Goal: Task Accomplishment & Management: Complete application form

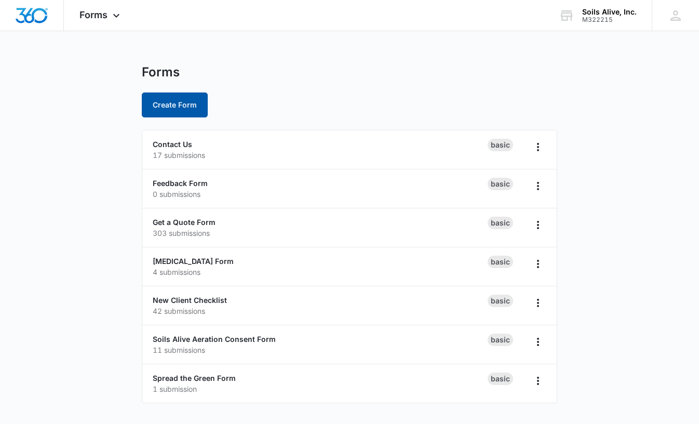
click at [171, 110] on button "Create Form" at bounding box center [175, 104] width 66 height 25
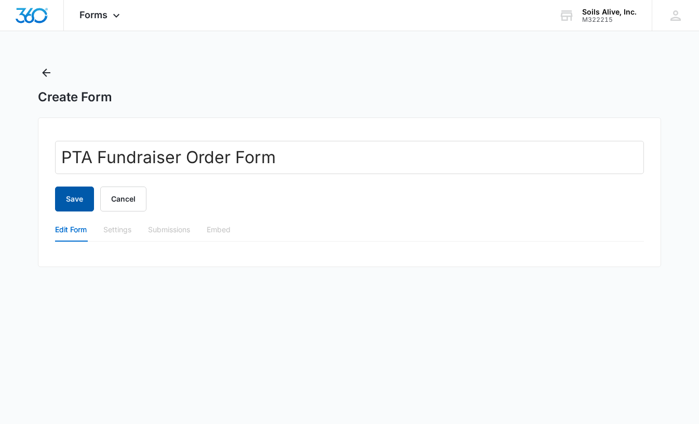
type input "PTA Fundraiser Order Form"
click at [81, 203] on button "Save" at bounding box center [74, 199] width 39 height 25
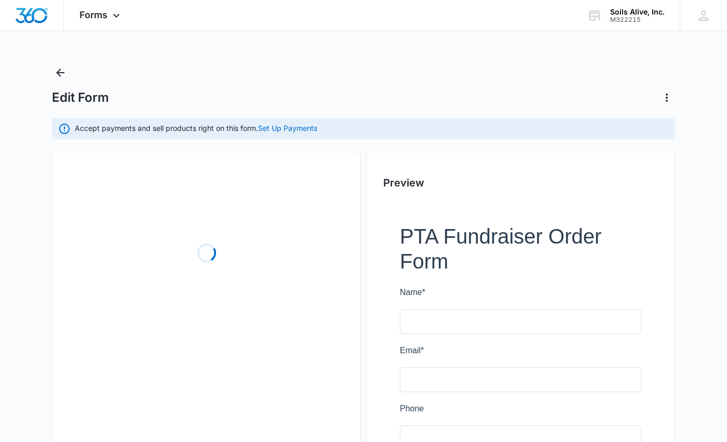
click at [421, 56] on div "Forms Apps Reputation Websites Forms CRM Email Social POS Content Ads Intellige…" at bounding box center [363, 304] width 727 height 609
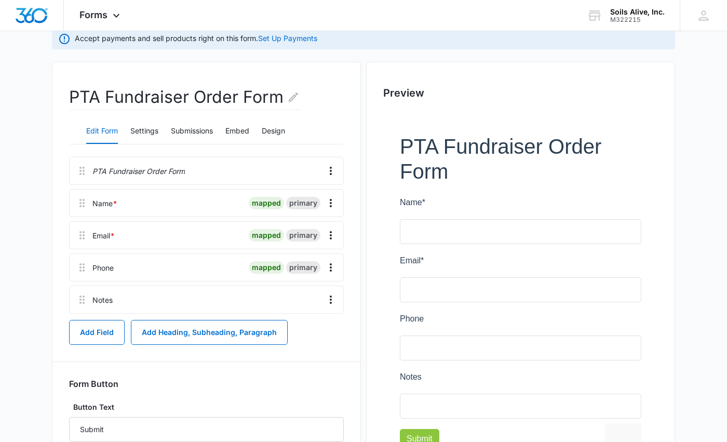
scroll to position [85, 0]
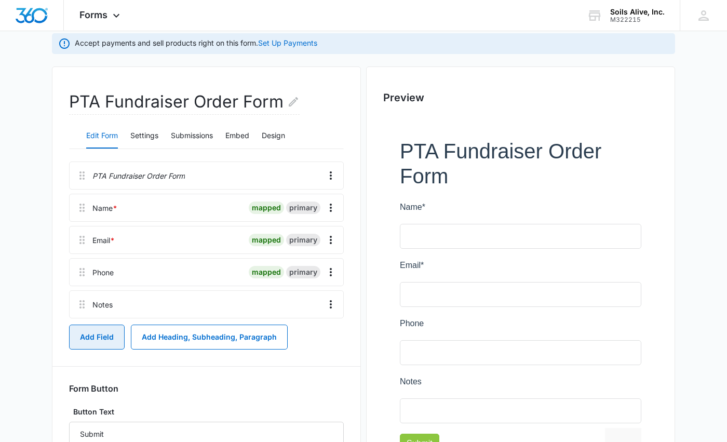
click at [100, 342] on button "Add Field" at bounding box center [97, 337] width 56 height 25
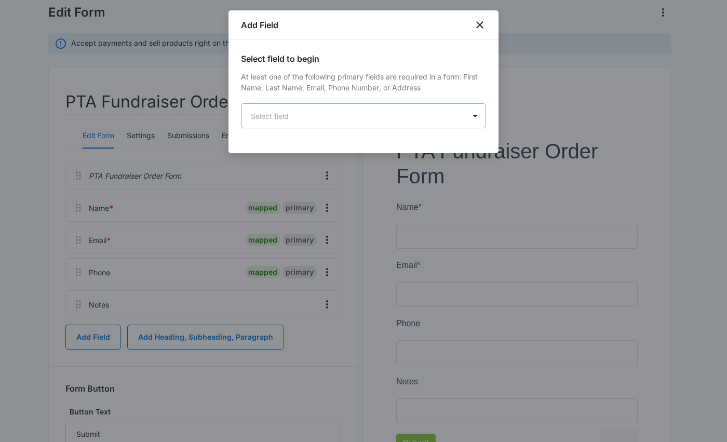
click at [347, 118] on body "Forms Apps Reputation Websites Forms CRM Email Social POS Content Ads Intellige…" at bounding box center [363, 219] width 727 height 609
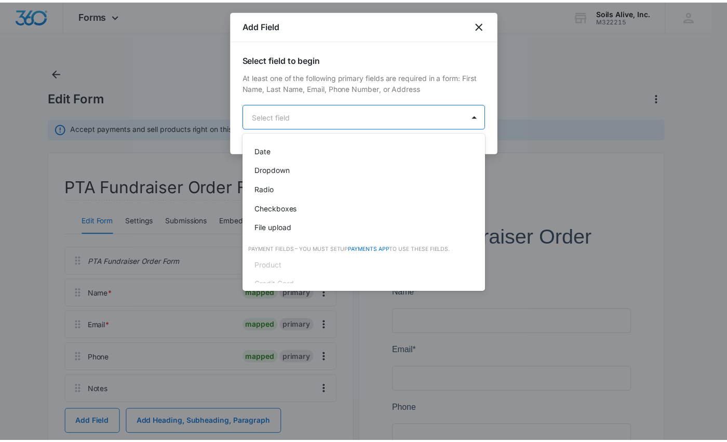
scroll to position [229, 0]
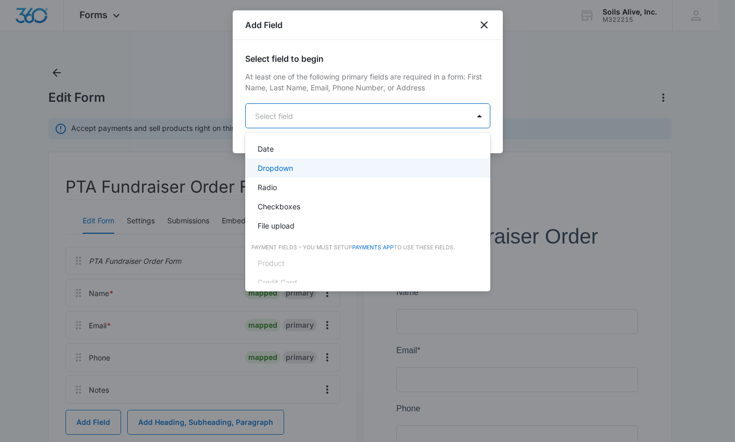
click at [298, 170] on div "Dropdown" at bounding box center [367, 168] width 218 height 11
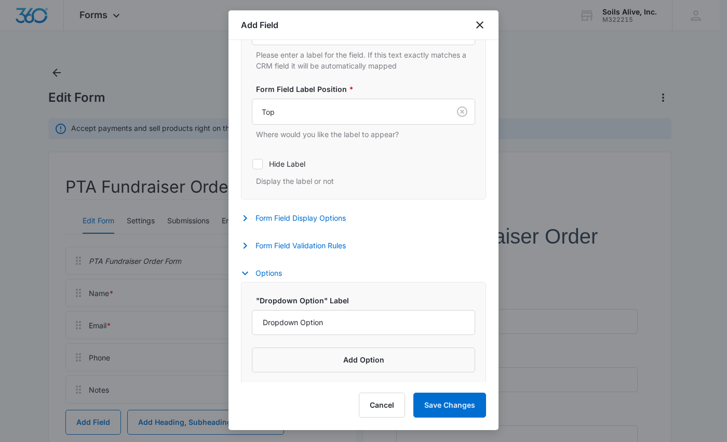
scroll to position [293, 0]
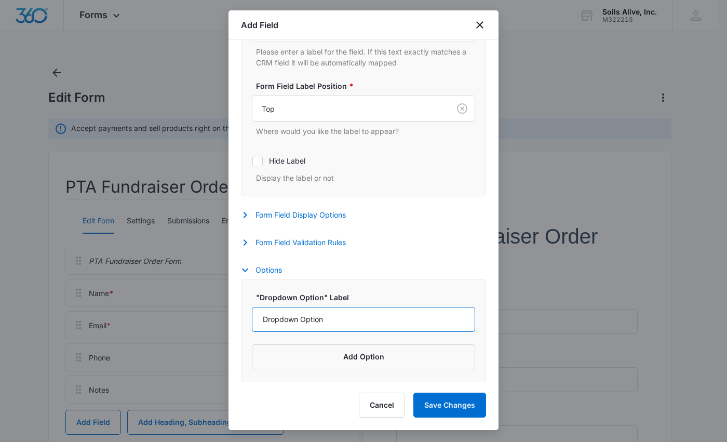
click at [384, 317] on input "Dropdown Option" at bounding box center [363, 319] width 223 height 25
type input "[PERSON_NAME]"
click at [364, 357] on button "Add Option" at bounding box center [363, 356] width 223 height 25
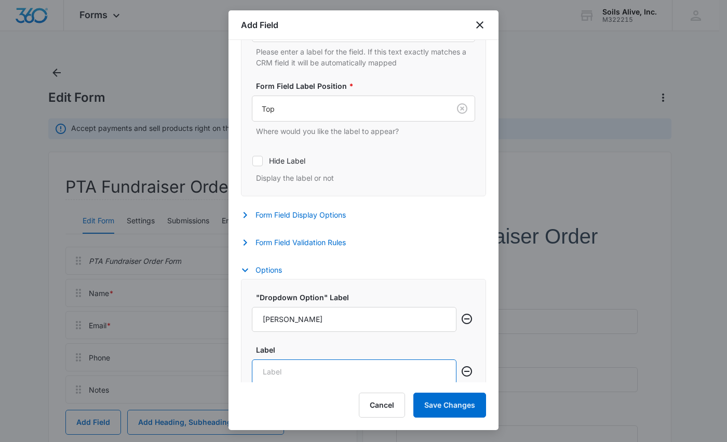
click at [315, 370] on input "Label" at bounding box center [354, 372] width 205 height 25
type input "Plano"
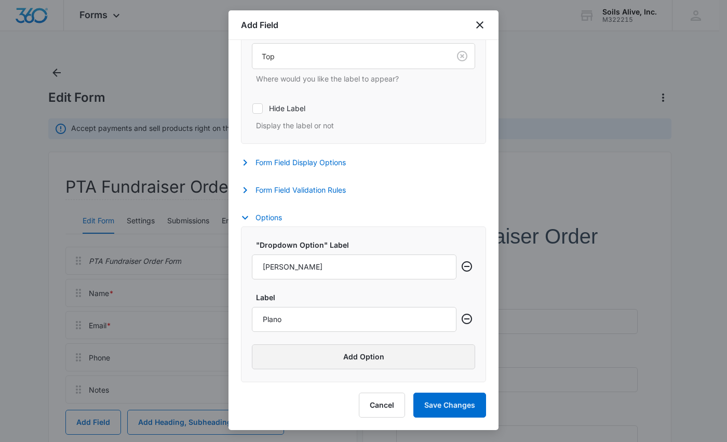
click at [367, 362] on button "Add Option" at bounding box center [363, 356] width 223 height 25
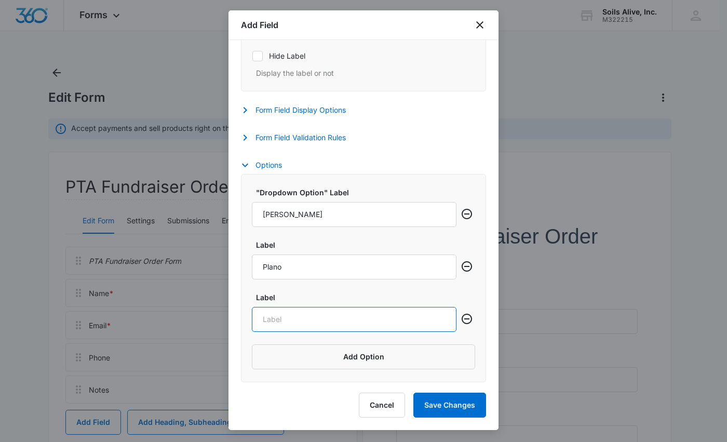
click at [343, 315] on input "Label" at bounding box center [354, 319] width 205 height 25
type input "[GEOGRAPHIC_DATA]"
click at [393, 362] on button "Add Option" at bounding box center [363, 356] width 223 height 25
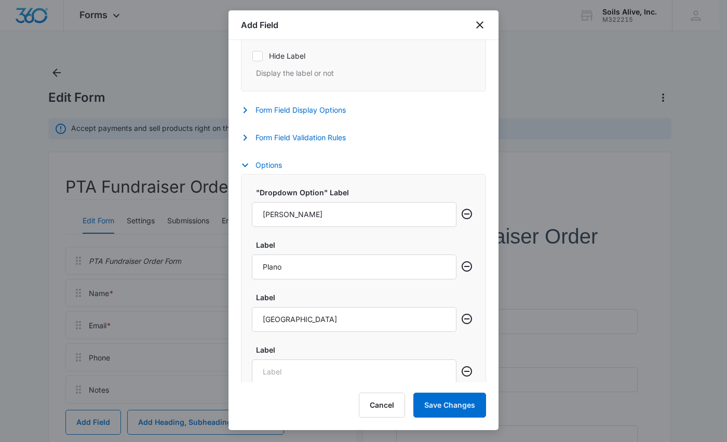
scroll to position [450, 0]
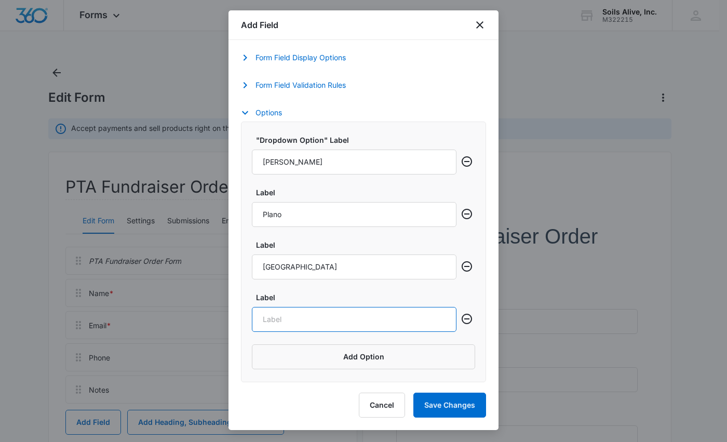
click at [379, 323] on input "Label" at bounding box center [354, 319] width 205 height 25
type input "F"
type input "Frisco"
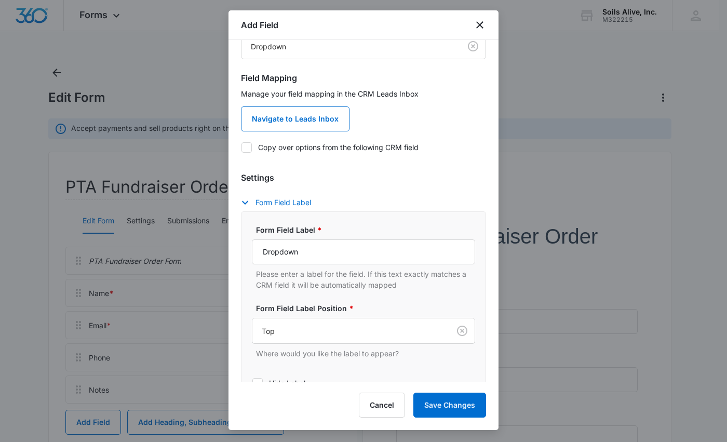
scroll to position [85, 0]
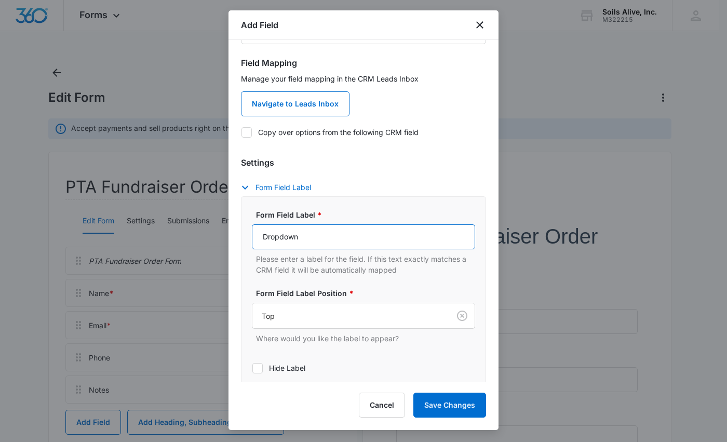
click at [346, 231] on input "Dropdown" at bounding box center [363, 236] width 223 height 25
type input "Public School District"
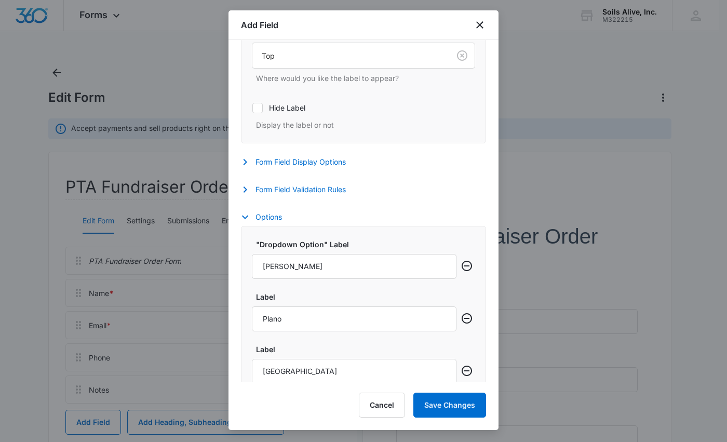
scroll to position [356, 0]
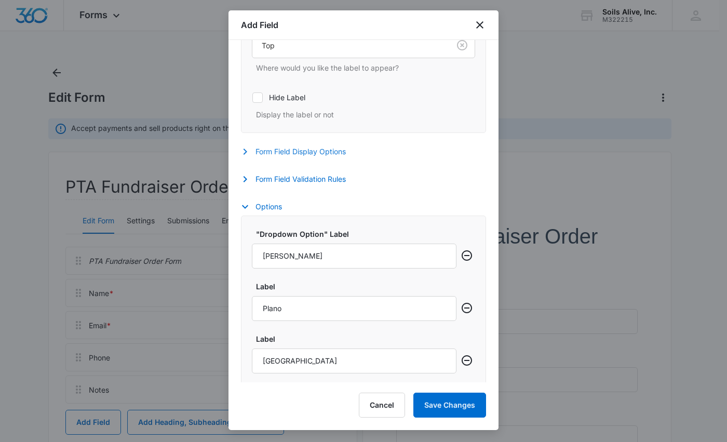
click at [331, 151] on button "Form Field Display Options" at bounding box center [298, 151] width 115 height 12
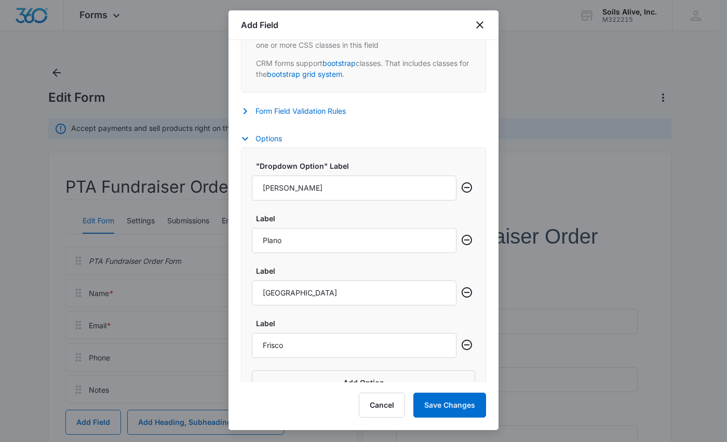
scroll to position [684, 0]
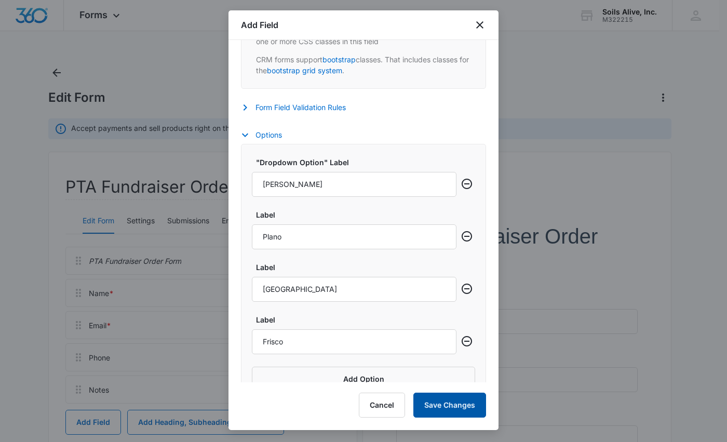
click at [449, 409] on button "Save Changes" at bounding box center [450, 405] width 73 height 25
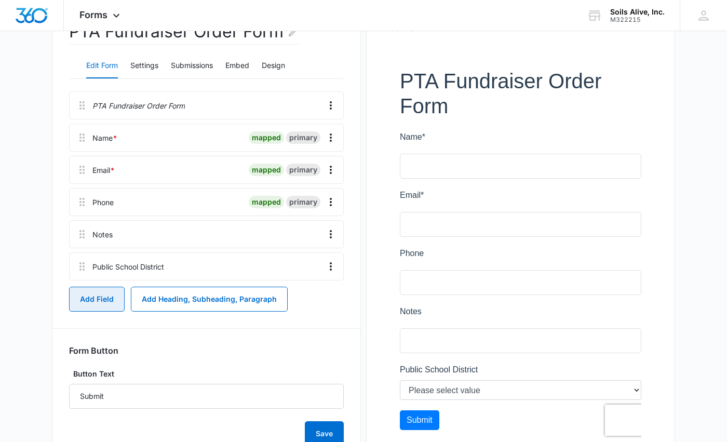
scroll to position [157, 0]
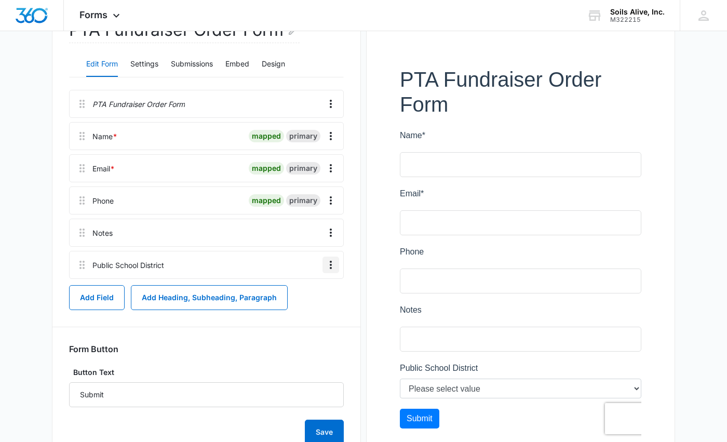
click at [331, 262] on icon "Overflow Menu" at bounding box center [331, 265] width 2 height 8
click at [300, 297] on div "Edit" at bounding box center [303, 293] width 22 height 7
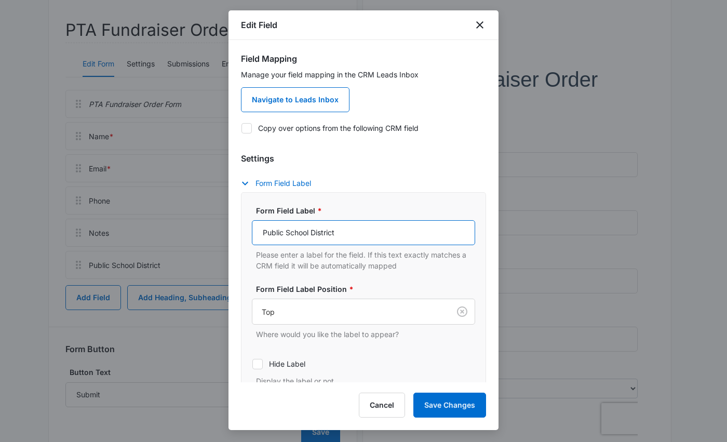
click at [263, 232] on input "Public School District" at bounding box center [363, 232] width 223 height 25
type input "My PTA is in...."
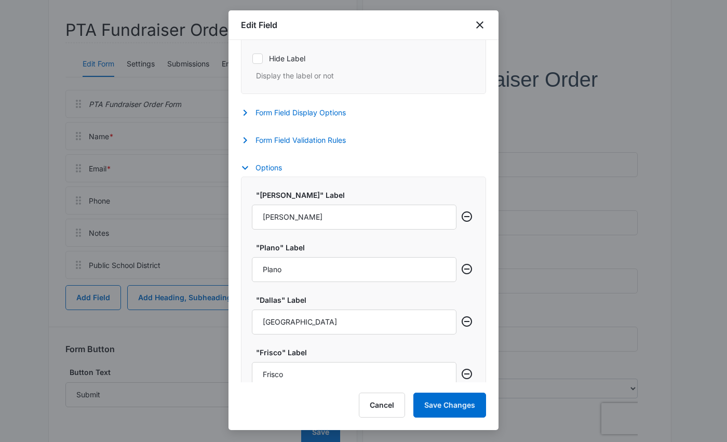
scroll to position [322, 0]
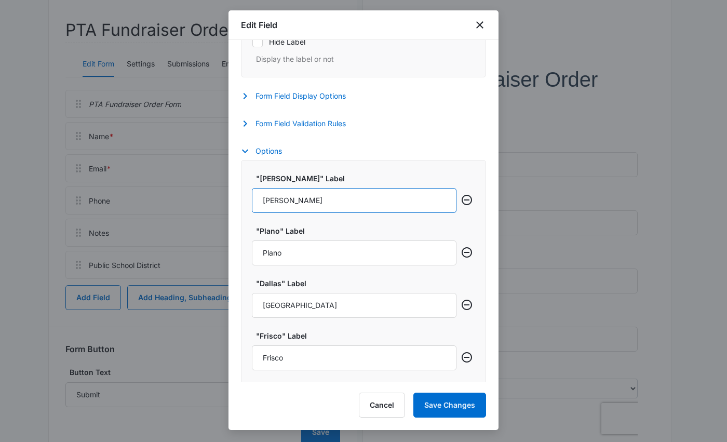
click at [407, 194] on input "[PERSON_NAME]" at bounding box center [354, 200] width 205 height 25
type input "[PERSON_NAME] ISD"
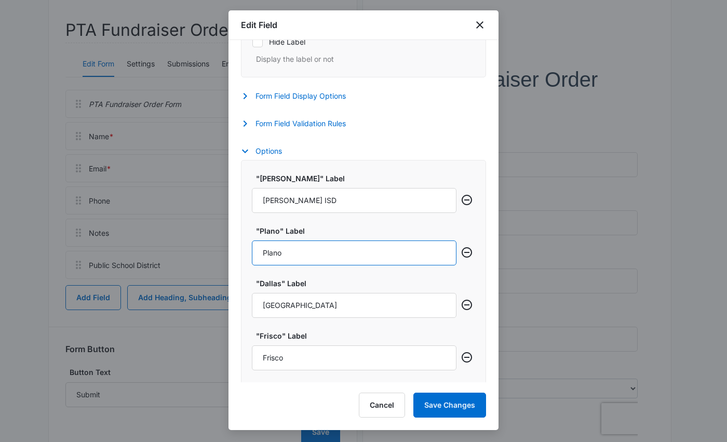
click at [419, 253] on input "Plano" at bounding box center [354, 253] width 205 height 25
paste input "ISD"
type input "Plano ISD"
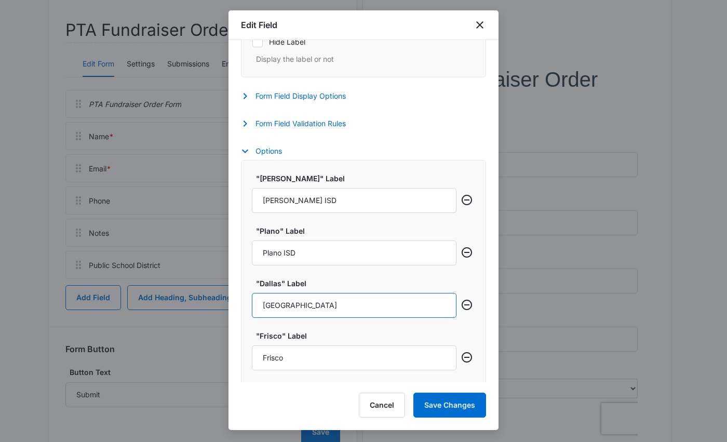
click at [365, 308] on input "[GEOGRAPHIC_DATA]" at bounding box center [354, 305] width 205 height 25
paste input "ISD"
type input "Dallas ISD"
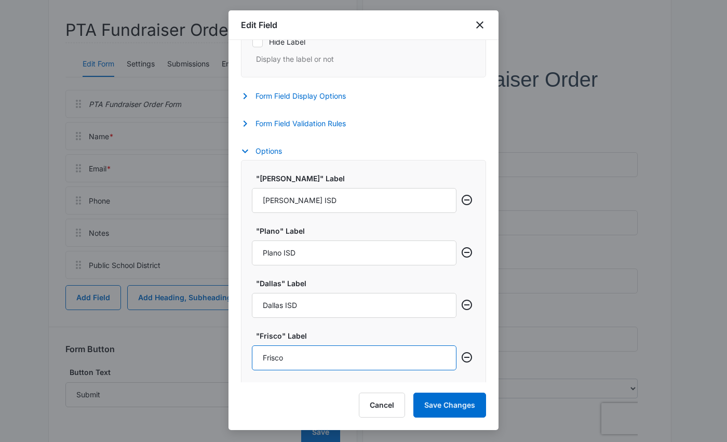
click at [327, 356] on input "Frisco" at bounding box center [354, 358] width 205 height 25
paste input "ISD"
type input "Frisco ISD"
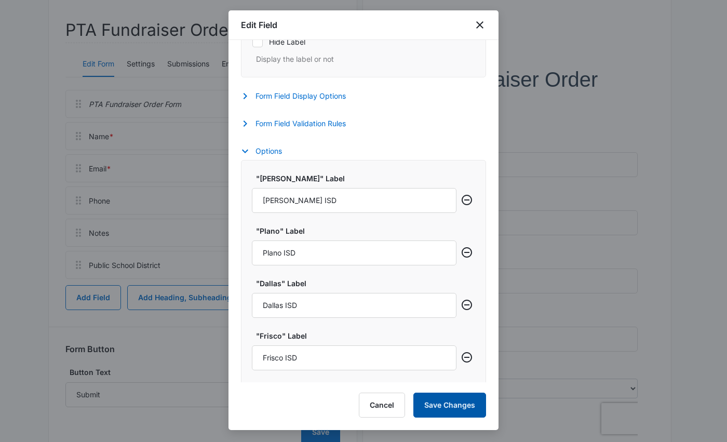
click at [446, 404] on button "Save Changes" at bounding box center [450, 405] width 73 height 25
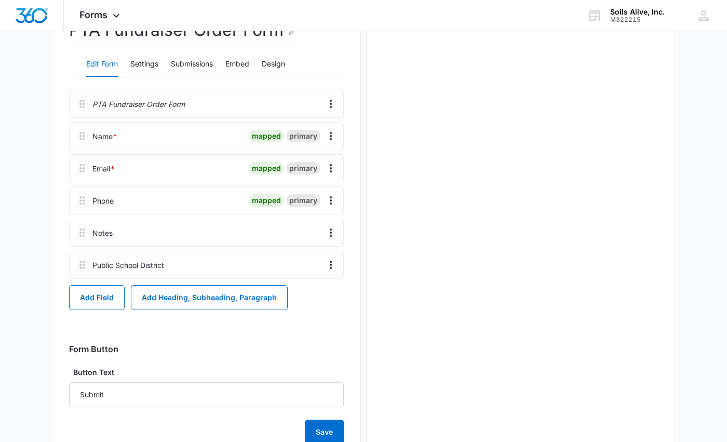
scroll to position [0, 0]
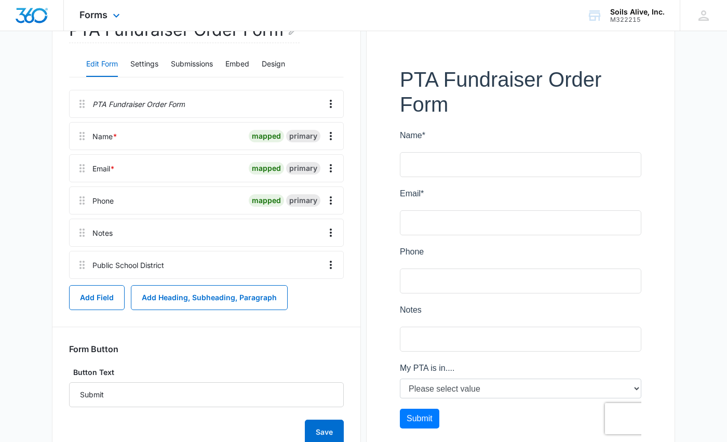
click at [441, 23] on div "Forms Apps Reputation Websites Forms CRM Email Social POS Content Ads Intellige…" at bounding box center [363, 15] width 727 height 31
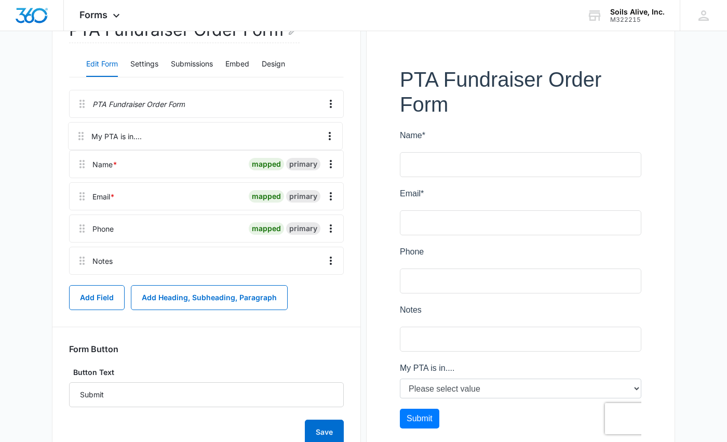
drag, startPoint x: 82, startPoint y: 268, endPoint x: 79, endPoint y: 121, distance: 146.5
click at [79, 121] on div "PTA Fundraiser Order Form Name * mapped primary Email * mapped primary Phone ma…" at bounding box center [206, 184] width 275 height 189
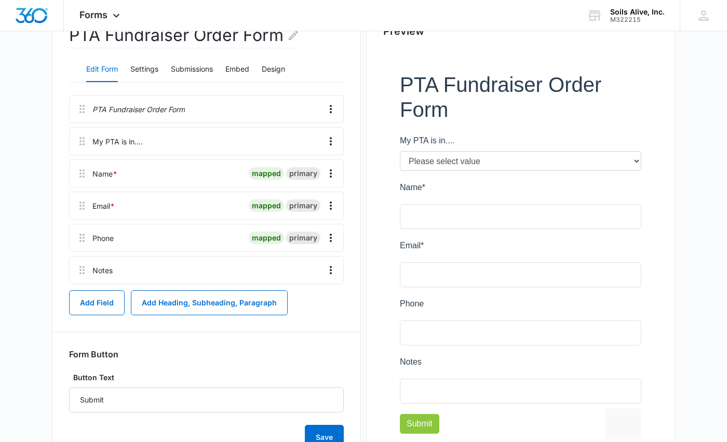
scroll to position [157, 0]
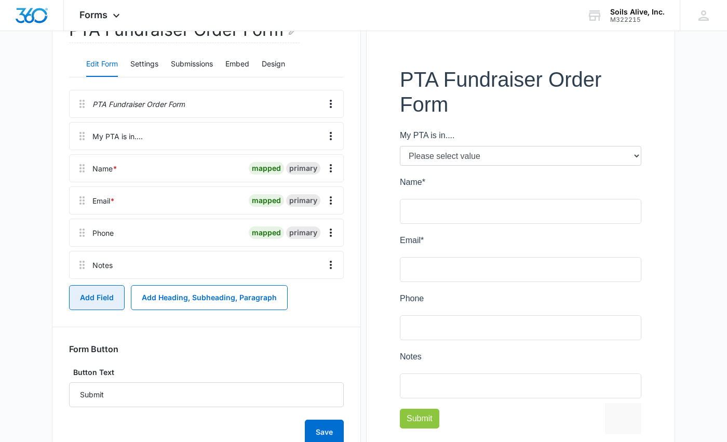
click at [107, 296] on button "Add Field" at bounding box center [97, 297] width 56 height 25
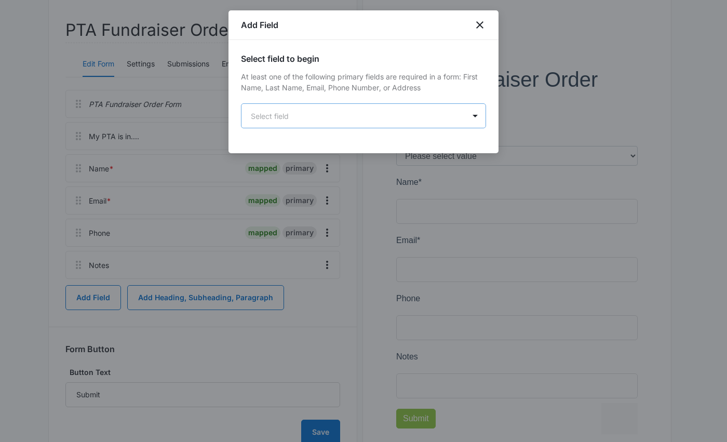
click at [433, 118] on body "Forms Apps Reputation Websites Forms CRM Email Social POS Content Ads Intellige…" at bounding box center [363, 171] width 727 height 656
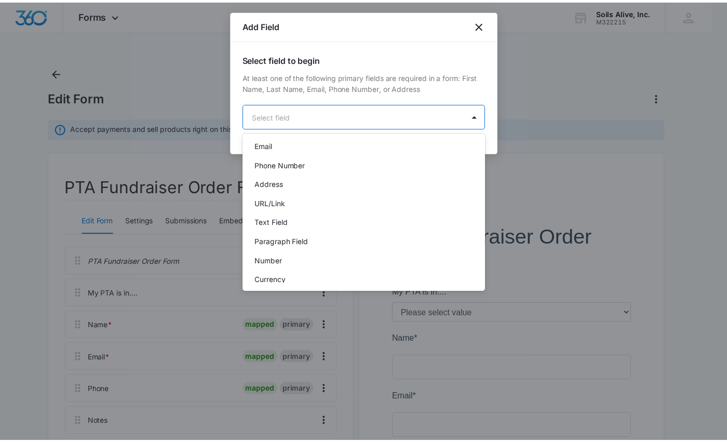
scroll to position [89, 0]
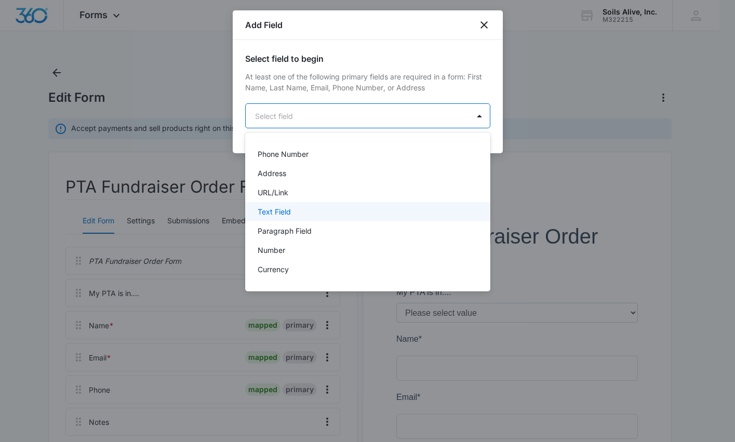
click at [416, 208] on div "Text Field" at bounding box center [367, 211] width 218 height 11
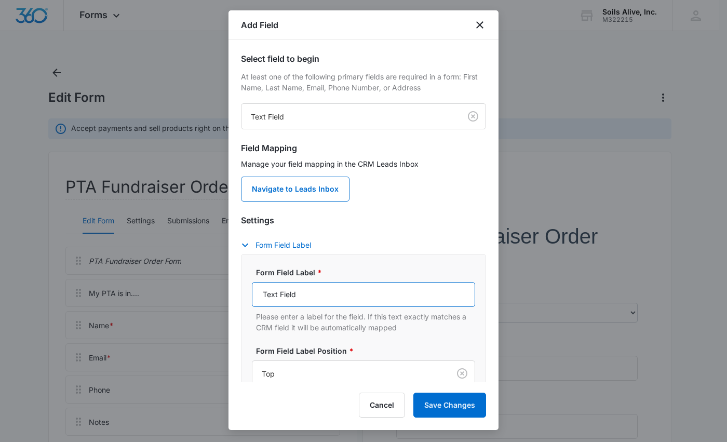
click at [340, 286] on input "Text Field" at bounding box center [363, 294] width 223 height 25
type input "School Name"
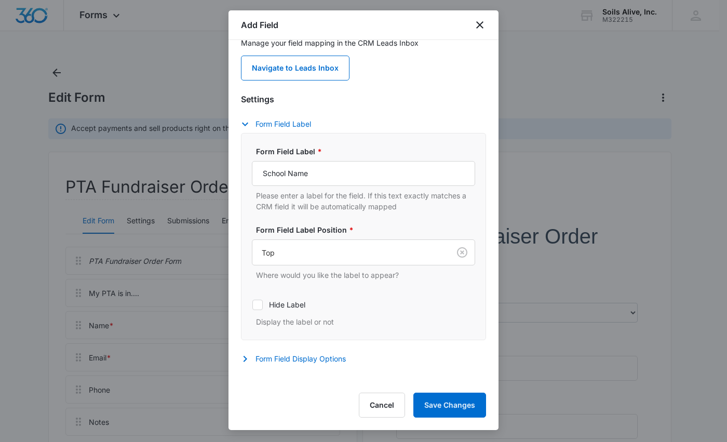
scroll to position [134, 0]
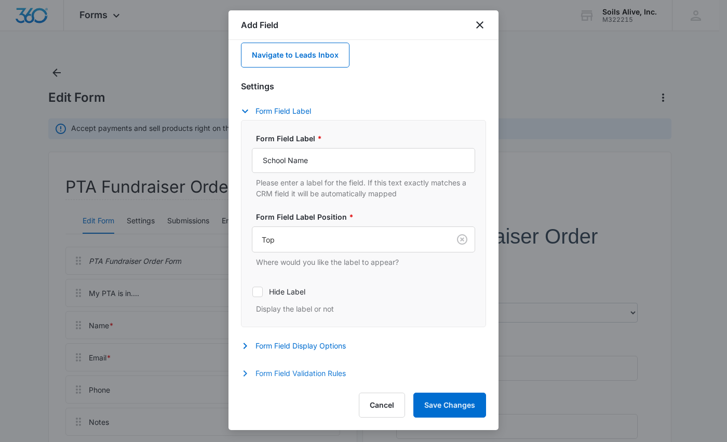
click at [308, 374] on button "Form Field Validation Rules" at bounding box center [298, 373] width 115 height 12
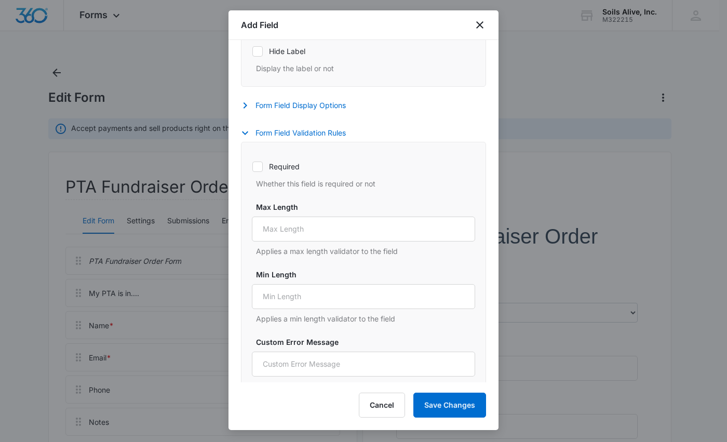
scroll to position [389, 0]
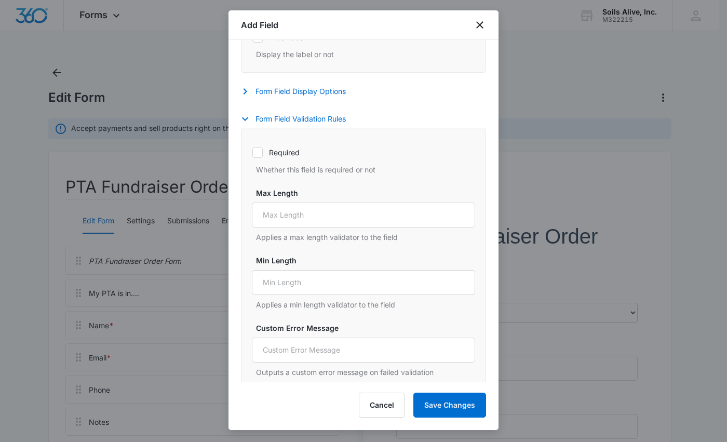
click at [259, 151] on icon at bounding box center [258, 152] width 6 height 5
click at [253, 152] on input "Required" at bounding box center [252, 152] width 1 height 1
checkbox input "true"
click at [396, 213] on input "Max Length" at bounding box center [363, 215] width 223 height 25
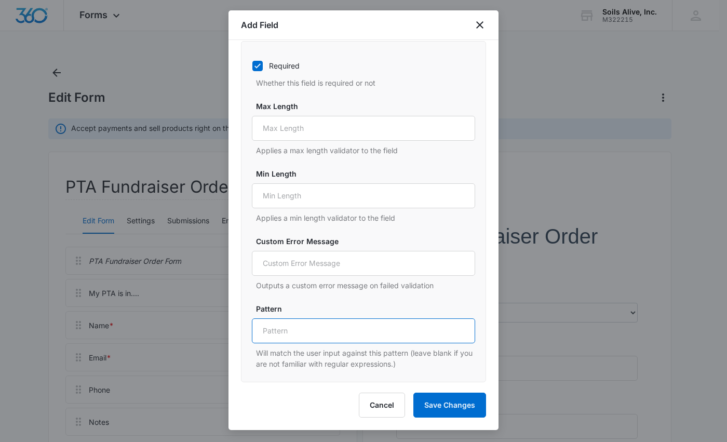
click at [419, 329] on input "Pattern" at bounding box center [363, 330] width 223 height 25
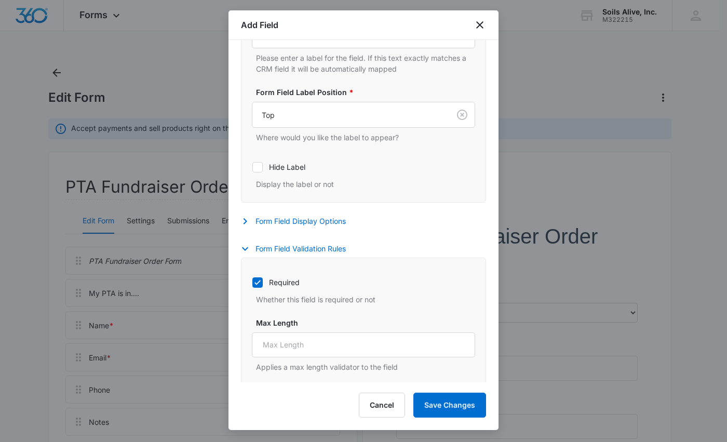
scroll to position [255, 0]
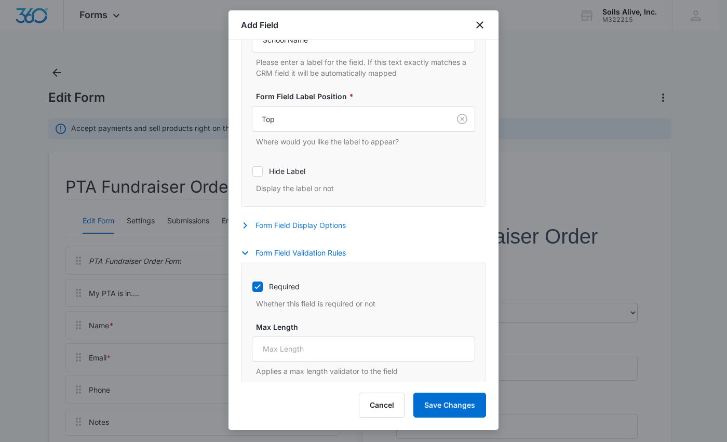
click at [328, 224] on button "Form Field Display Options" at bounding box center [298, 225] width 115 height 12
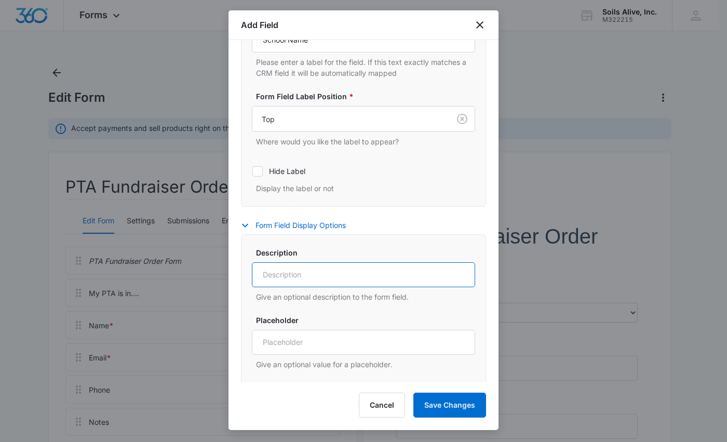
click at [391, 273] on input "Description" at bounding box center [363, 274] width 223 height 25
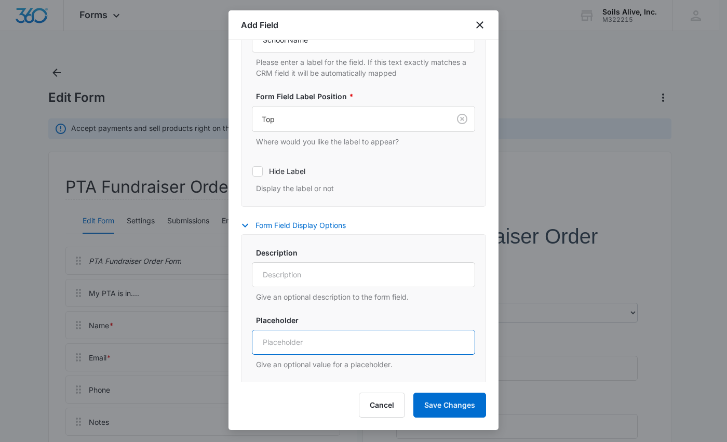
click at [434, 343] on input "Placeholder" at bounding box center [363, 342] width 223 height 25
type input "your school name"
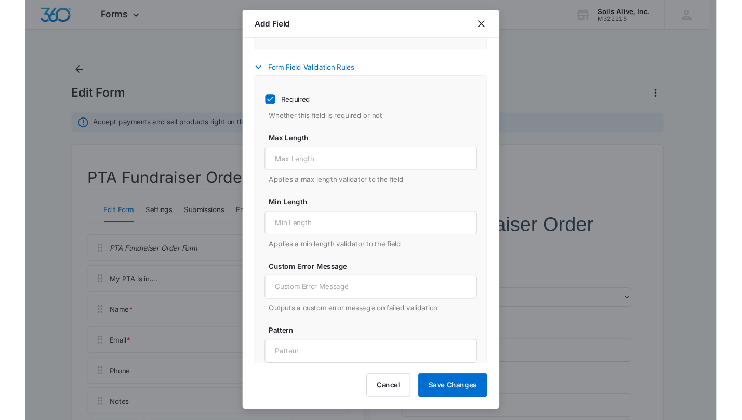
scroll to position [732, 0]
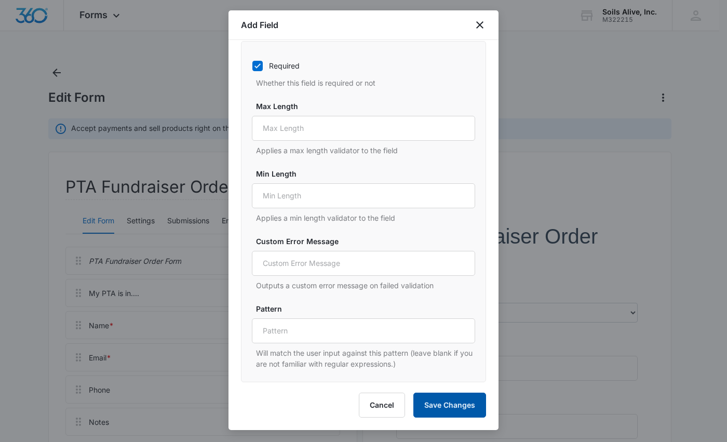
click at [442, 407] on button "Save Changes" at bounding box center [450, 405] width 73 height 25
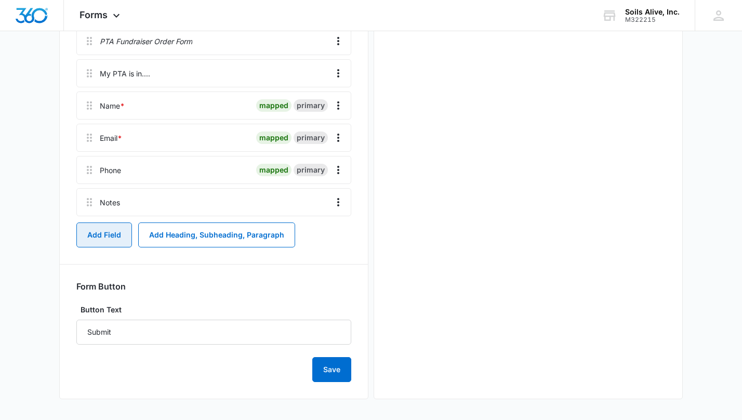
scroll to position [0, 0]
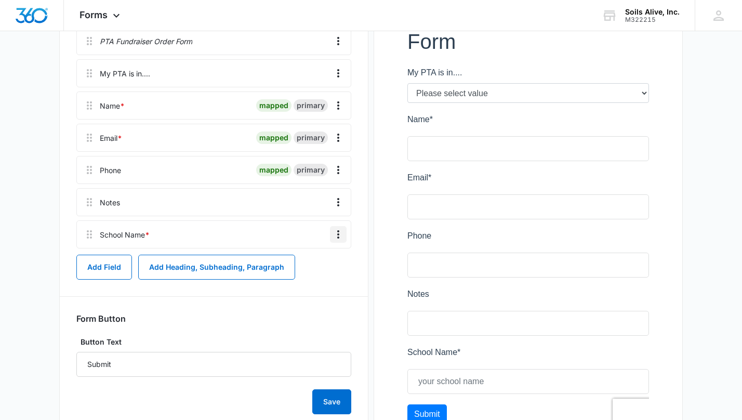
click at [338, 230] on icon "Overflow Menu" at bounding box center [338, 234] width 12 height 12
click at [315, 263] on div "Edit" at bounding box center [310, 263] width 22 height 7
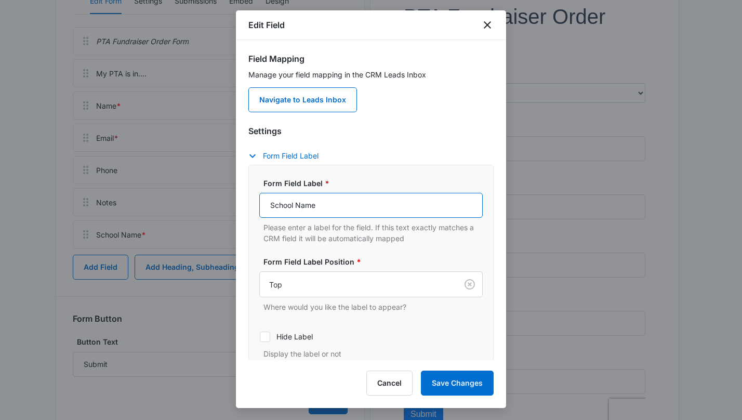
click at [273, 206] on input "School Name" at bounding box center [370, 205] width 223 height 25
type input "M"
type input "My child's school is...."
click at [458, 384] on button "Save Changes" at bounding box center [457, 382] width 73 height 25
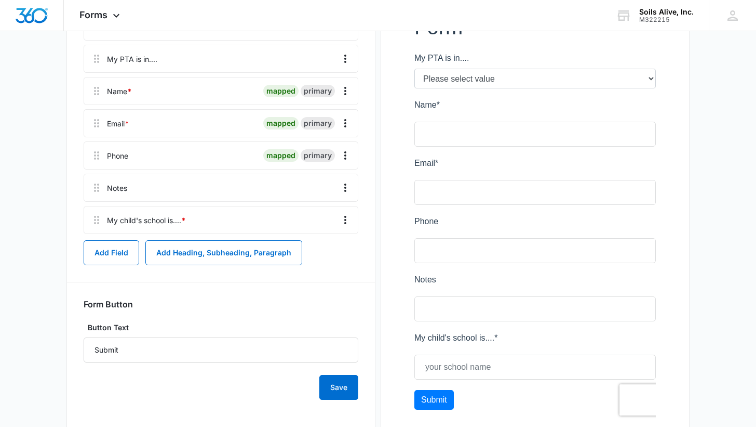
scroll to position [235, 0]
click at [344, 218] on icon "Overflow Menu" at bounding box center [345, 219] width 12 height 12
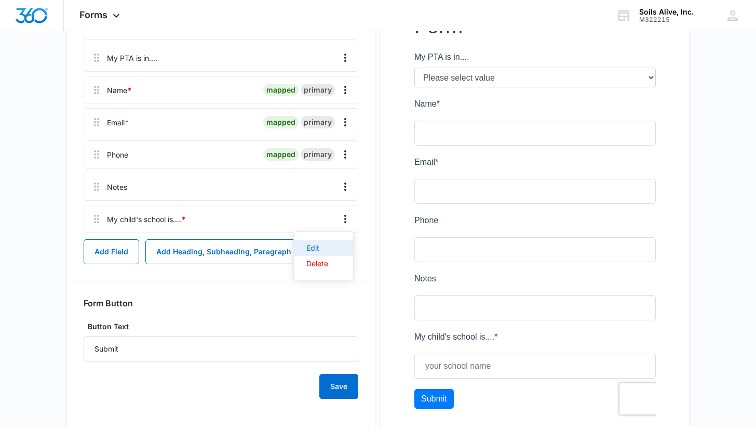
click at [314, 247] on div "Edit" at bounding box center [318, 247] width 22 height 7
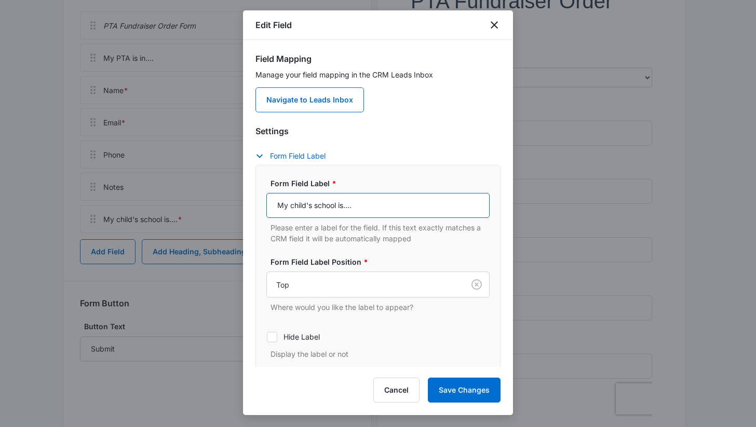
click at [357, 211] on input "My child's school is...." at bounding box center [378, 205] width 223 height 25
click at [430, 202] on input "My child's school is....(for our $20 donation)" at bounding box center [378, 205] width 223 height 25
click at [328, 201] on input "My child's school is....(for our $20 donation)" at bounding box center [378, 205] width 223 height 25
click at [302, 203] on input "My child's school is....(for our $20 donation)" at bounding box center [378, 205] width 223 height 25
drag, startPoint x: 443, startPoint y: 205, endPoint x: 256, endPoint y: 192, distance: 187.5
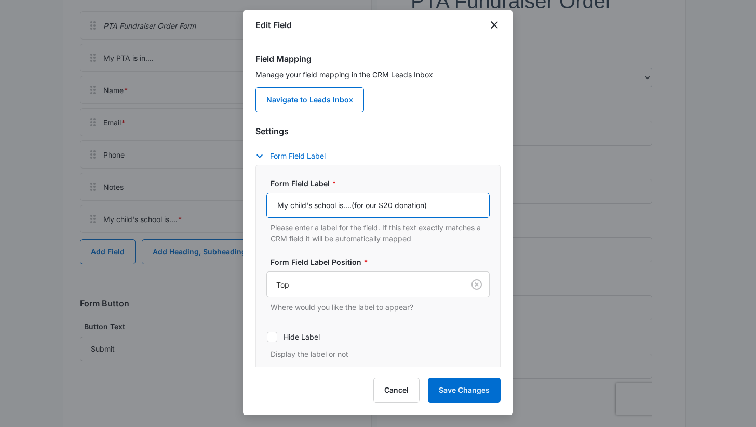
click at [256, 192] on div "Form Field Label * My child's school is....(for our $20 donation) Please enter …" at bounding box center [378, 268] width 245 height 207
type input "My child's school is....(for our $20 donation)"
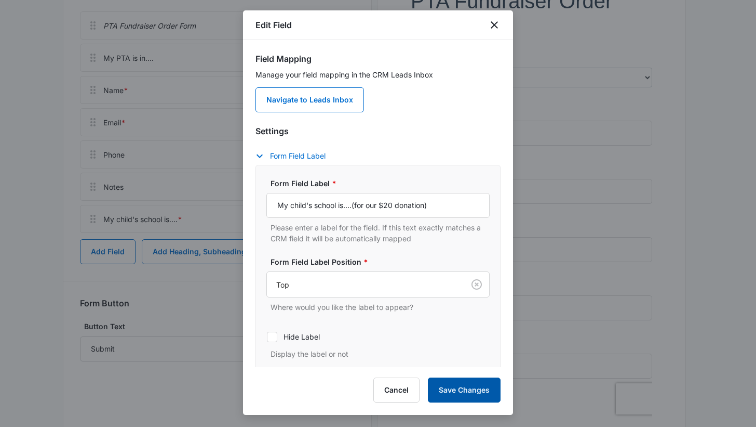
click at [460, 390] on button "Save Changes" at bounding box center [464, 389] width 73 height 25
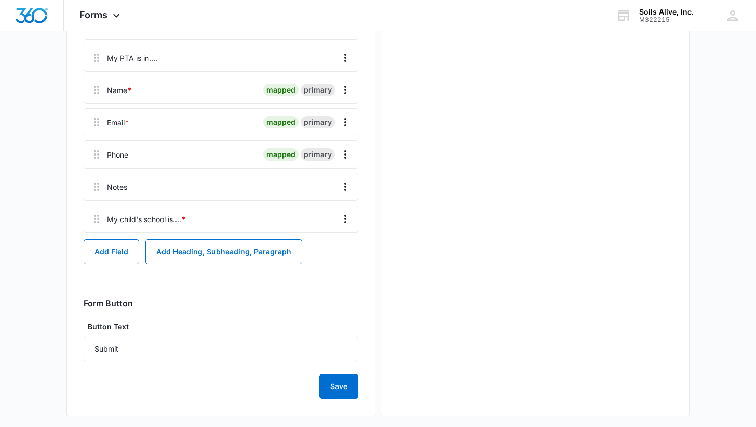
scroll to position [0, 0]
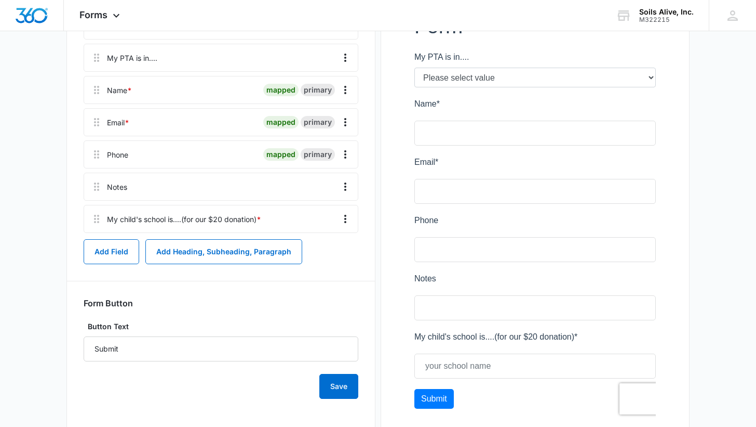
click at [396, 56] on div "Preview" at bounding box center [535, 186] width 309 height 541
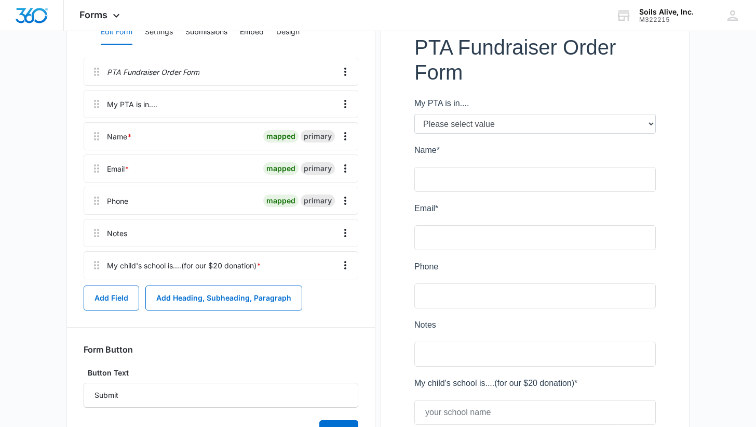
scroll to position [195, 0]
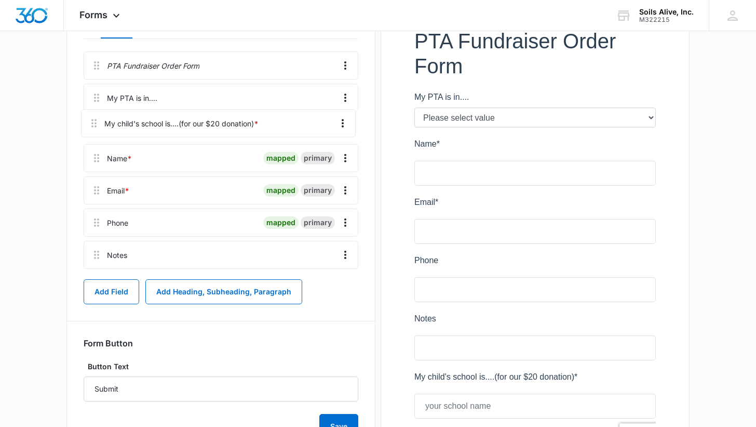
drag, startPoint x: 92, startPoint y: 260, endPoint x: 89, endPoint y: 115, distance: 145.0
click at [89, 115] on div "PTA Fundraiser Order Form My PTA is in.... Name * mapped primary Email * mapped…" at bounding box center [221, 161] width 275 height 221
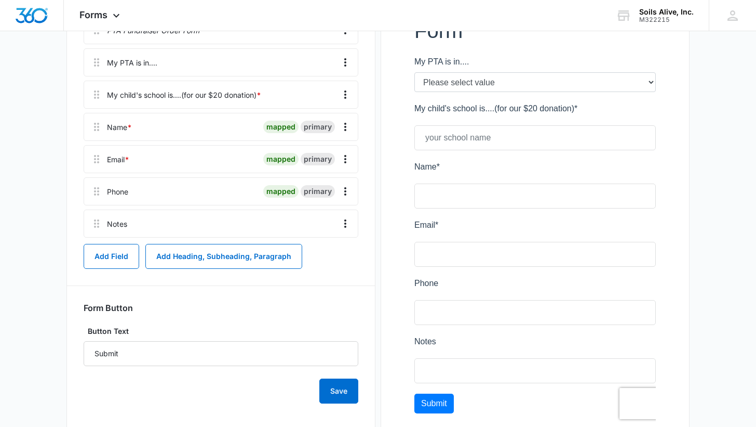
scroll to position [233, 0]
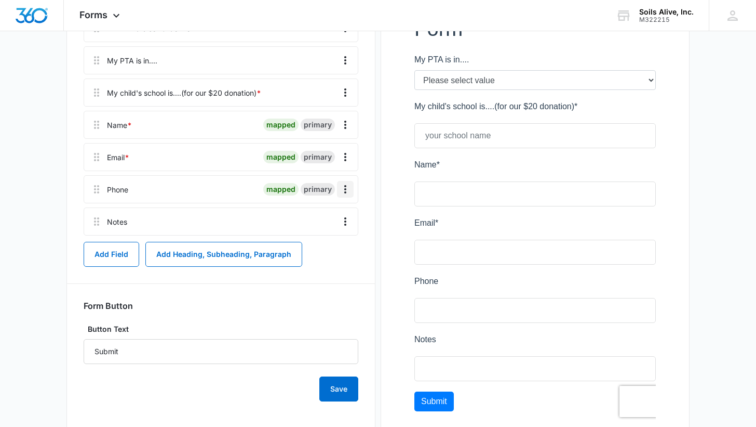
click at [350, 191] on icon "Overflow Menu" at bounding box center [345, 189] width 12 height 12
click at [320, 215] on div "Edit" at bounding box center [318, 218] width 22 height 7
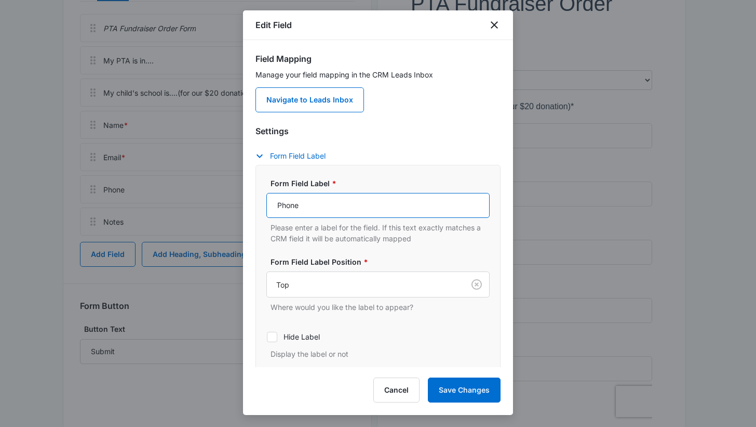
click at [336, 209] on input "Phone" at bounding box center [378, 205] width 223 height 25
click at [427, 209] on input "Cell Phone (if we need to text you an update on the plant sale)" at bounding box center [378, 205] width 223 height 25
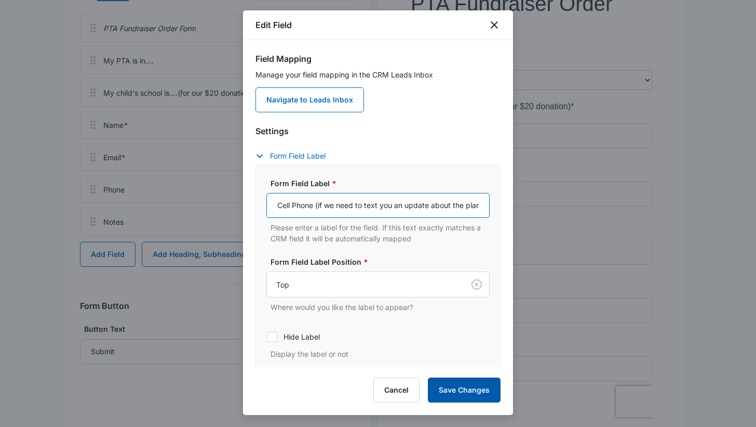
type input "Cell Phone (if we need to text you an update about the plant sale)"
click at [458, 384] on button "Save Changes" at bounding box center [464, 389] width 73 height 25
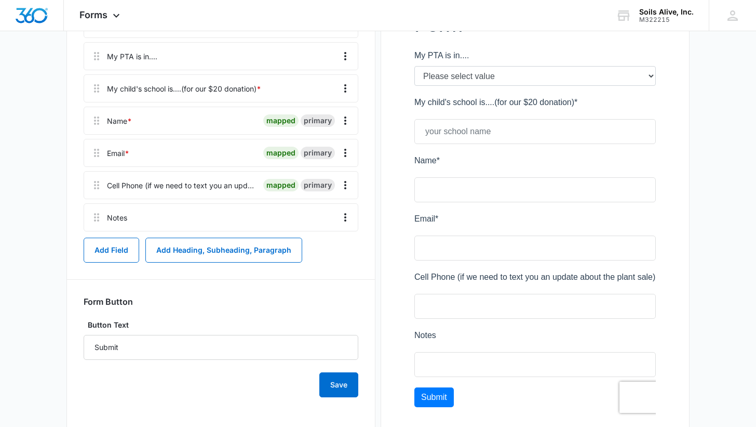
scroll to position [236, 0]
click at [120, 250] on button "Add Field" at bounding box center [112, 250] width 56 height 25
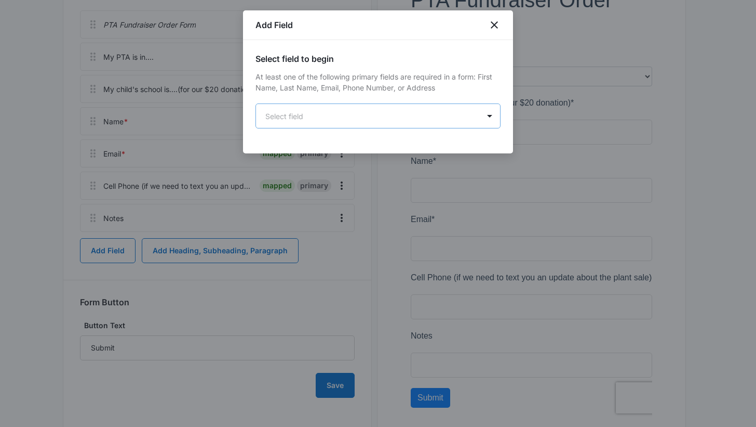
click at [413, 115] on body "Forms Apps Reputation Websites Forms CRM Email Social POS Content Ads Intellige…" at bounding box center [378, 121] width 756 height 714
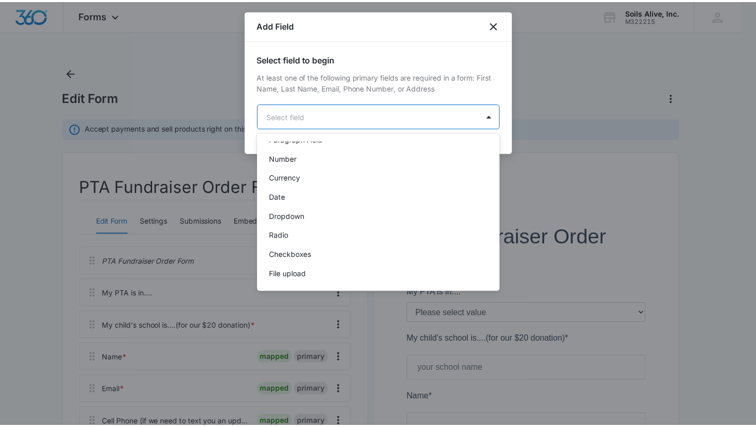
scroll to position [203, 0]
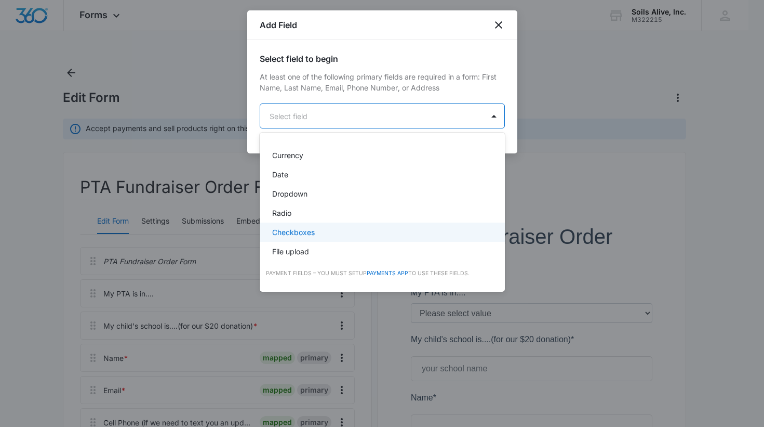
click at [308, 230] on p "Checkboxes" at bounding box center [293, 232] width 43 height 11
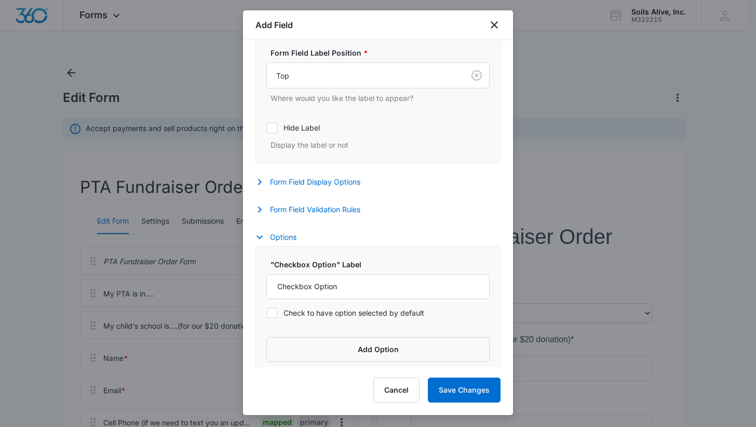
scroll to position [334, 0]
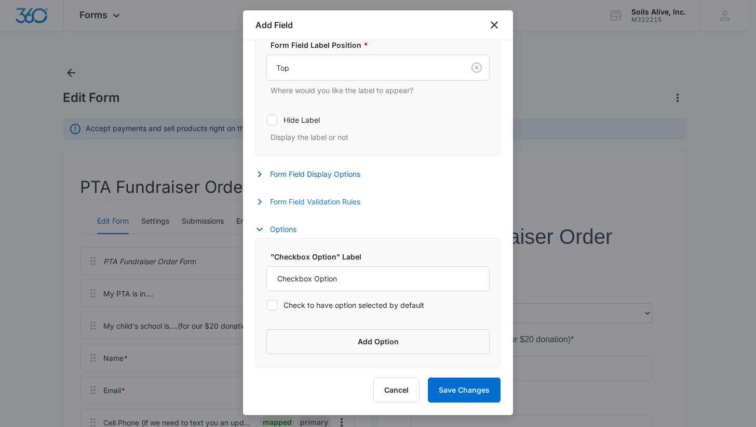
click at [351, 200] on button "Form Field Validation Rules" at bounding box center [313, 201] width 115 height 12
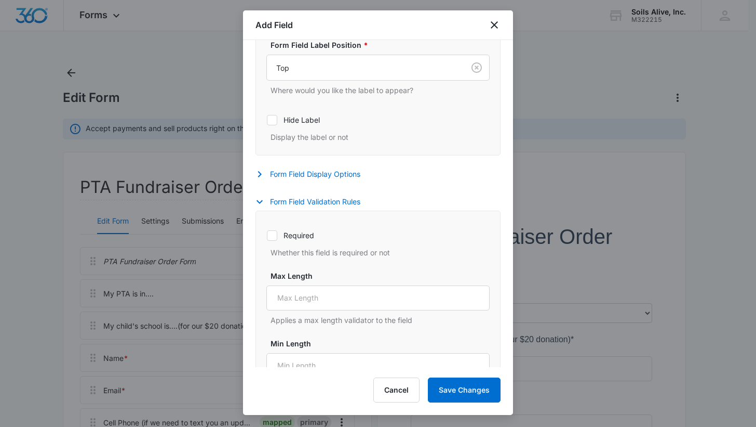
click at [283, 235] on label "Required" at bounding box center [378, 235] width 223 height 11
click at [267, 235] on input "Required" at bounding box center [267, 235] width 1 height 1
checkbox input "true"
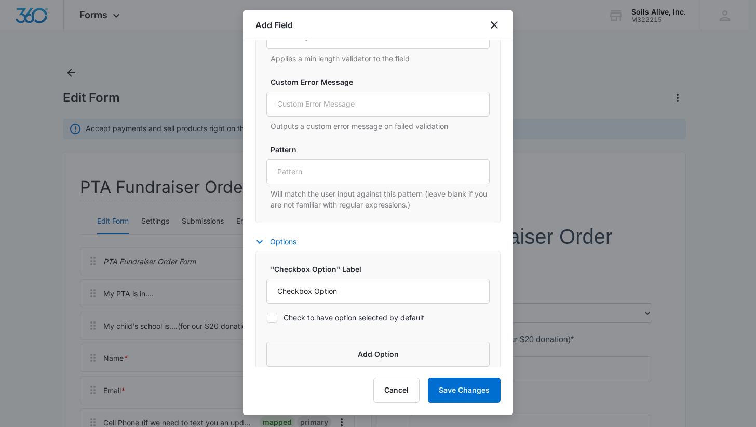
scroll to position [675, 0]
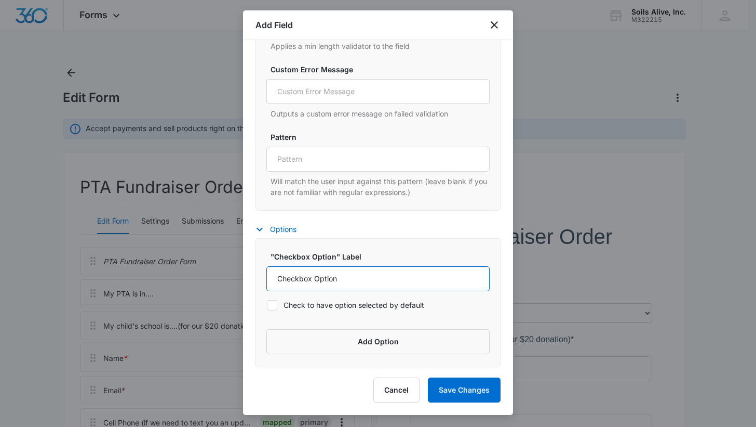
click at [438, 283] on input "Checkbox Option" at bounding box center [378, 278] width 223 height 25
click at [376, 344] on button "Add Option" at bounding box center [378, 341] width 223 height 25
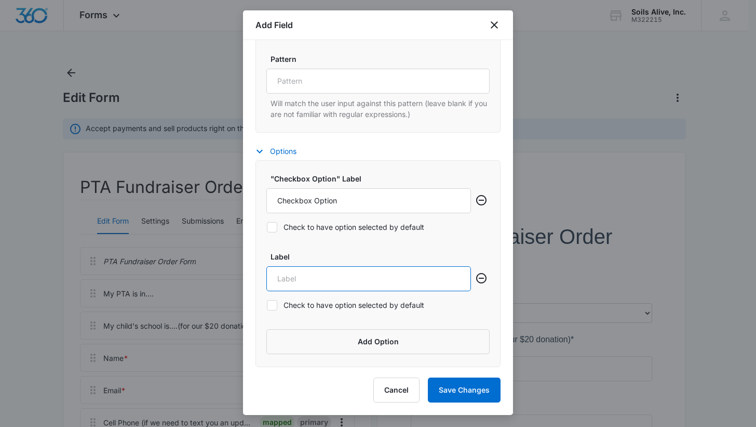
click at [396, 270] on input "Label" at bounding box center [369, 278] width 205 height 25
paste input "My tray of 20 plants will have 10 types of plants (2 each) or 20 types (1 each)…"
type input "My tray of 20 plants will have 10 types of plants (2 each) or 20 types (1 each)…"
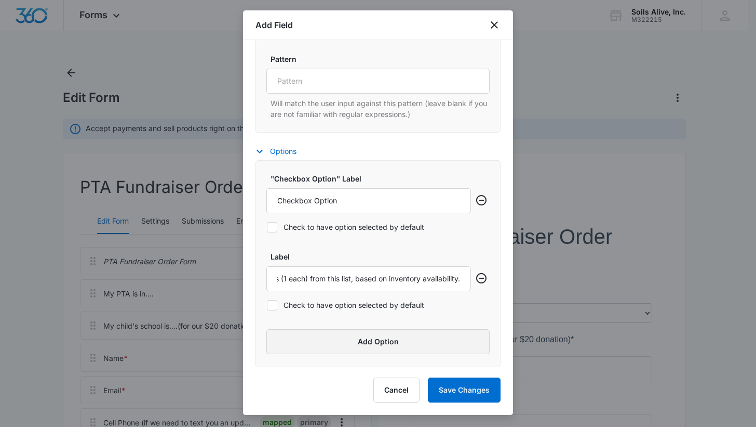
click at [401, 339] on button "Add Option" at bounding box center [378, 341] width 223 height 25
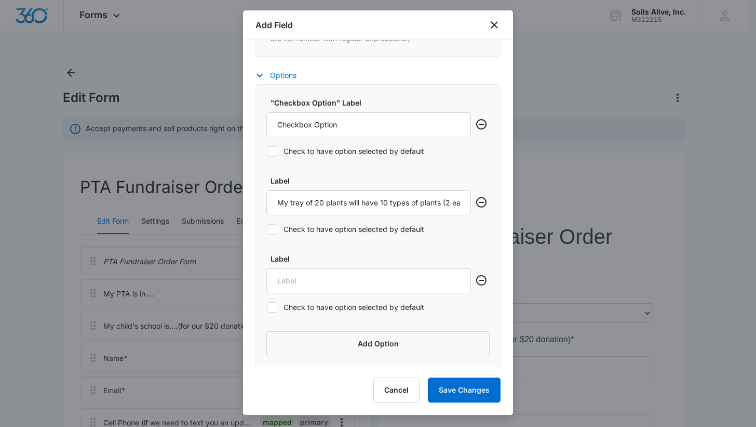
scroll to position [831, 0]
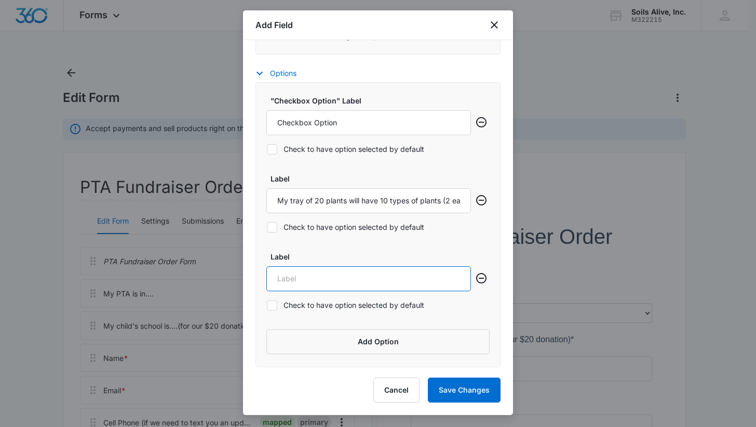
click at [397, 275] on input "Label" at bounding box center [369, 278] width 205 height 25
paste input "I will attend, or send someone else, to pick up my plants (save $25 on a delive…"
type input "I will attend, or send someone else, to pick up my plants (save $25 on a delive…"
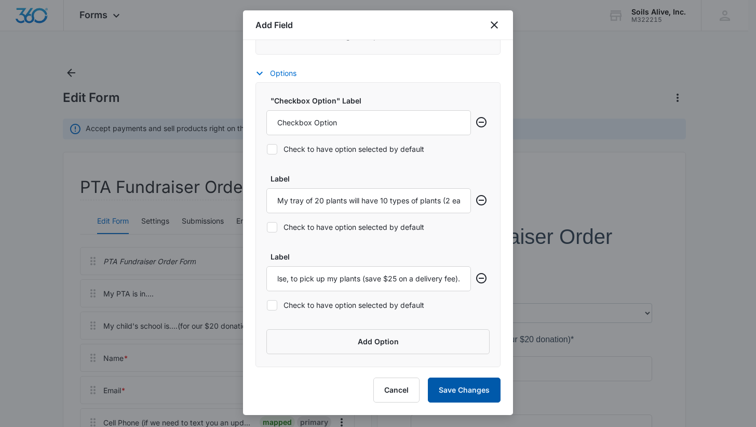
click at [454, 392] on button "Save Changes" at bounding box center [464, 389] width 73 height 25
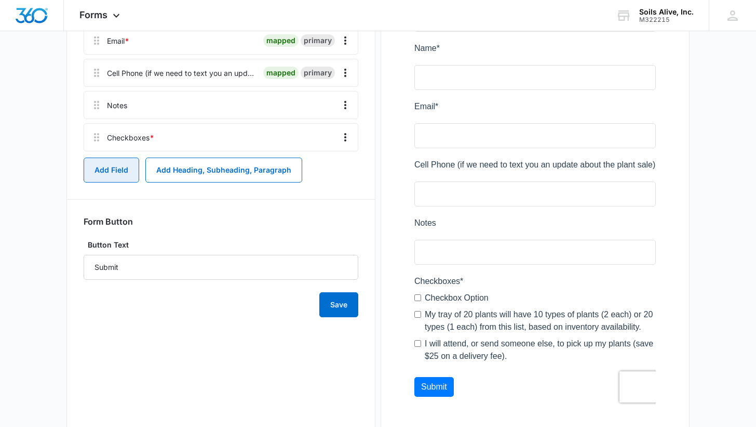
scroll to position [351, 0]
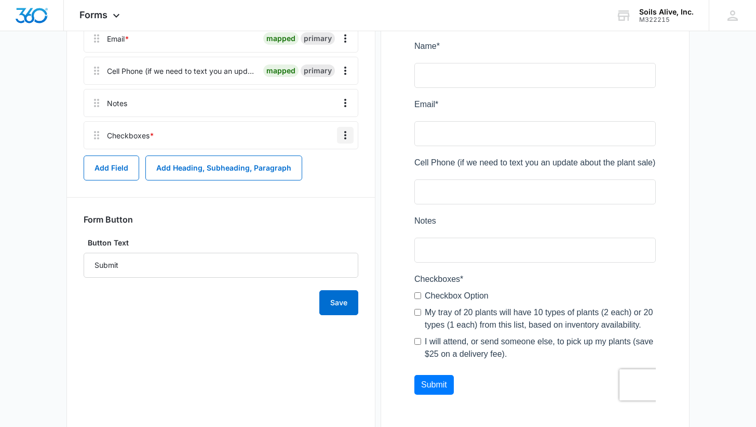
click at [342, 134] on icon "Overflow Menu" at bounding box center [345, 135] width 12 height 12
click at [318, 164] on div "Edit" at bounding box center [318, 164] width 22 height 7
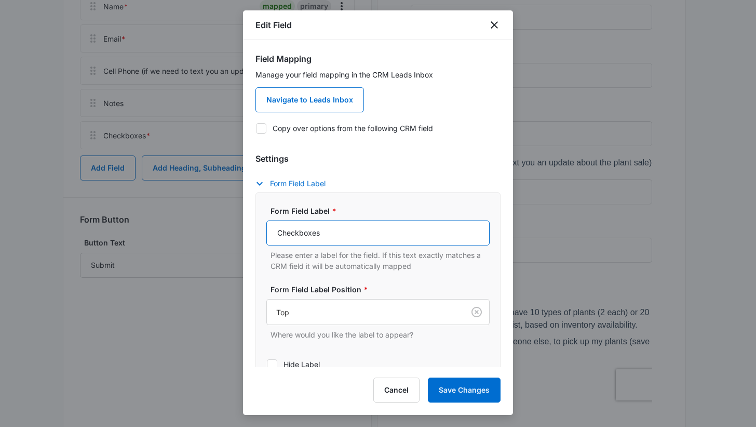
click at [369, 236] on input "Checkboxes" at bounding box center [378, 232] width 223 height 25
click at [315, 231] on input "I Agree to Terms/Conditions:" at bounding box center [378, 232] width 223 height 25
type input "I Agree to the Terms/Conditions:"
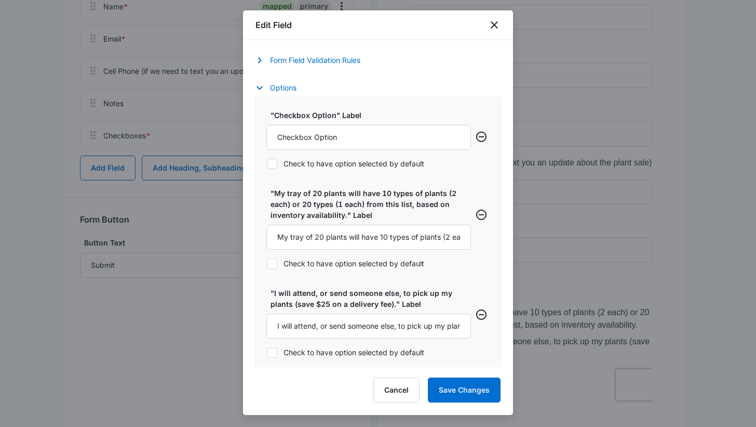
scroll to position [365, 0]
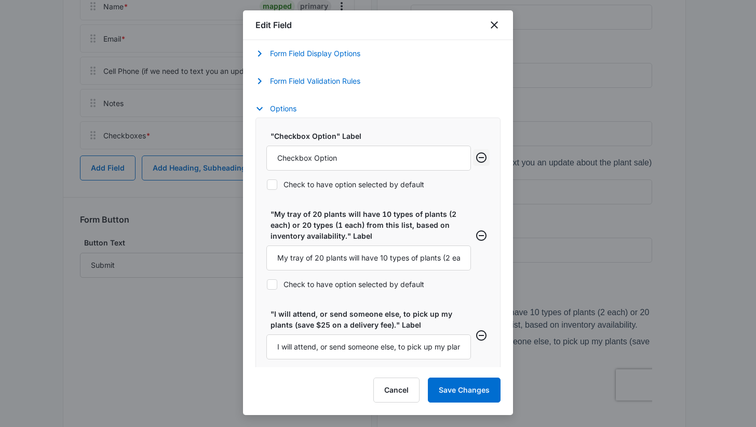
click at [475, 159] on icon "Remove row" at bounding box center [481, 157] width 12 height 12
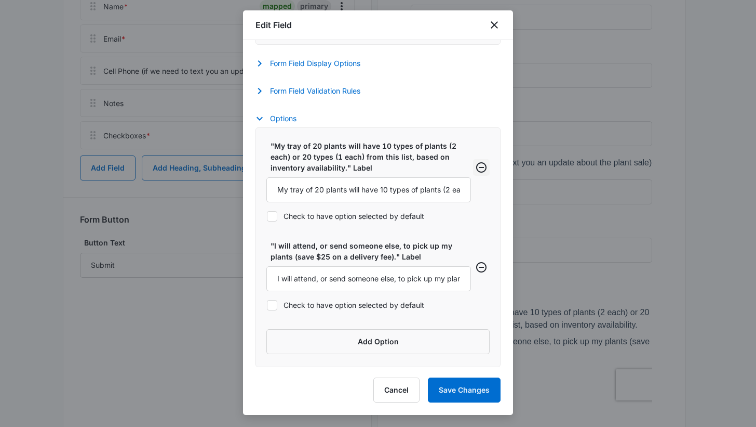
scroll to position [355, 0]
click at [373, 339] on button "Add Option" at bounding box center [378, 341] width 223 height 25
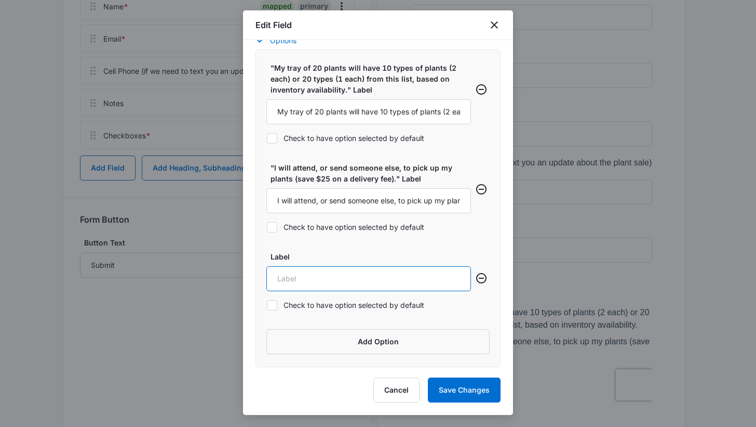
click at [375, 287] on input "Label" at bounding box center [369, 278] width 205 height 25
paste input "A deposit of $100 is required to place my order ($20 savings)."
drag, startPoint x: 352, startPoint y: 280, endPoint x: 248, endPoint y: 271, distance: 104.8
click at [248, 271] on div "Field Mapping Manage your field mapping in the CRM Leads Inbox Navigate to Lead…" at bounding box center [378, 203] width 270 height 327
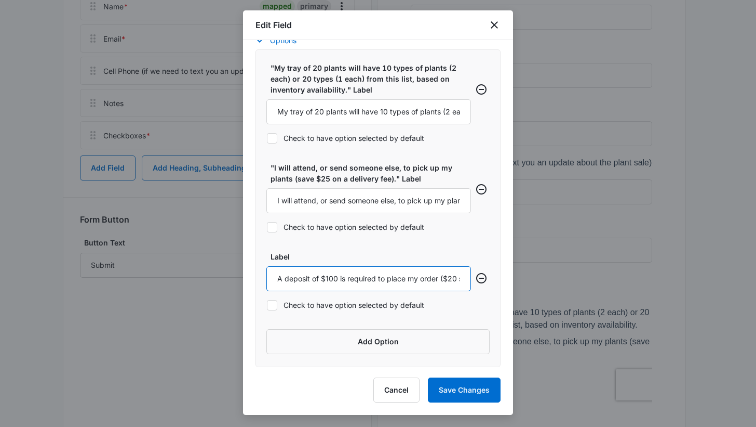
click at [401, 281] on input "A deposit of $100 is required to place my order ($20 savings)." at bounding box center [369, 278] width 205 height 25
type input "A deposit of $100 is required to place my order ($20 savings)."
click at [408, 340] on button "Add Option" at bounding box center [378, 341] width 223 height 25
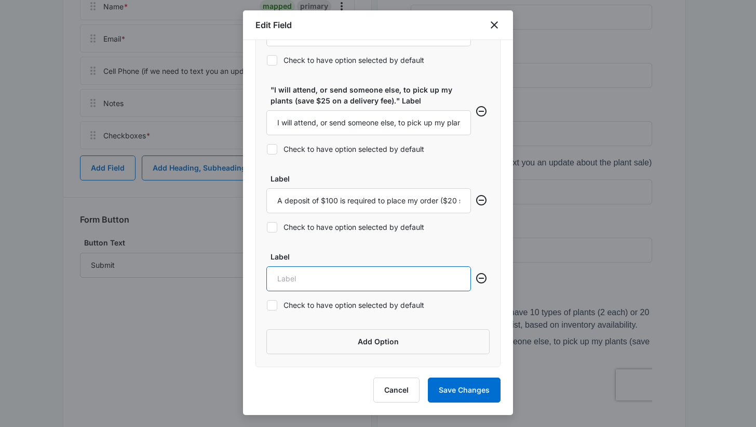
click at [399, 280] on input "Label" at bounding box center [369, 278] width 205 height 25
paste input "Deposits are refunded in full, if we do not get a minimum of 40 orders, 2 weeks…"
type input "Deposits are refunded in full, if we do not get a minimum of 40 orders, 2 weeks…"
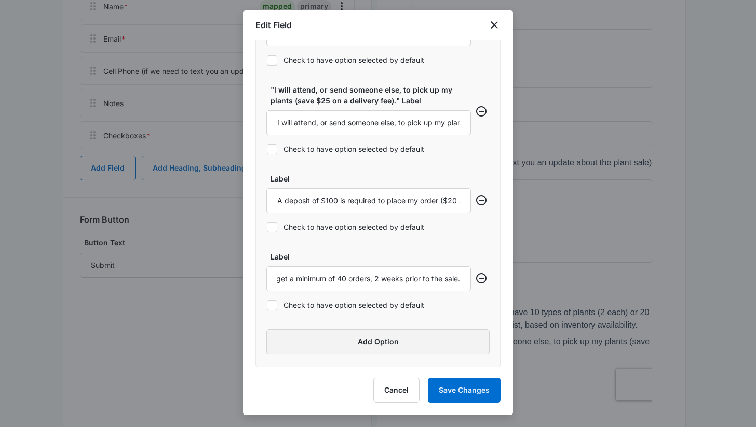
click at [399, 340] on button "Add Option" at bounding box center [378, 341] width 223 height 25
click at [389, 352] on input "Label" at bounding box center [369, 356] width 205 height 25
paste input "$20 will be donated to the PTA from my order by Soils Alive."
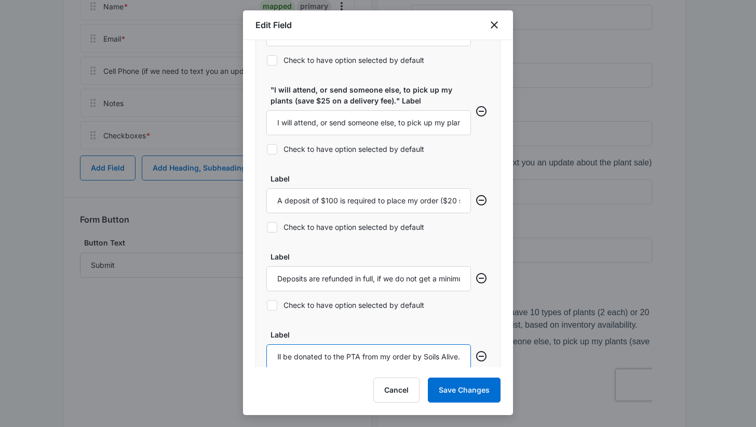
type input "$20 will be donated to the PTA from my order by Soils Alive."
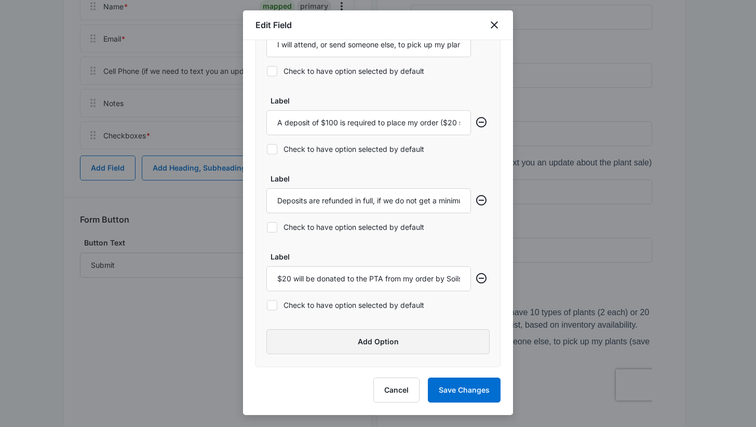
click at [406, 337] on button "Add Option" at bounding box center [378, 341] width 223 height 25
click at [376, 353] on input "Label" at bounding box center [369, 356] width 205 height 25
paste input "Plants not picked up will be given away to PTA volunteers at the event. No refu…"
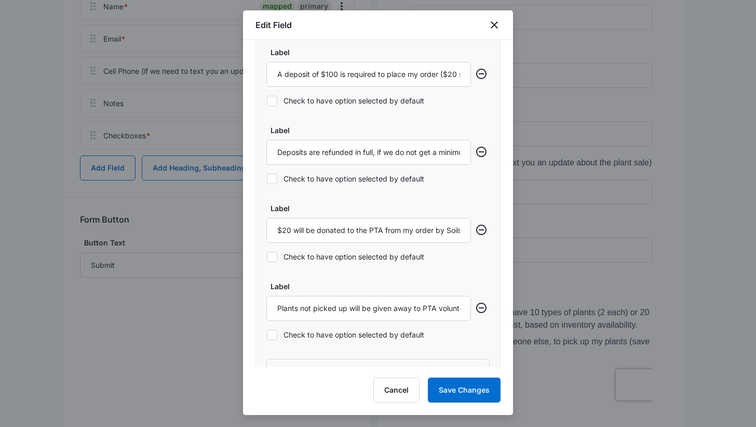
scroll to position [667, 0]
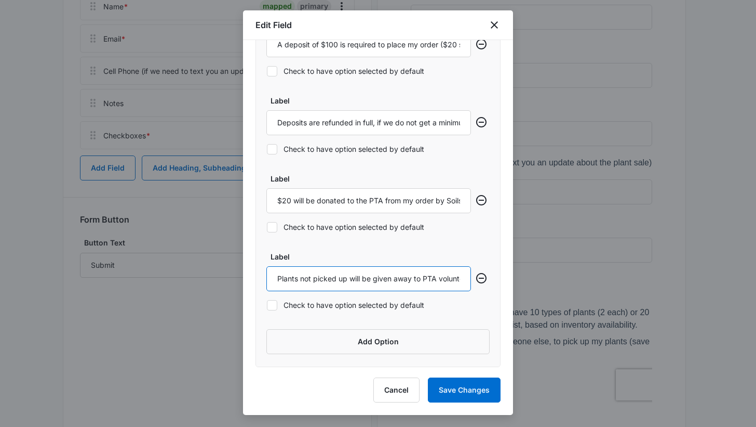
click at [349, 277] on input "Plants not picked up will be given away to PTA volunteers at the event. No refu…" at bounding box center [369, 278] width 205 height 25
type input "Plants not picked up by the End Time of the event will be given away to PTA vol…"
click at [385, 346] on button "Add Option" at bounding box center [378, 341] width 223 height 25
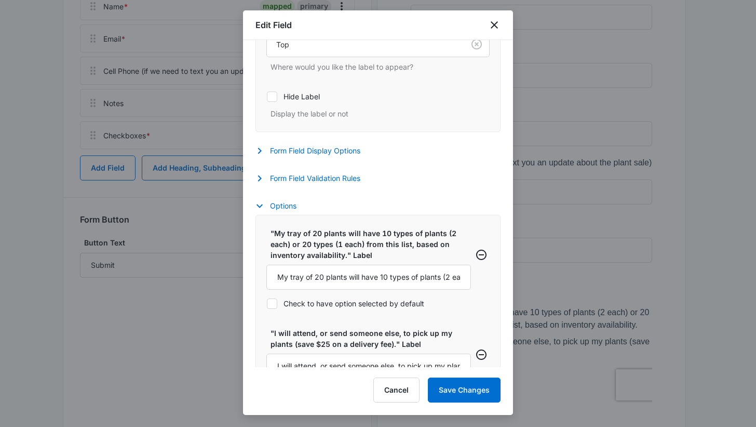
scroll to position [291, 0]
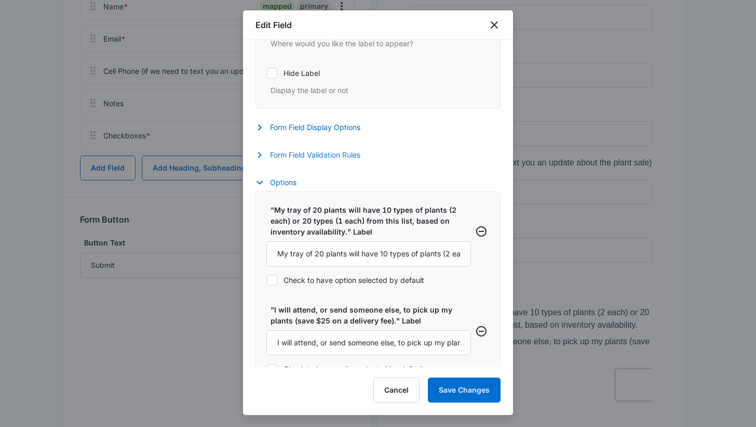
click at [332, 153] on button "Form Field Validation Rules" at bounding box center [313, 155] width 115 height 12
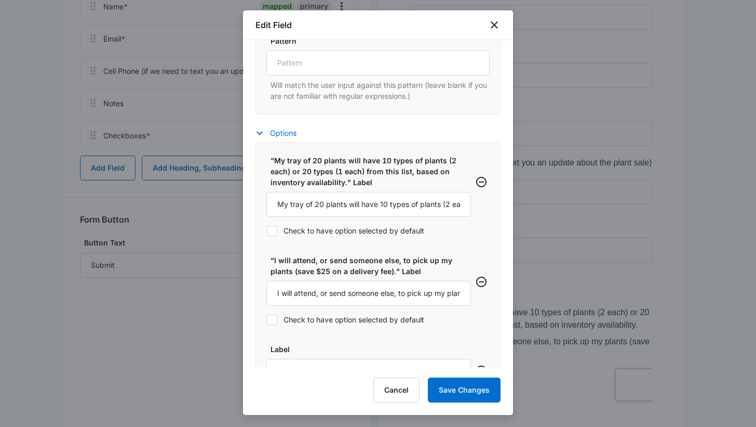
scroll to position [691, 0]
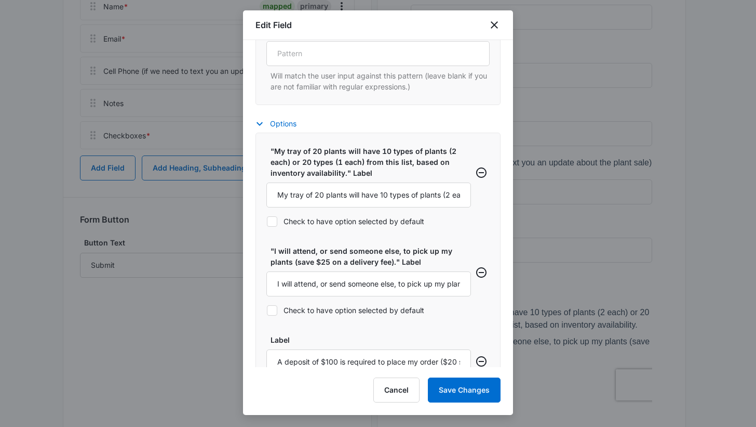
click at [399, 220] on label "Check to have option selected by default" at bounding box center [369, 221] width 205 height 11
click at [267, 221] on input "Check to have option selected by default" at bounding box center [267, 221] width 1 height 1
checkbox input "true"
click at [359, 312] on label "Check to have option selected by default" at bounding box center [369, 309] width 205 height 11
click at [267, 310] on input "Check to have option selected by default" at bounding box center [267, 310] width 1 height 1
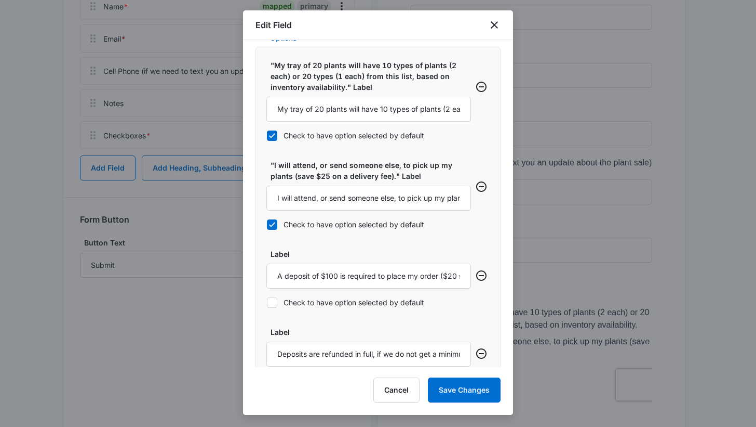
scroll to position [781, 0]
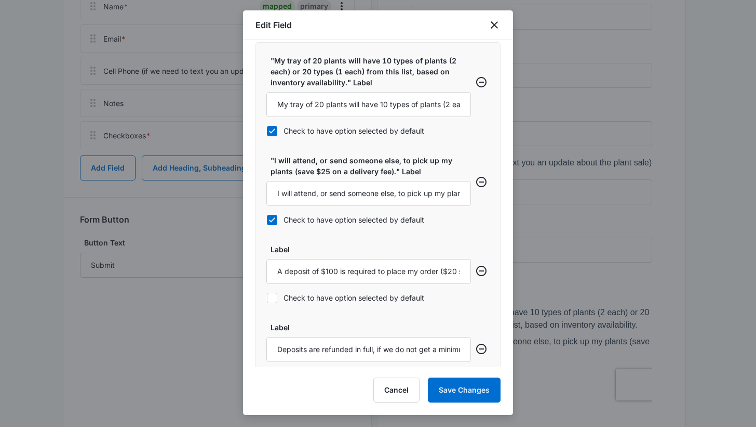
click at [387, 220] on label "Check to have option selected by default" at bounding box center [369, 219] width 205 height 11
click at [267, 220] on input "Check to have option selected by default" at bounding box center [267, 219] width 1 height 1
checkbox input "false"
click at [363, 131] on label "Check to have option selected by default" at bounding box center [369, 130] width 205 height 11
click at [267, 131] on input "Check to have option selected by default" at bounding box center [267, 130] width 1 height 1
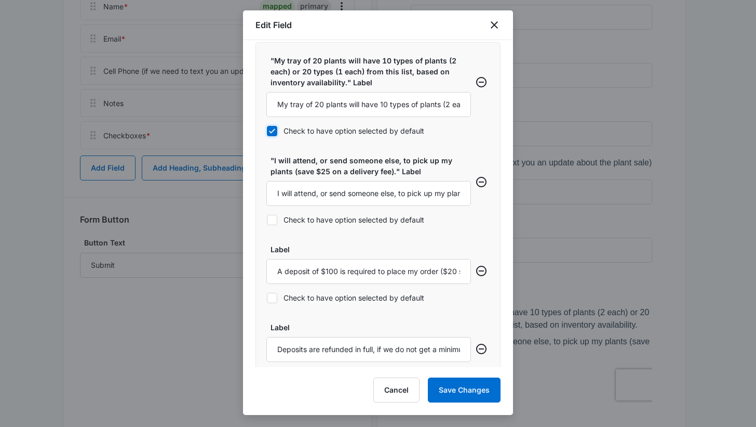
checkbox input "false"
click at [464, 390] on button "Save Changes" at bounding box center [464, 389] width 73 height 25
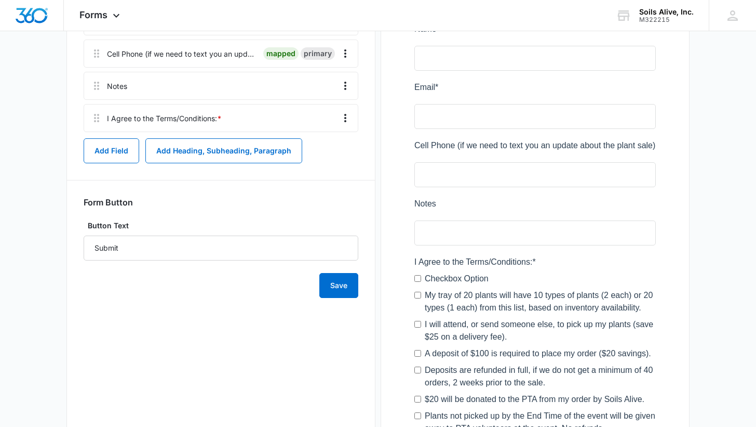
scroll to position [363, 0]
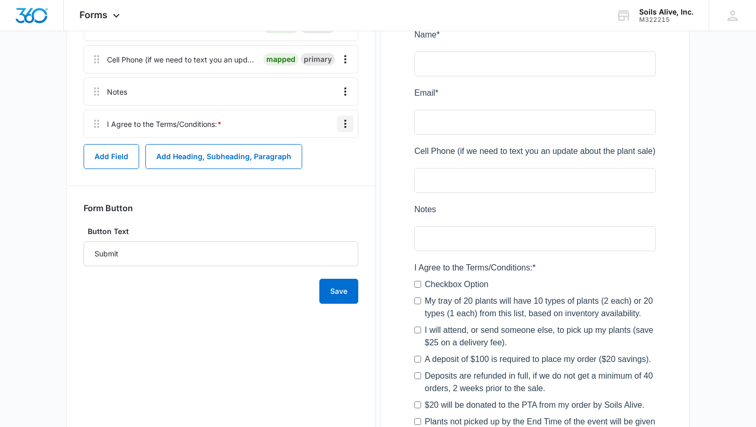
click at [349, 123] on icon "Overflow Menu" at bounding box center [345, 123] width 12 height 12
click at [313, 155] on div "Edit" at bounding box center [318, 152] width 22 height 7
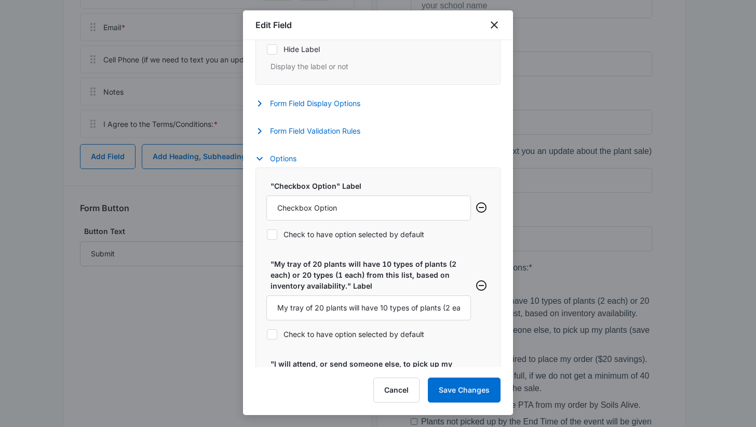
scroll to position [338, 0]
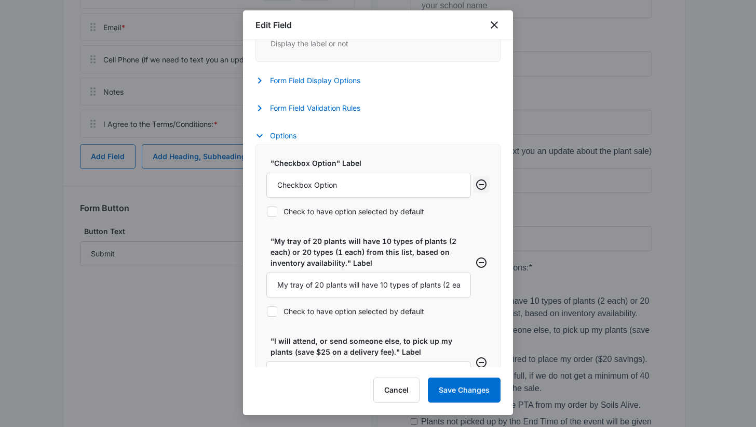
click at [476, 184] on icon "Remove row" at bounding box center [481, 184] width 10 height 10
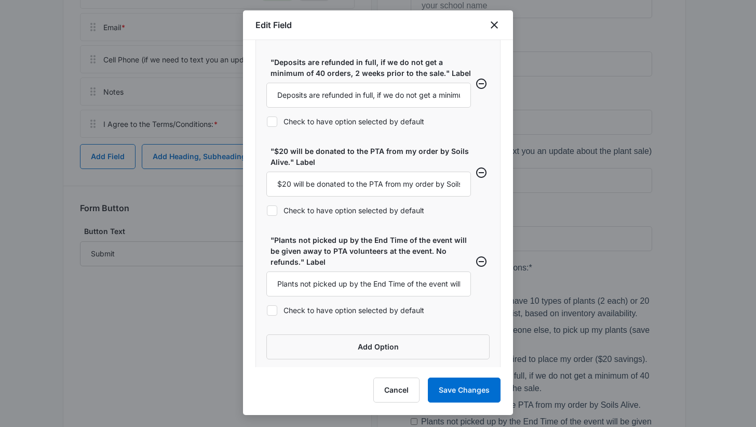
scroll to position [721, 0]
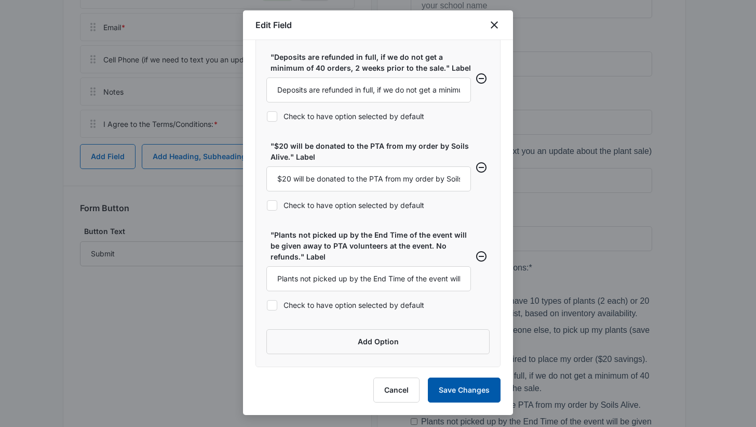
click at [467, 386] on button "Save Changes" at bounding box center [464, 389] width 73 height 25
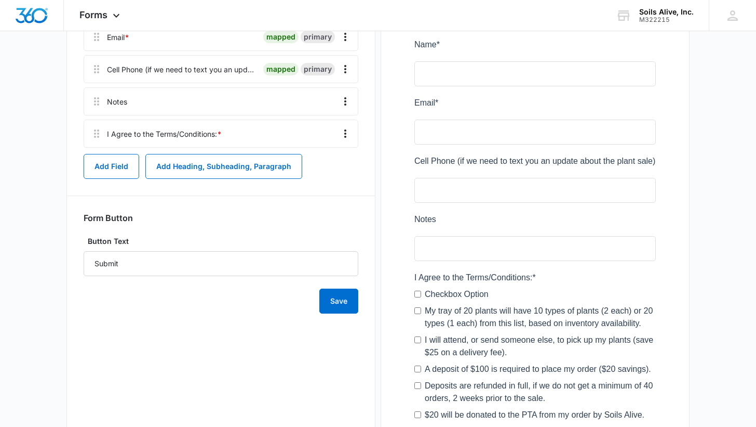
scroll to position [340, 0]
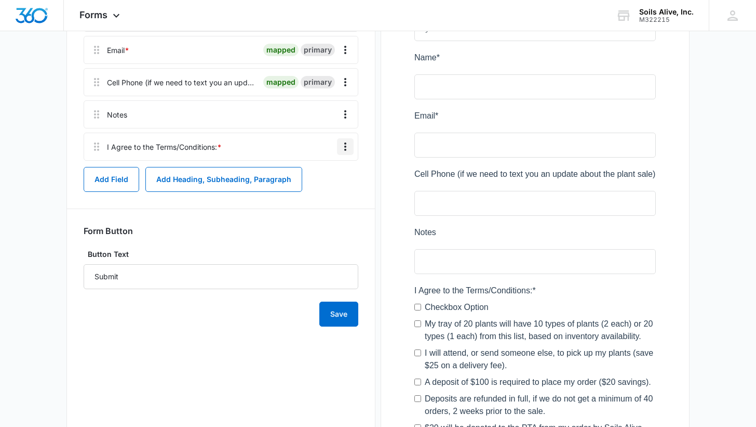
click at [344, 148] on icon "Overflow Menu" at bounding box center [345, 146] width 12 height 12
click at [314, 177] on div "Edit" at bounding box center [318, 175] width 22 height 7
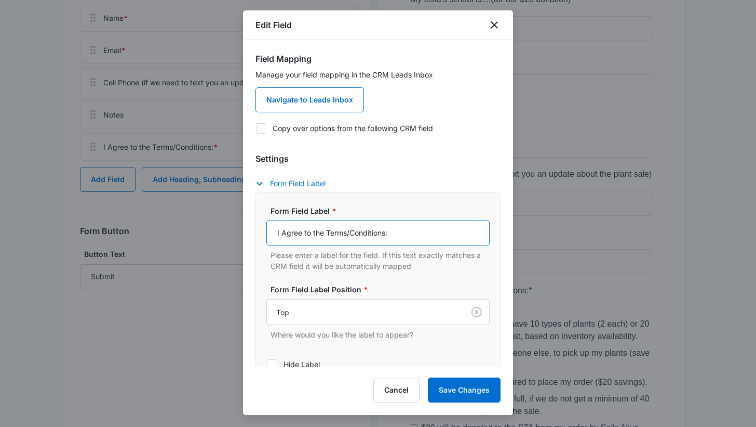
click at [284, 232] on input "I Agree to the Terms/Conditions:" at bounding box center [378, 232] width 223 height 25
click at [356, 229] on input "I agree to the Terms/Conditions:" at bounding box center [378, 232] width 223 height 25
click at [325, 230] on input "I agree to the Terms and Conditions:" at bounding box center [378, 232] width 223 height 25
type input "I agree to the Terms and Conditions:"
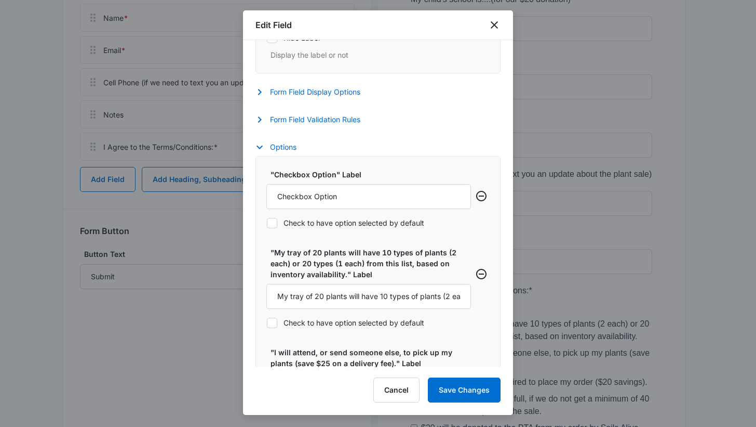
scroll to position [342, 0]
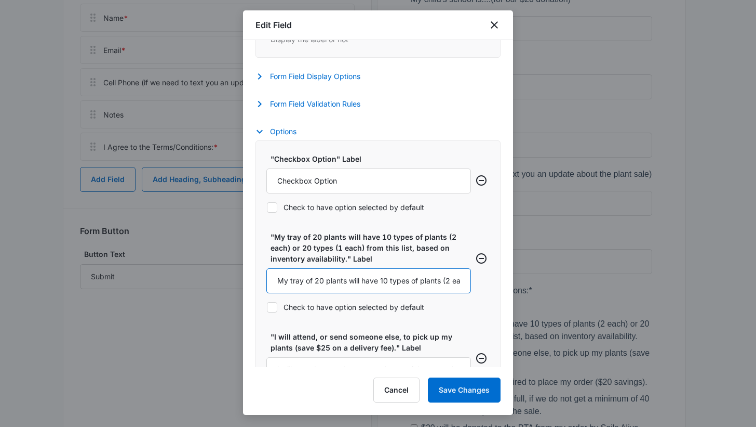
click at [364, 278] on input "My tray of 20 plants will have 10 types of plants (2 each) or 20 types (1 each)…" at bounding box center [369, 280] width 205 height 25
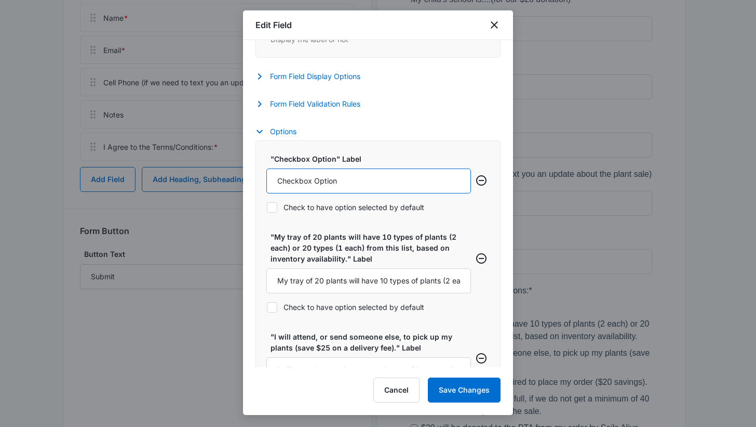
click at [359, 188] on input "Checkbox Option" at bounding box center [369, 180] width 205 height 25
paste input "My tray of 20 plants will have 10 types of plants (2 each) or 20 types (1 each)…"
type input "My tray of 20 plants will have 10 types of plants (2 each) or 20 types (1 each)…"
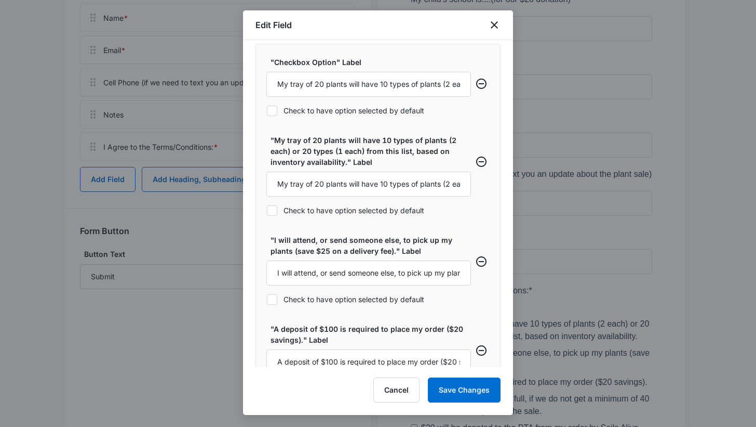
scroll to position [441, 0]
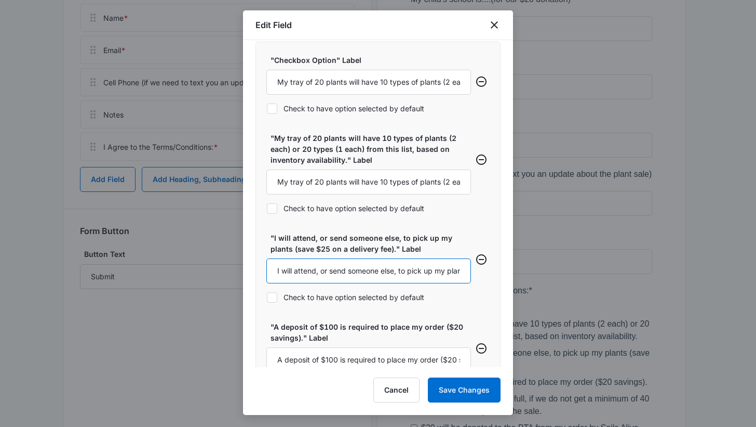
click at [389, 266] on input "I will attend, or send someone else, to pick up my plants (save $25 on a delive…" at bounding box center [369, 270] width 205 height 25
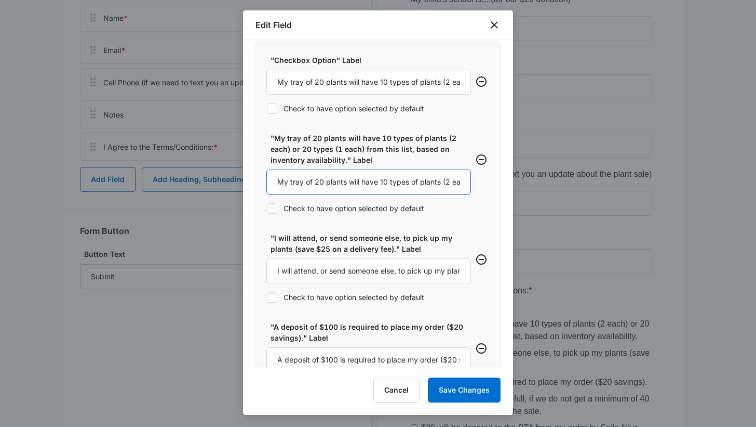
click at [351, 180] on input "My tray of 20 plants will have 10 types of plants (2 each) or 20 types (1 each)…" at bounding box center [369, 181] width 205 height 25
paste input "I will attend, or send someone else, to pick up my plants (save $25 on a delive…"
type input "I will attend, or send someone else, to pick up my plants (save $25 on a delive…"
click at [323, 355] on input "A deposit of $100 is required to place my order ($20 savings)." at bounding box center [369, 359] width 205 height 25
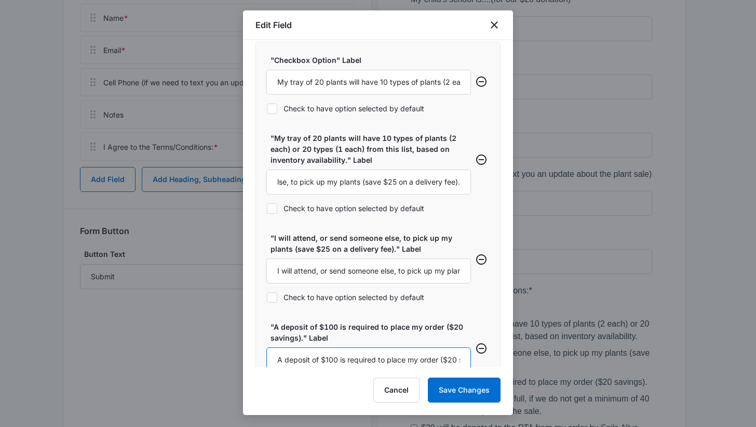
scroll to position [0, 0]
click at [341, 270] on input "I will attend, or send someone else, to pick up my plants (save $25 on a delive…" at bounding box center [369, 270] width 205 height 25
paste input "A deposit of $100 is required to place my order ($20 savings"
type input "A deposit of $100 is required to place my order ($20 savings)."
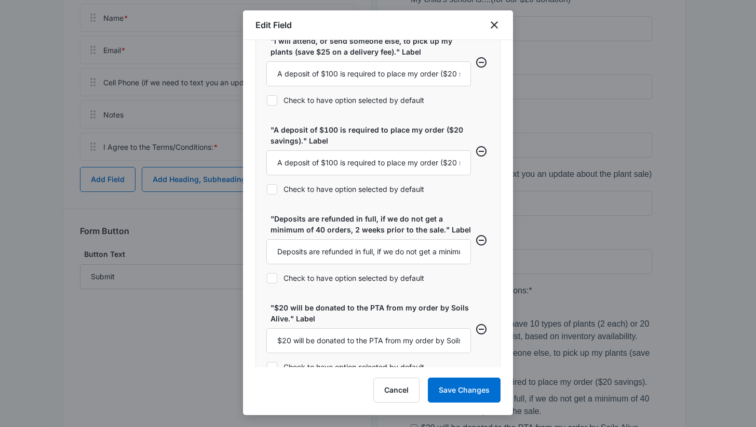
scroll to position [640, 0]
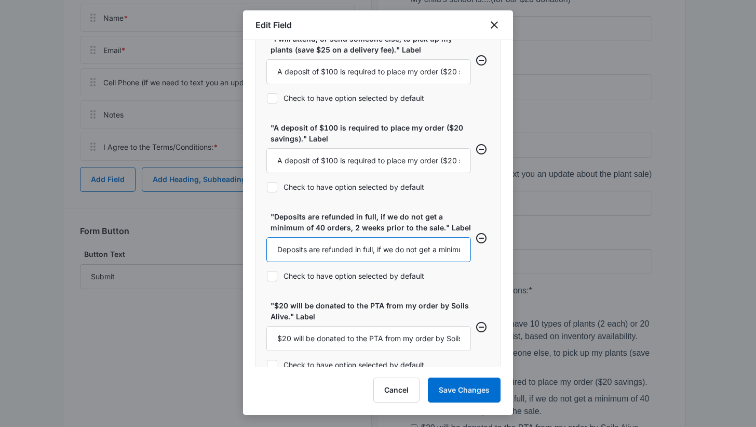
click at [398, 245] on input "Deposits are refunded in full, if we do not get a minimum of 40 orders, 2 weeks…" at bounding box center [369, 249] width 205 height 25
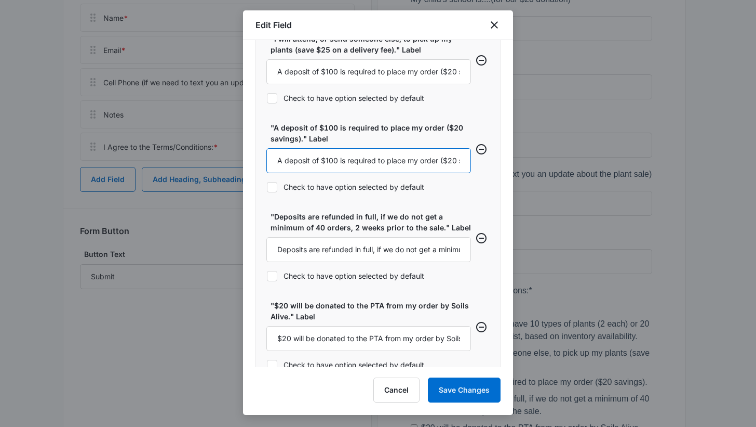
click at [375, 159] on input "A deposit of $100 is required to place my order ($20 savings)." at bounding box center [369, 160] width 205 height 25
paste input "Deposits are refunded in full, if we do not get a minimum of 40 orders, 2 weeks…"
type input "Deposits are refunded in full, if we do not get a minimum of 40 orders, 2 weeks…"
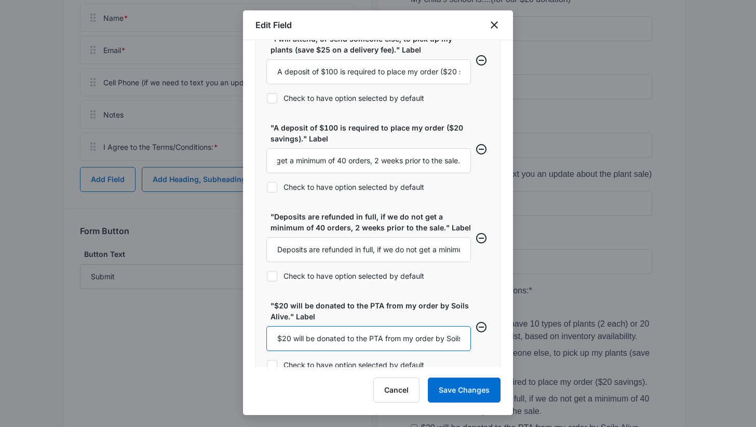
click at [334, 334] on input "$20 will be donated to the PTA from my order by Soils Alive." at bounding box center [369, 338] width 205 height 25
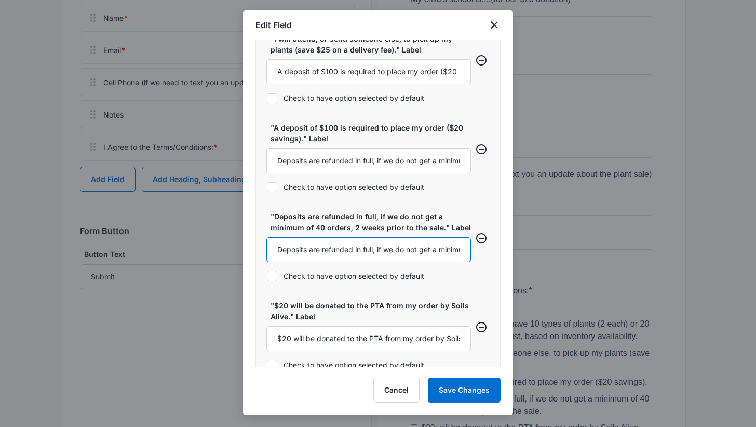
click at [344, 251] on input "Deposits are refunded in full, if we do not get a minimum of 40 orders, 2 weeks…" at bounding box center [369, 249] width 205 height 25
paste input "$20 will be donated to the PTA from my order by [PERSON_NAME]"
type input "$20 will be donated to the PTA from my order by Soils Alive."
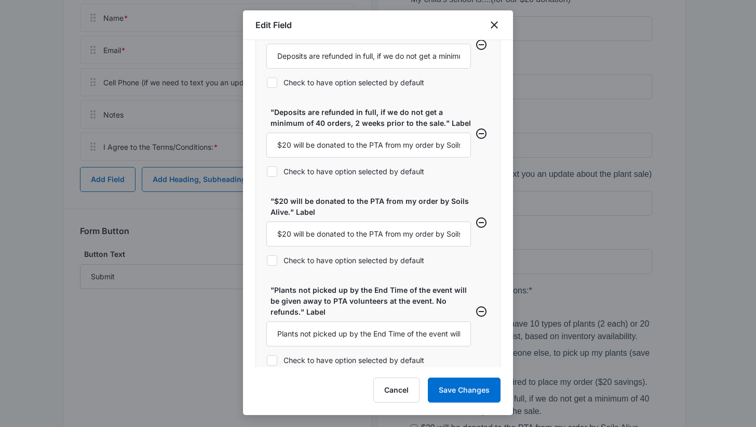
scroll to position [778, 0]
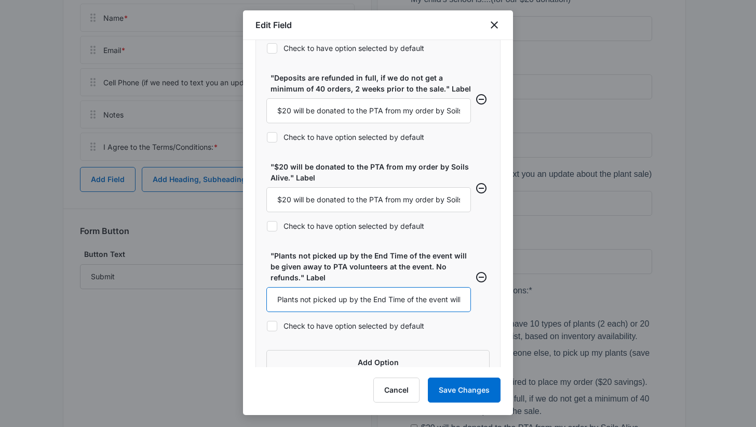
click at [405, 297] on input "Plants not picked up by the End Time of the event will be given away to PTA vol…" at bounding box center [369, 299] width 205 height 25
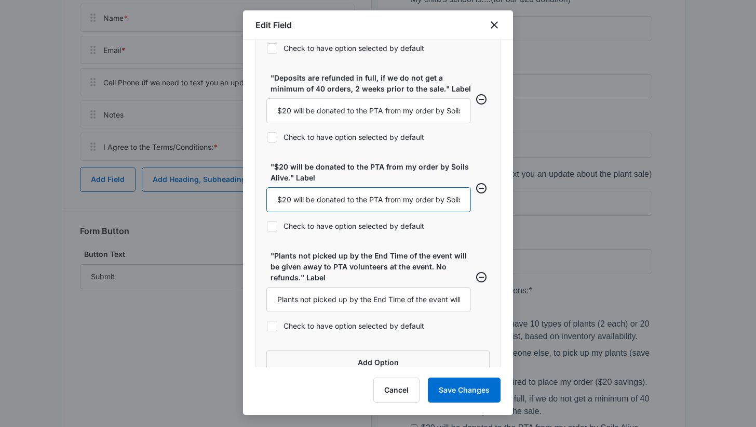
click at [382, 200] on input "$20 will be donated to the PTA from my order by Soils Alive." at bounding box center [369, 199] width 205 height 25
paste input "Plants not picked up by the End Time of the event will be given away to PTA vol…"
type input "Plants not picked up by the End Time of the event will be given away to PTA vol…"
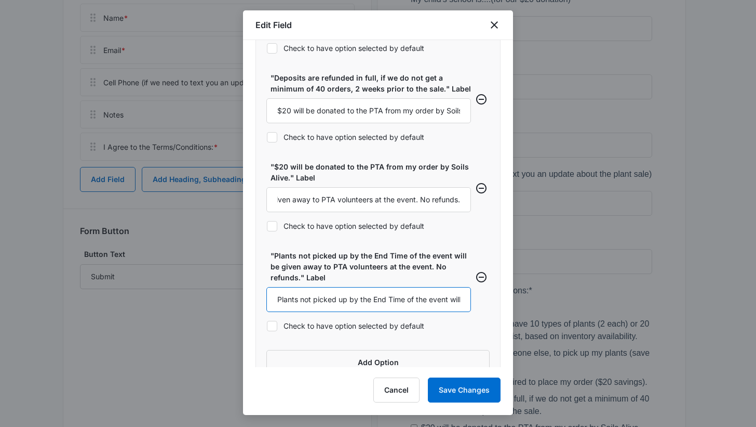
click at [407, 296] on input "Plants not picked up by the End Time of the event will be given away to PTA vol…" at bounding box center [369, 299] width 205 height 25
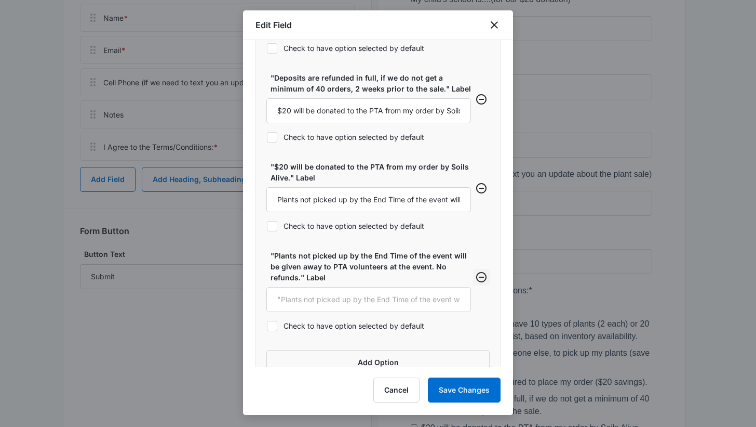
click at [476, 278] on icon "Remove row" at bounding box center [481, 277] width 12 height 12
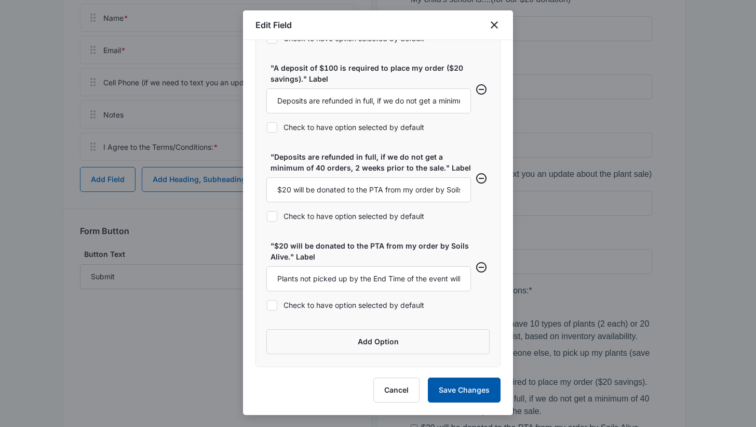
click at [457, 396] on button "Save Changes" at bounding box center [464, 389] width 73 height 25
click at [450, 391] on button "Save Changes" at bounding box center [464, 389] width 73 height 25
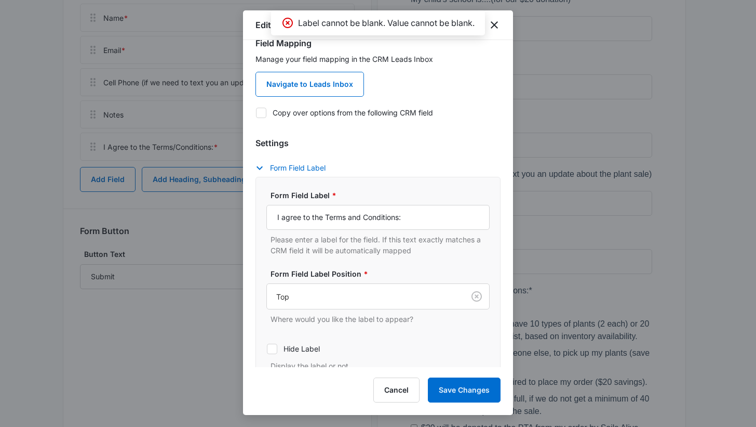
scroll to position [0, 0]
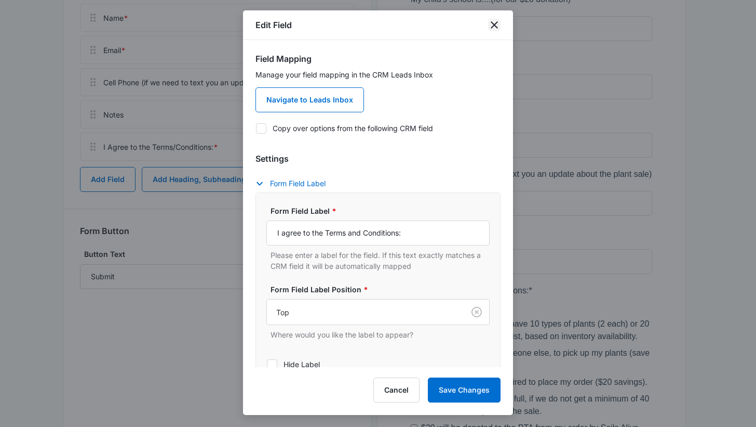
click at [498, 20] on icon "close" at bounding box center [494, 25] width 12 height 12
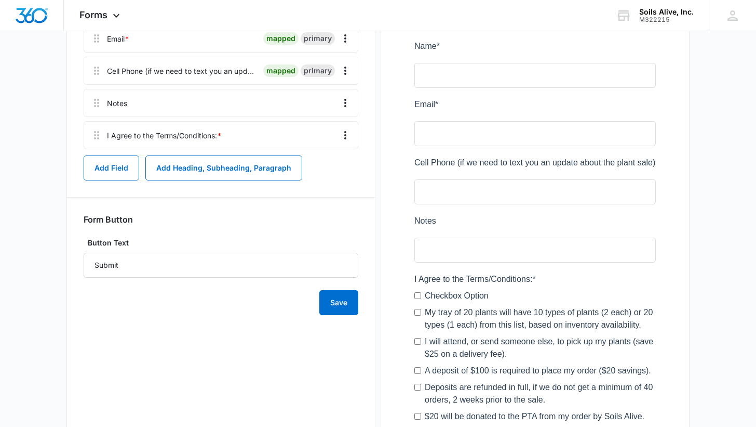
scroll to position [347, 0]
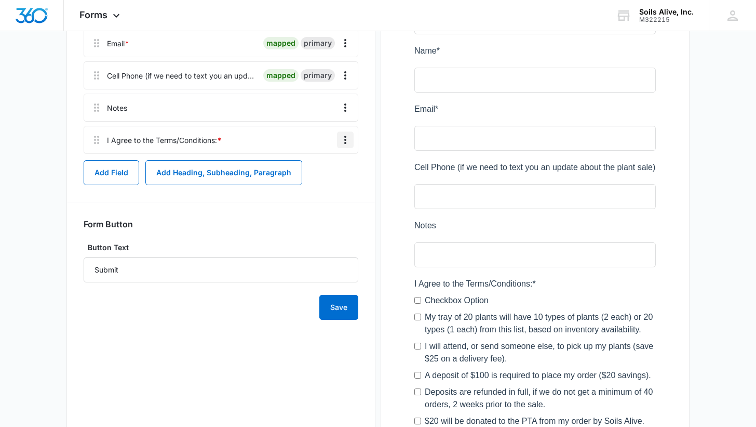
click at [348, 138] on icon "Overflow Menu" at bounding box center [345, 140] width 12 height 12
click at [318, 168] on div "Edit" at bounding box center [318, 168] width 22 height 7
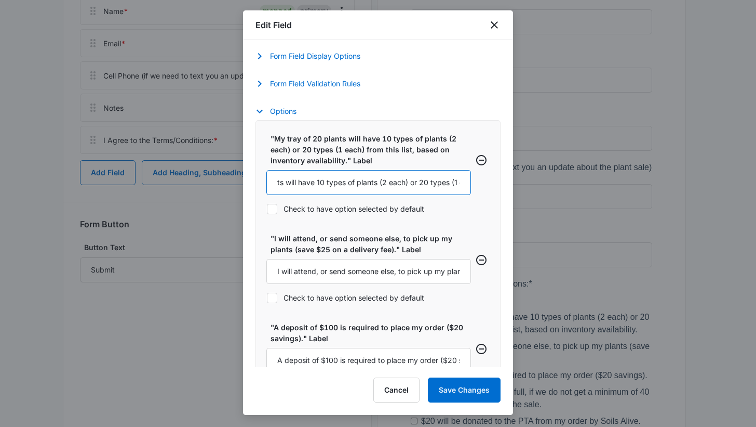
scroll to position [0, 244]
drag, startPoint x: 415, startPoint y: 182, endPoint x: 512, endPoint y: 195, distance: 98.0
click at [512, 195] on div "Field Mapping Manage your field mapping in the CRM Leads Inbox Navigate to Lead…" at bounding box center [378, 203] width 270 height 327
click at [343, 177] on input "My tray of 20 plants will have 10 types of plants (2 each) or 20 types (1 each)…" at bounding box center [369, 182] width 205 height 25
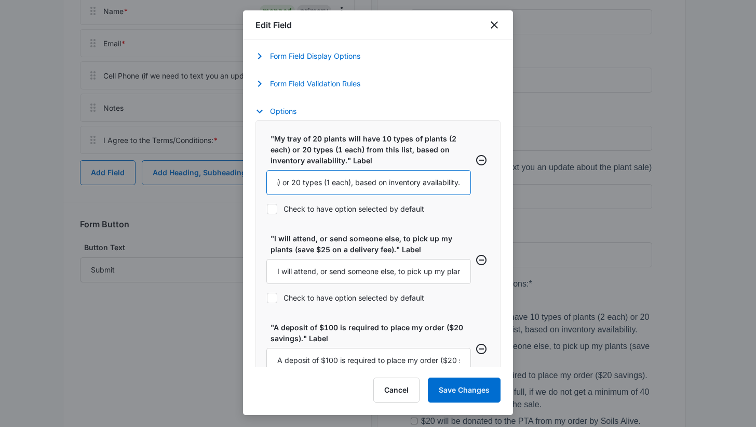
click at [418, 182] on input "My tray of 20 plants will have 10 types of plants (2 each) or 20 types (1 each)…" at bounding box center [369, 182] width 205 height 25
type input "My tray of 20 plants will have 10 types of plants (2 each) or 20 types (1 each)…"
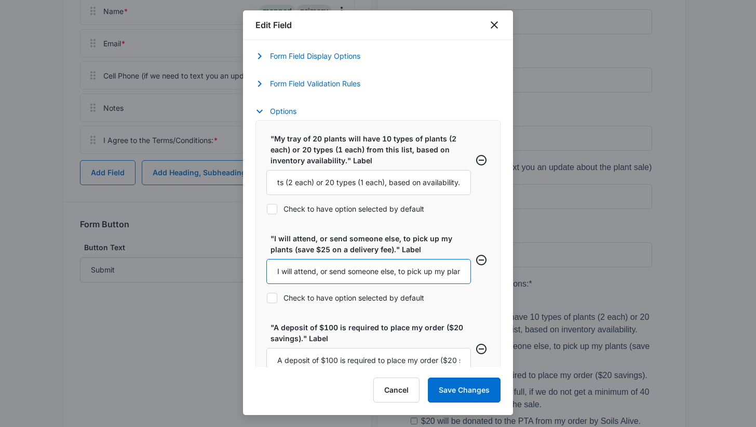
click at [395, 270] on input "I will attend, or send someone else, to pick up my plants (save $25 on a delive…" at bounding box center [369, 271] width 205 height 25
click at [318, 270] on input "I will attend or send a friend to pick up my plants (save $25 on a delivery fee…" at bounding box center [369, 271] width 205 height 25
type input "I will attend (or send a friend) to pick up my plants (save $25 on a delivery f…"
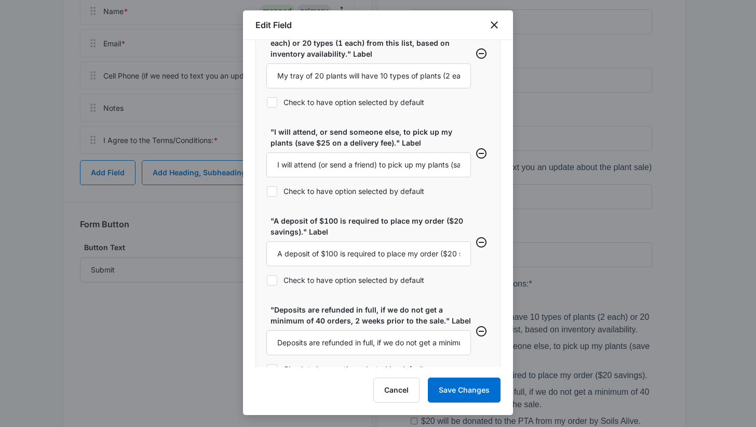
scroll to position [470, 0]
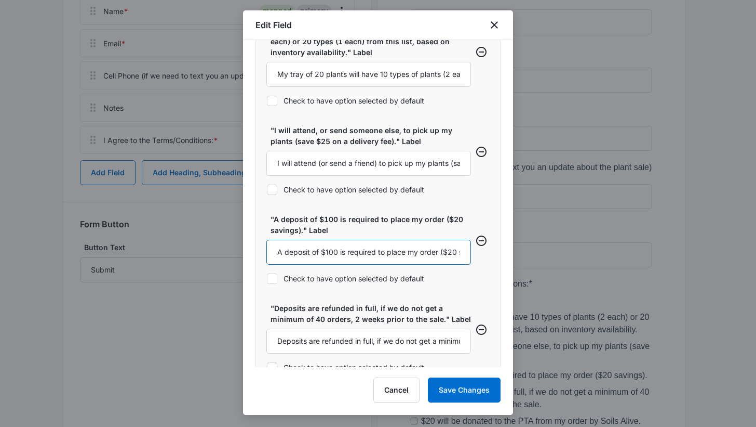
click at [346, 253] on input "A deposit of $100 is required to place my order ($20 savings)." at bounding box center [369, 252] width 205 height 25
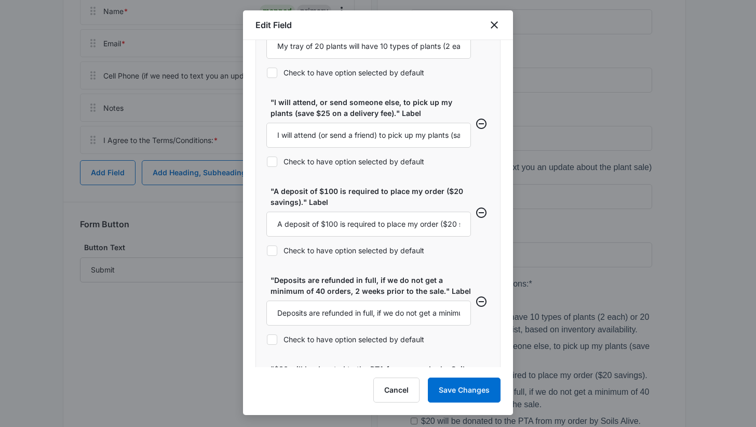
scroll to position [504, 0]
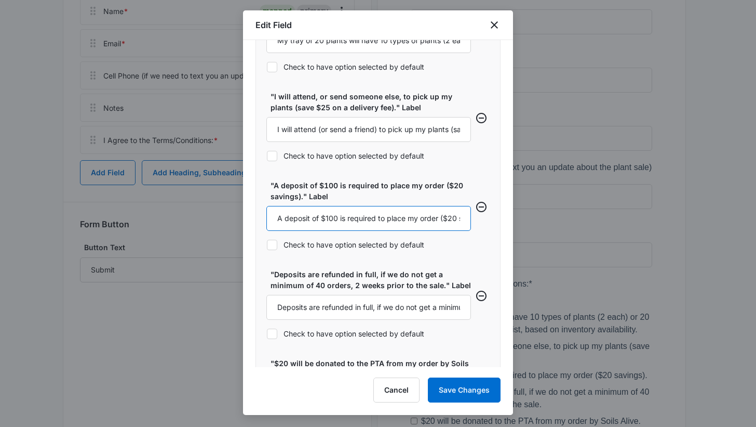
click at [440, 215] on input "A deposit of $100 is required to place my order ($20 savings)." at bounding box center [369, 218] width 205 height 25
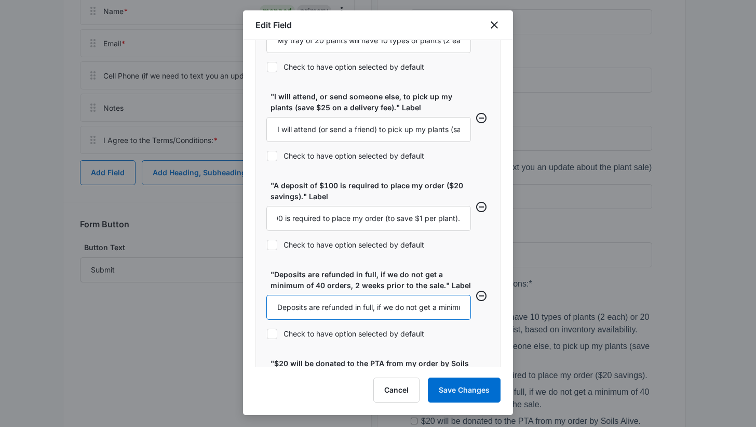
click at [400, 308] on input "Deposits are refunded in full, if we do not get a minimum of 40 orders, 2 weeks…" at bounding box center [369, 307] width 205 height 25
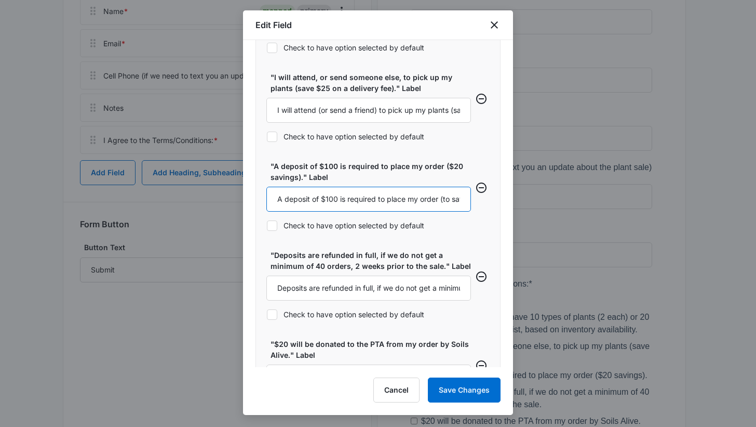
click at [442, 202] on input "A deposit of $100 is required to place my order (to save $1 per plant)." at bounding box center [369, 199] width 205 height 25
type input "A deposit of $100 is required to place my order."
click at [340, 290] on input "Deposits are refunded in full, if we do not get a minimum of 40 orders, 2 weeks…" at bounding box center [369, 287] width 205 height 25
click at [398, 287] on input "Deposits are refunded in full, if we do not get a minimum of 40 orders, 2 weeks…" at bounding box center [369, 287] width 205 height 25
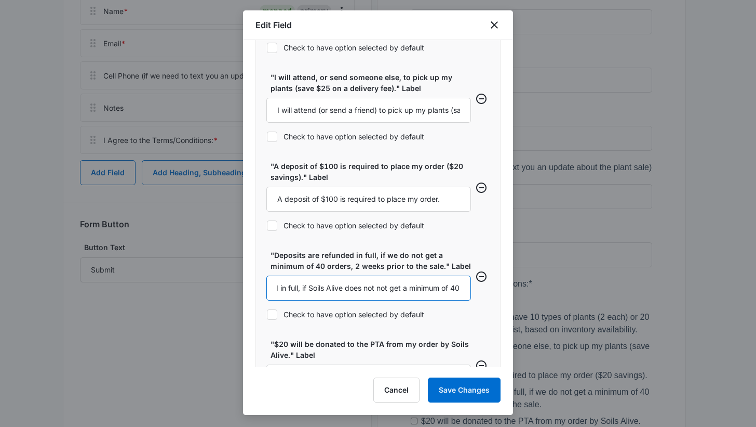
click at [412, 290] on input "Deposits are refunded in full, if Soils Alive does not not get a minimum of 40 …" at bounding box center [369, 287] width 205 height 25
type input "Deposits are refunded in full, if Soils Alive does not reach a minimum of 40 or…"
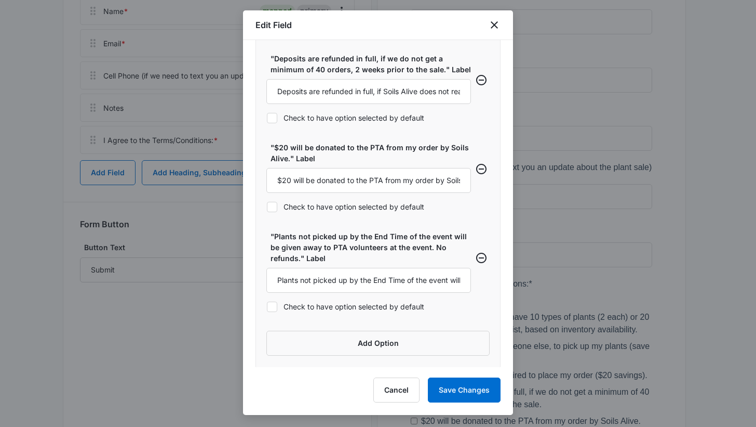
scroll to position [721, 0]
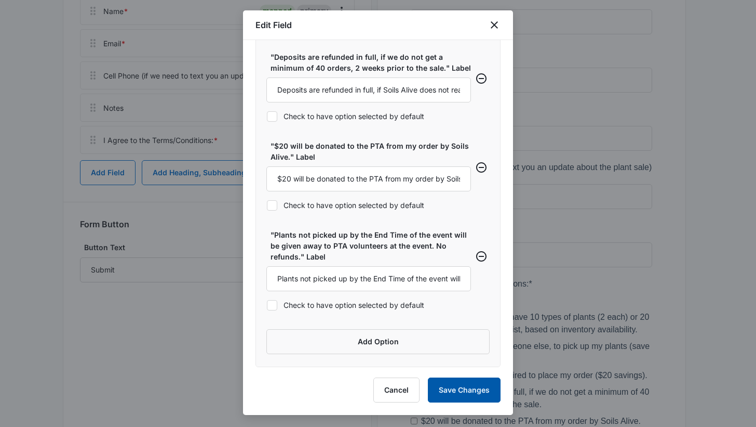
click at [456, 389] on button "Save Changes" at bounding box center [464, 389] width 73 height 25
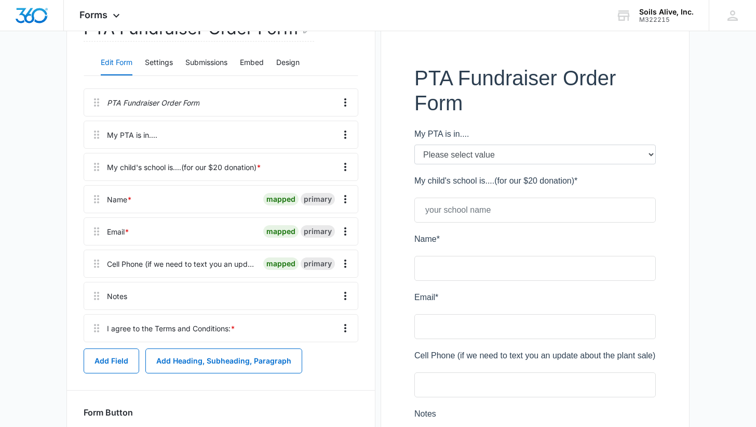
scroll to position [157, 0]
click at [646, 152] on div at bounding box center [535, 370] width 275 height 652
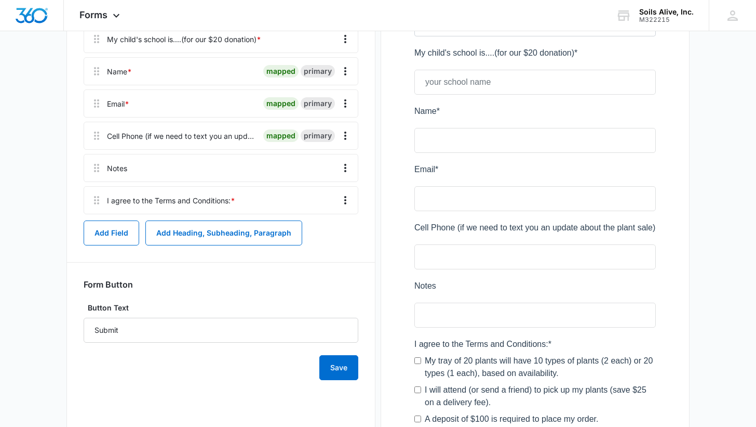
scroll to position [247, 0]
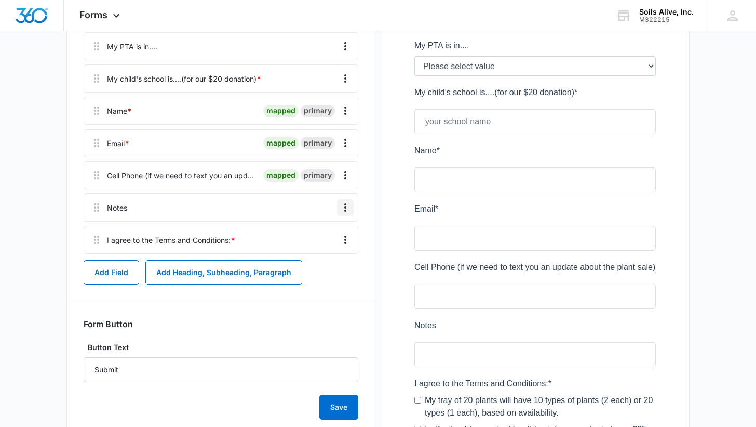
click at [346, 206] on icon "Overflow Menu" at bounding box center [345, 207] width 12 height 12
click at [320, 253] on div "Delete" at bounding box center [318, 251] width 22 height 7
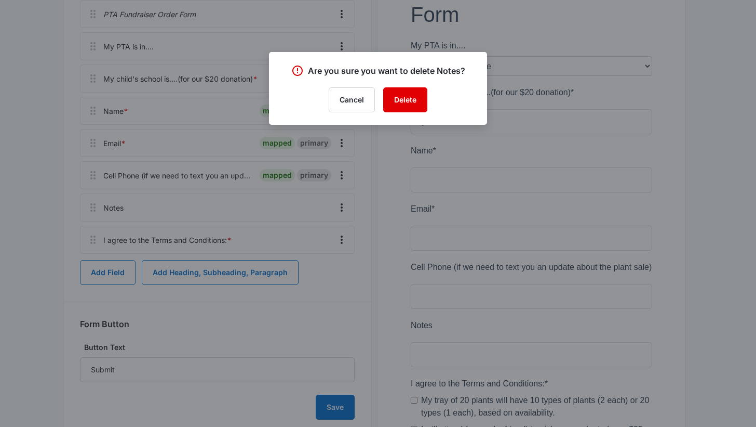
click at [405, 98] on button "Delete" at bounding box center [405, 99] width 44 height 25
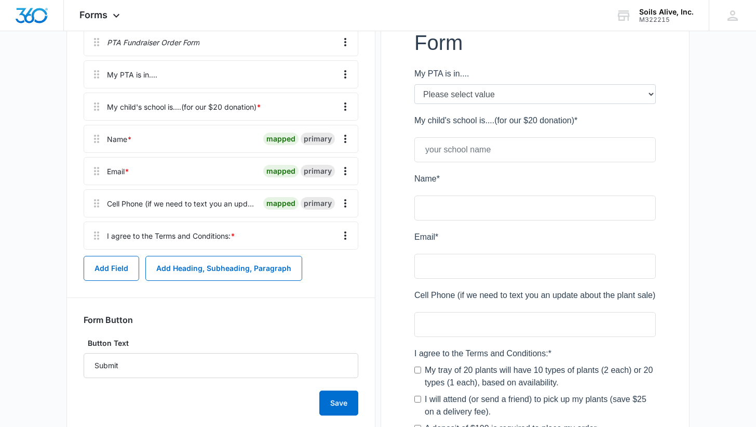
scroll to position [218, 0]
click at [121, 269] on button "Add Field" at bounding box center [112, 269] width 56 height 25
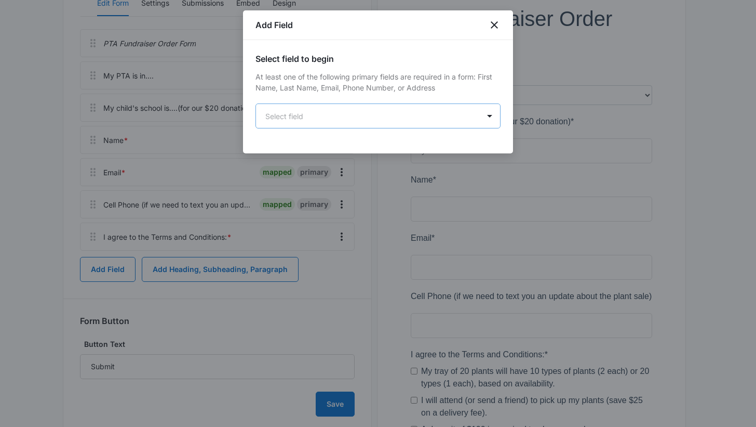
click at [460, 110] on body "Forms Apps Reputation Websites Forms CRM Email Social POS Content Ads Intellige…" at bounding box center [378, 198] width 756 height 832
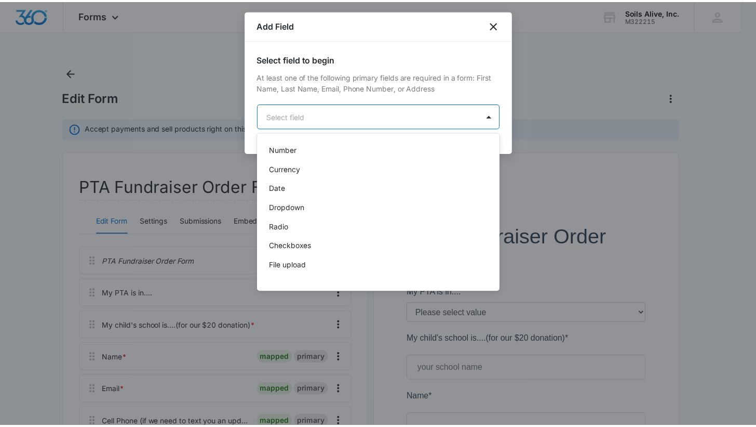
scroll to position [191, 0]
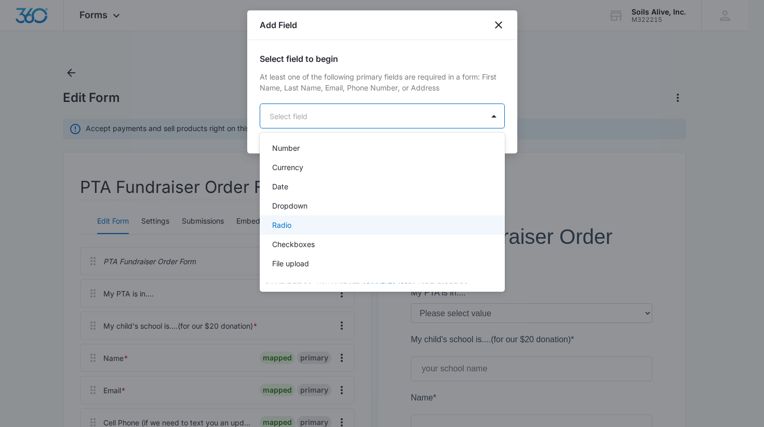
click at [373, 226] on div "Radio" at bounding box center [381, 224] width 218 height 11
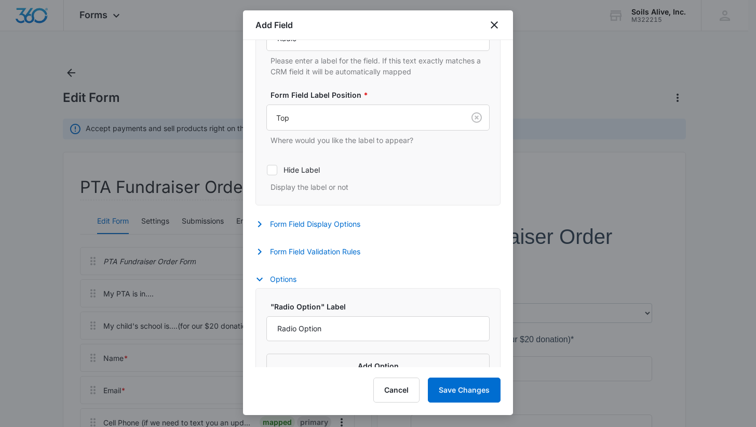
scroll to position [308, 0]
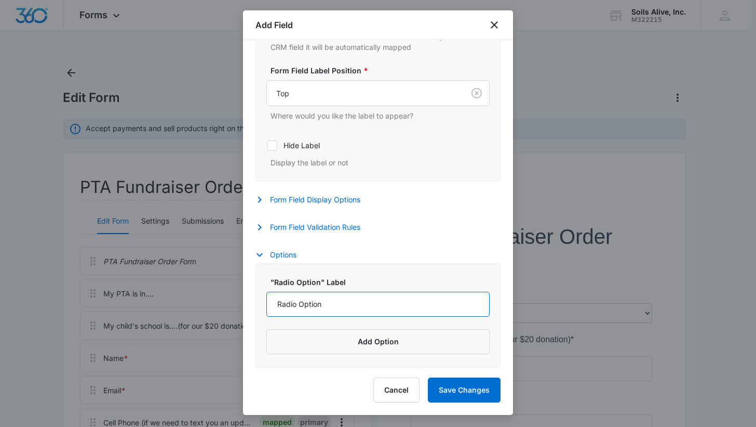
click at [376, 311] on input "Radio Option" at bounding box center [378, 303] width 223 height 25
paste input "Using less pesticides on my lawn is important to me, for the safety of my kids …"
type input "Using less pesticides on my lawn is important to me, for the safety of my kids …"
click at [420, 342] on button "Add Option" at bounding box center [378, 341] width 223 height 25
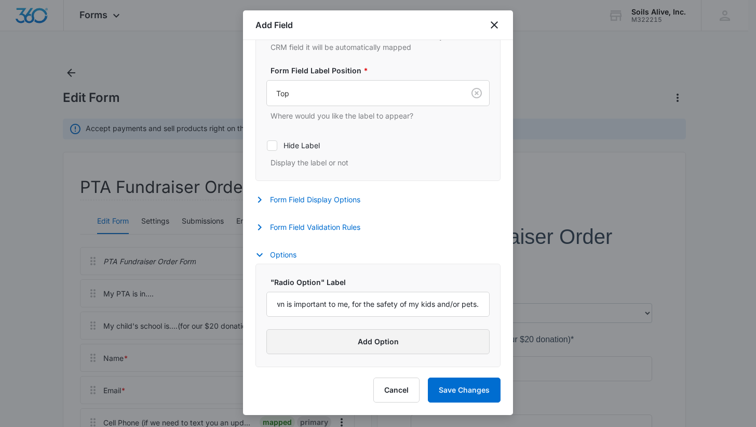
scroll to position [0, 0]
click at [418, 355] on input "Label" at bounding box center [369, 356] width 205 height 25
paste input "I am a teacher, parent, or PTA member and I want more info on saving $100/year …"
drag, startPoint x: 379, startPoint y: 353, endPoint x: 188, endPoint y: 344, distance: 191.4
click at [188, 344] on body "Forms Apps Reputation Websites Forms CRM Email Social POS Content Ads Intellige…" at bounding box center [378, 416] width 756 height 832
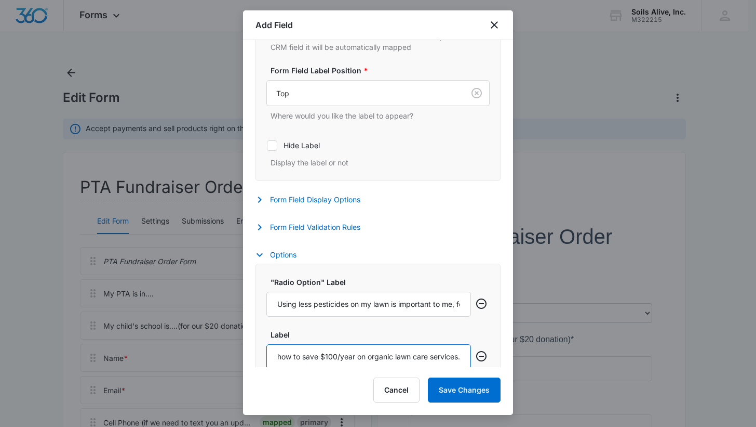
scroll to position [0, 62]
type input "I'd like to learn how to save $100/year on organic lawn care services."
drag, startPoint x: 375, startPoint y: 310, endPoint x: 526, endPoint y: 305, distance: 151.3
click at [526, 305] on body "Forms Apps Reputation Websites Forms CRM Email Social POS Content Ads Intellige…" at bounding box center [378, 416] width 756 height 832
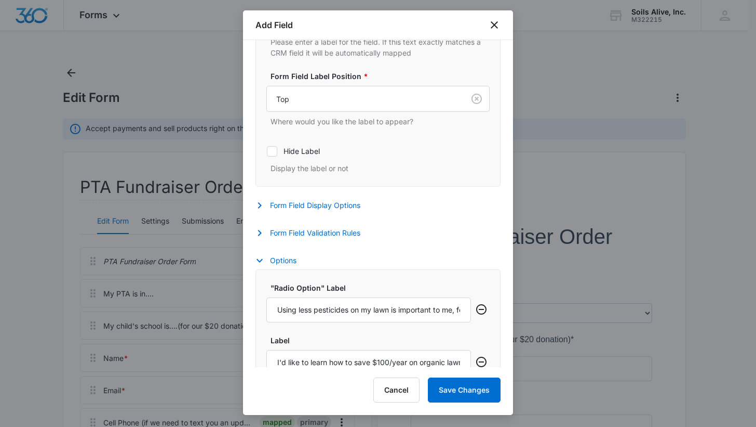
scroll to position [299, 0]
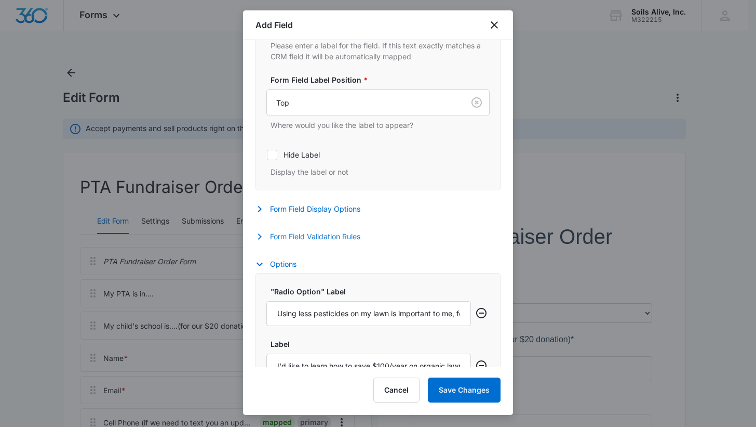
click at [355, 237] on button "Form Field Validation Rules" at bounding box center [313, 236] width 115 height 12
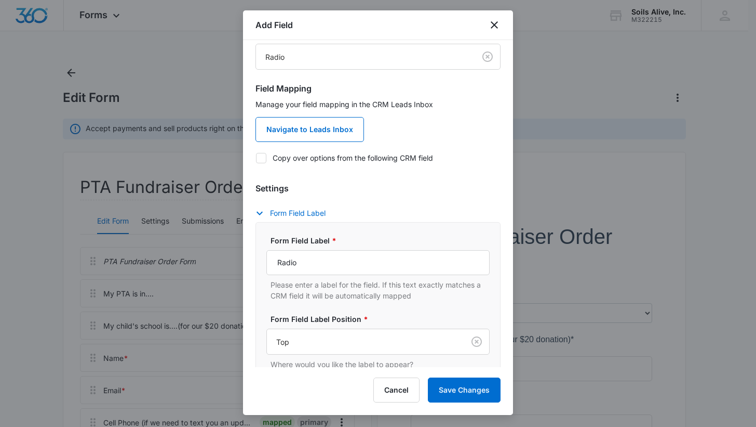
scroll to position [55, 0]
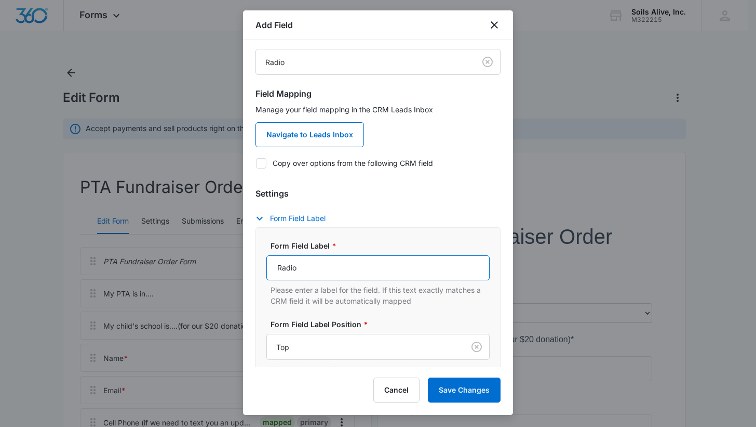
click at [374, 266] on input "Radio" at bounding box center [378, 267] width 223 height 25
type input "Lawn Care Safety"
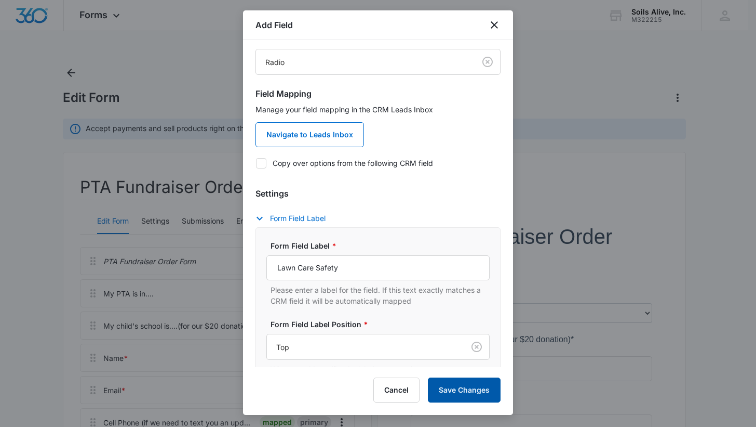
click at [463, 395] on button "Save Changes" at bounding box center [464, 389] width 73 height 25
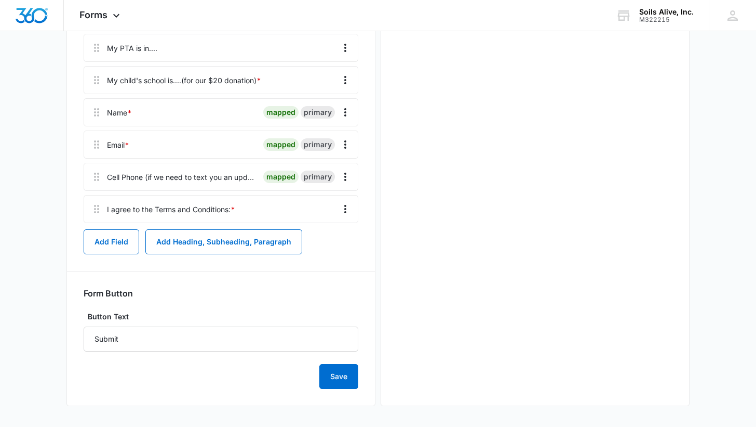
scroll to position [0, 0]
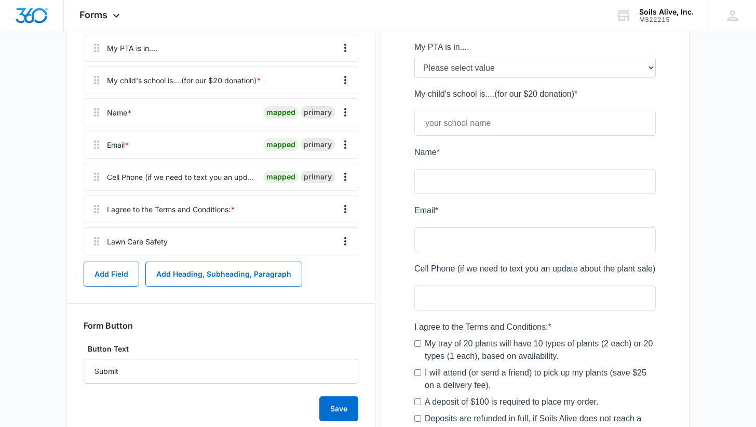
click at [551, 216] on div at bounding box center [535, 295] width 275 height 679
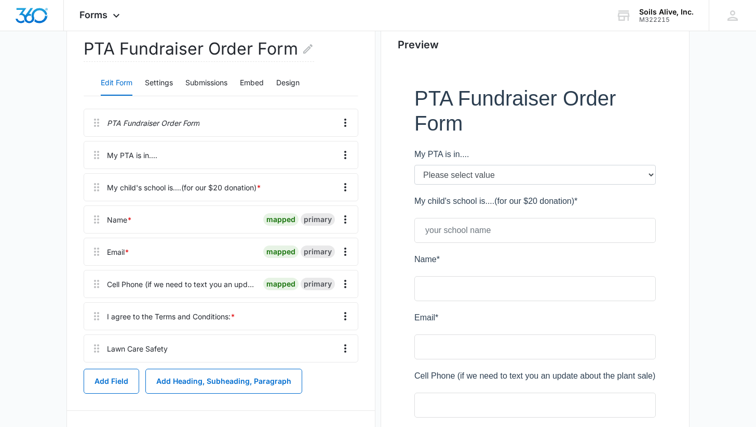
scroll to position [137, 0]
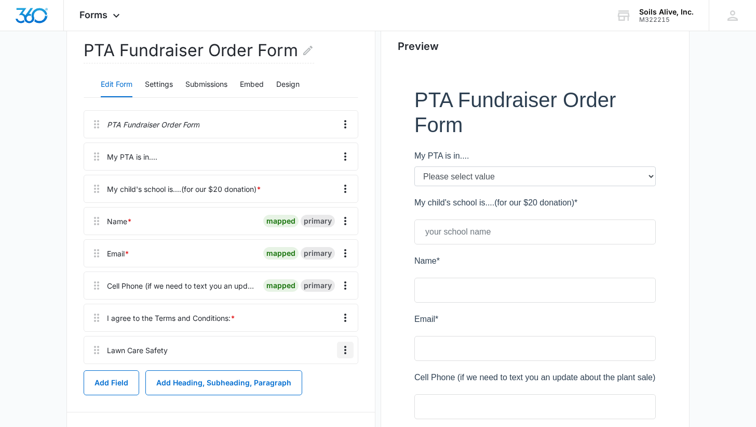
click at [348, 349] on icon "Overflow Menu" at bounding box center [345, 349] width 12 height 12
click at [121, 382] on button "Add Field" at bounding box center [112, 382] width 56 height 25
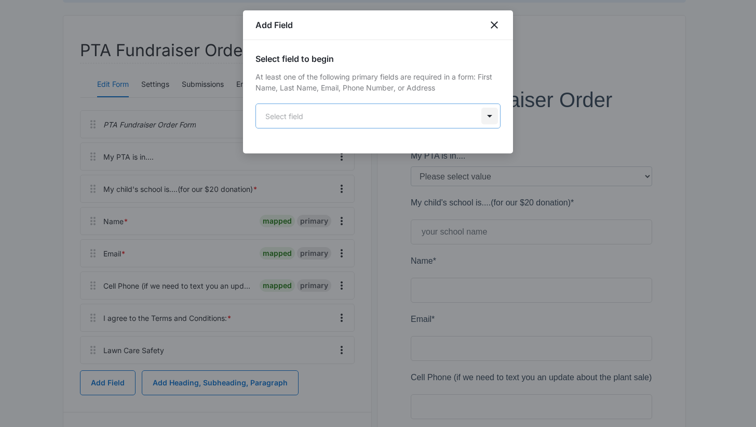
click at [492, 114] on body "Forms Apps Reputation Websites Forms CRM Email Social POS Content Ads Intellige…" at bounding box center [378, 322] width 756 height 918
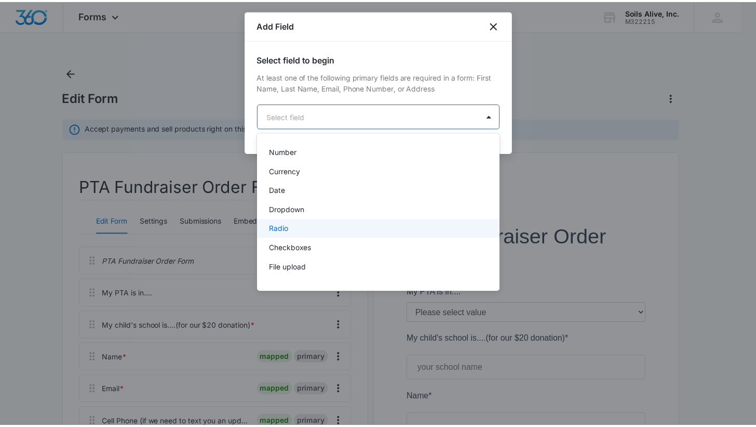
scroll to position [190, 0]
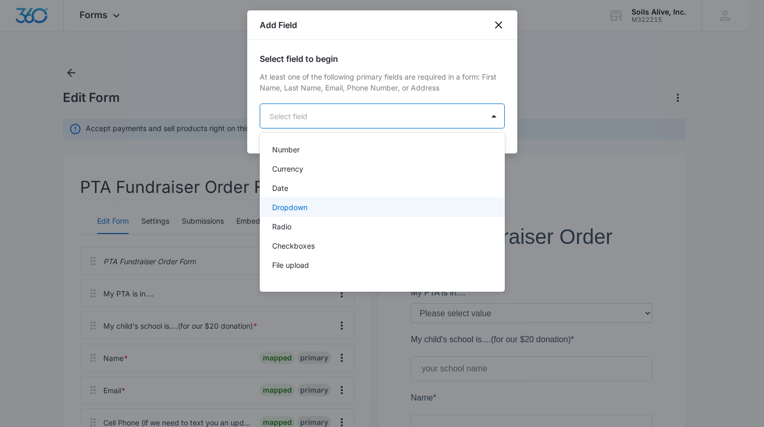
click at [361, 210] on div "Dropdown" at bounding box center [381, 207] width 218 height 11
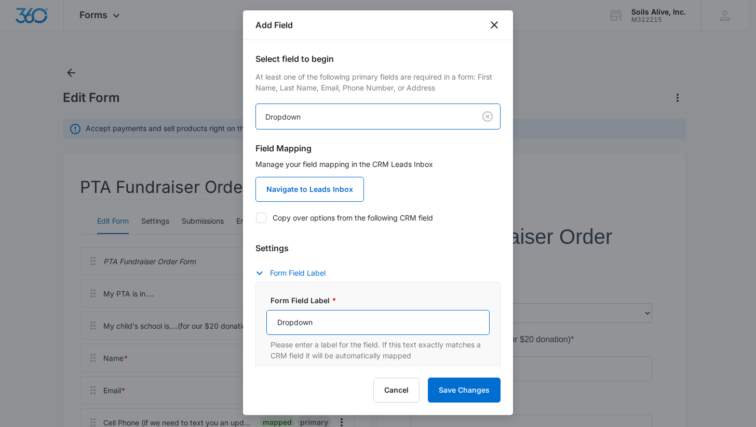
click at [360, 320] on input "Dropdown" at bounding box center [378, 322] width 223 height 25
type input "I am a...."
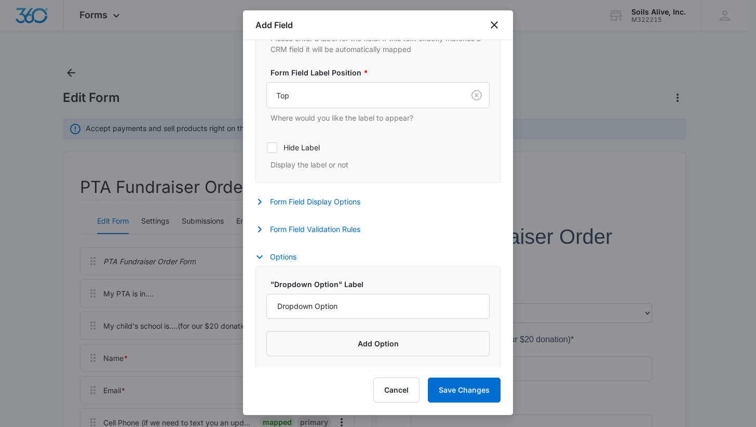
scroll to position [308, 0]
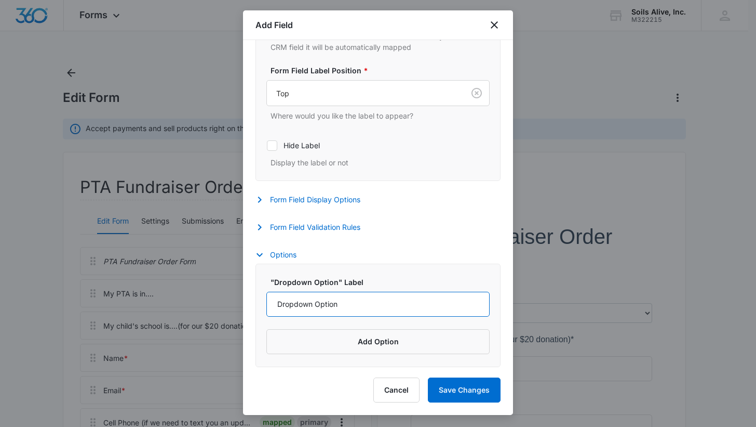
click at [377, 303] on input "Dropdown Option" at bounding box center [378, 303] width 223 height 25
type input "Teacher"
click at [376, 346] on button "Add Option" at bounding box center [378, 341] width 223 height 25
click at [339, 355] on input "Label" at bounding box center [369, 356] width 205 height 25
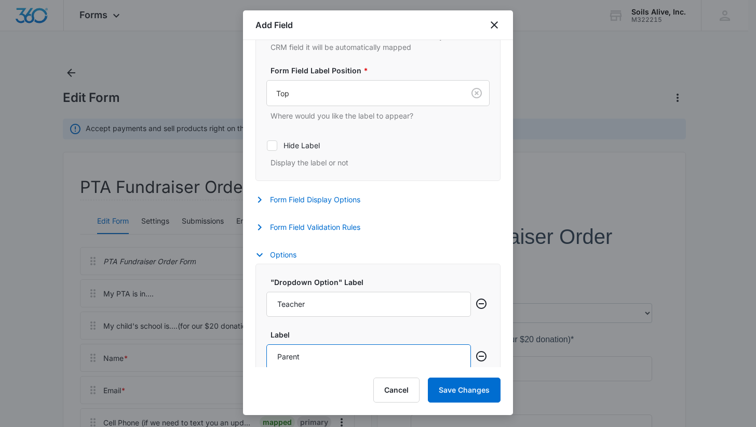
type input "Parent"
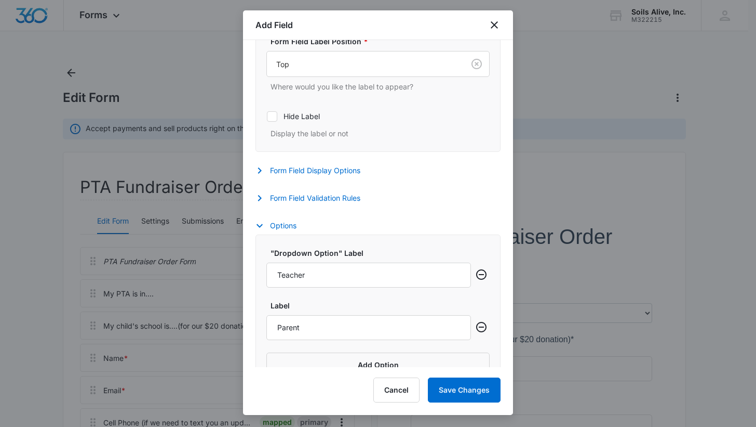
scroll to position [361, 0]
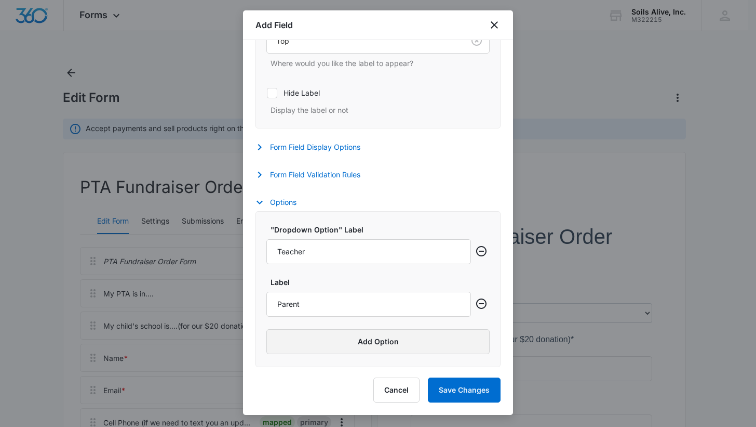
click at [405, 337] on button "Add Option" at bounding box center [378, 341] width 223 height 25
click at [353, 355] on input "Label" at bounding box center [369, 356] width 205 height 25
type input "PTA Member"
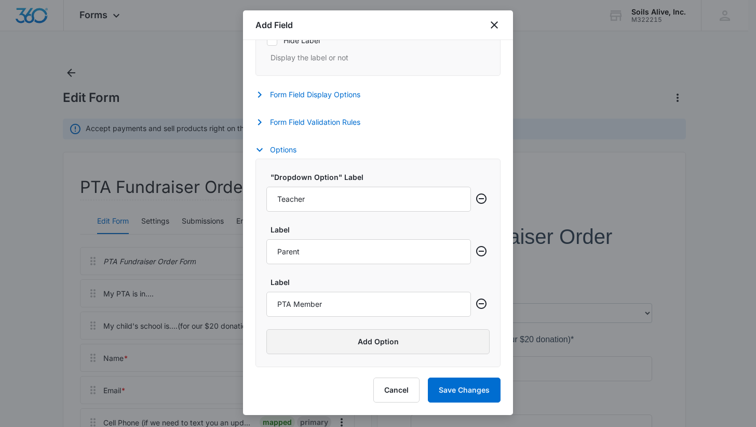
click at [388, 340] on button "Add Option" at bounding box center [378, 341] width 223 height 25
click at [347, 349] on input "Label" at bounding box center [369, 356] width 205 height 25
type input "Other"
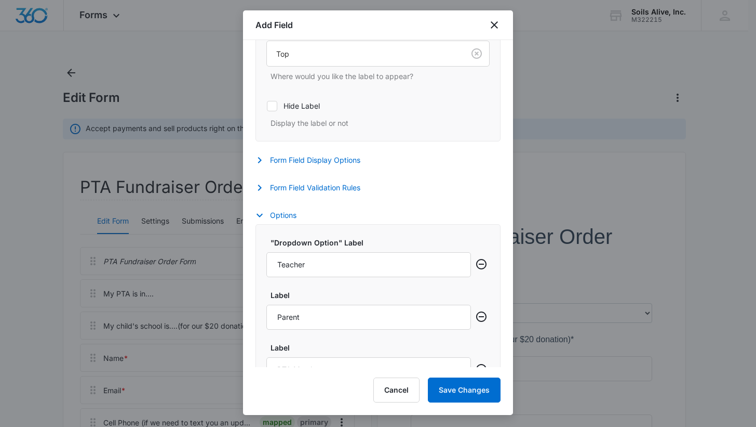
scroll to position [342, 0]
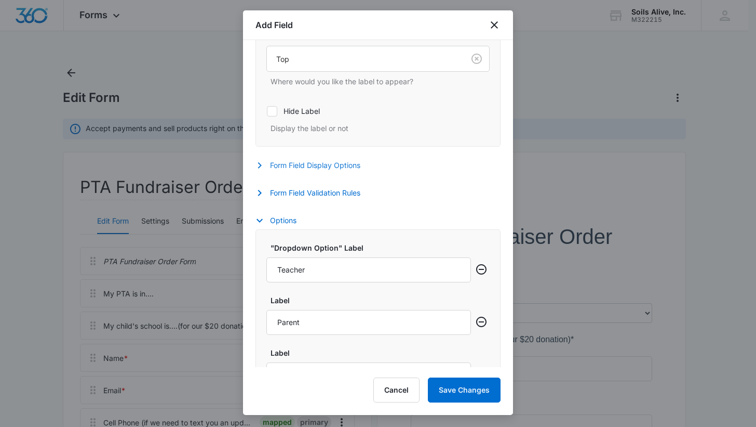
click at [330, 165] on button "Form Field Display Options" at bounding box center [313, 165] width 115 height 12
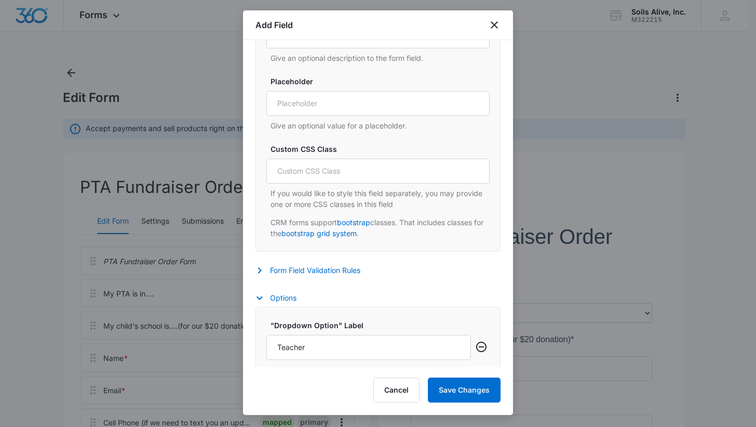
scroll to position [553, 0]
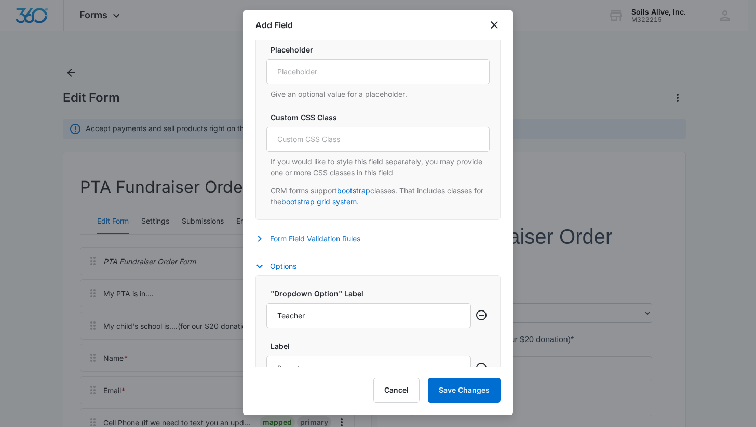
click at [341, 235] on button "Form Field Validation Rules" at bounding box center [313, 238] width 115 height 12
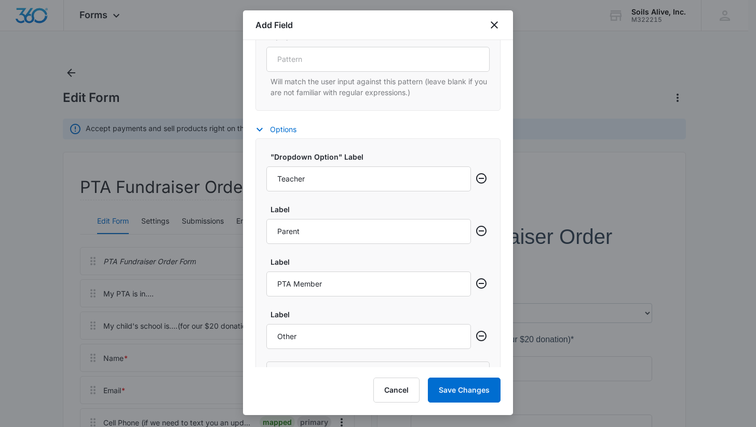
scroll to position [1033, 0]
click at [353, 176] on input "Teacher" at bounding box center [369, 176] width 205 height 25
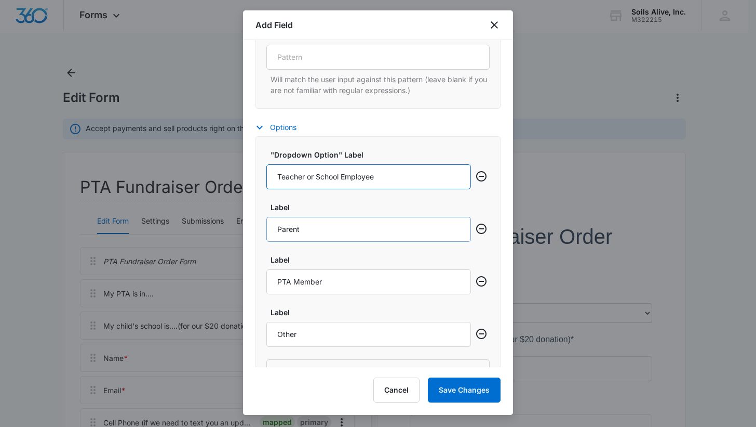
type input "Teacher or School Employee"
click at [356, 224] on input "Parent" at bounding box center [369, 229] width 205 height 25
type input "Parent of a child"
drag, startPoint x: 341, startPoint y: 281, endPoint x: 269, endPoint y: 272, distance: 72.2
click at [269, 272] on input "PTA Member" at bounding box center [369, 281] width 205 height 25
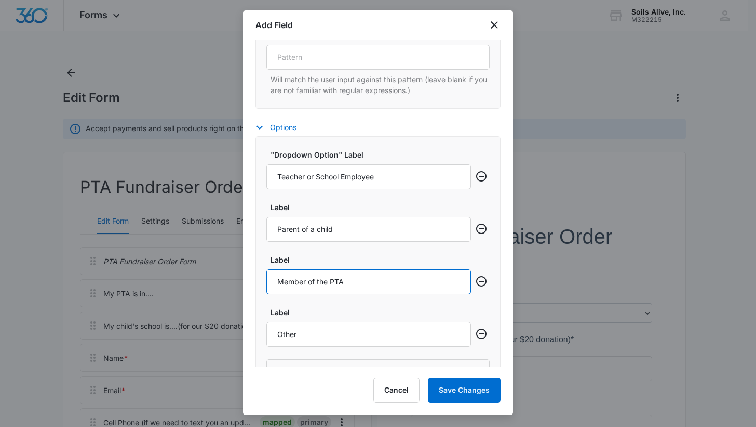
click at [271, 315] on div ""Dropdown Option" Label Teacher or School Employee Label Parent of a child Labe…" at bounding box center [378, 266] width 245 height 261
click at [409, 276] on input "Other type of member of the PTA" at bounding box center [369, 281] width 205 height 25
type input "Other type of member of the PTA"
click at [319, 174] on input "Teacher or School Employee" at bounding box center [369, 176] width 205 height 25
type input "Teacher or school employee"
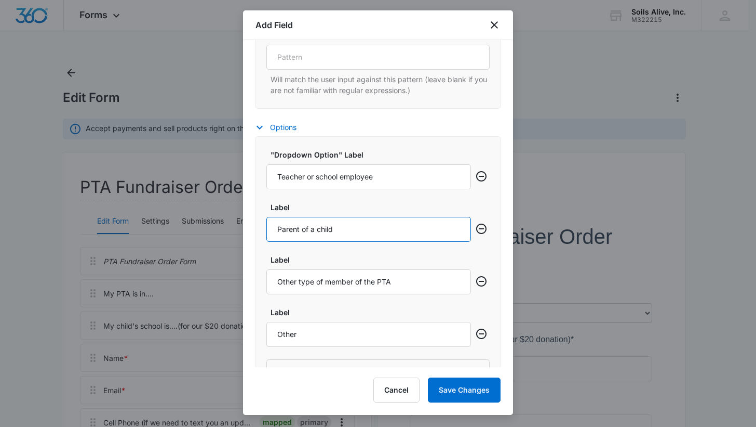
click at [392, 229] on input "Parent of a child" at bounding box center [369, 229] width 205 height 25
type input "Parent of a child in school"
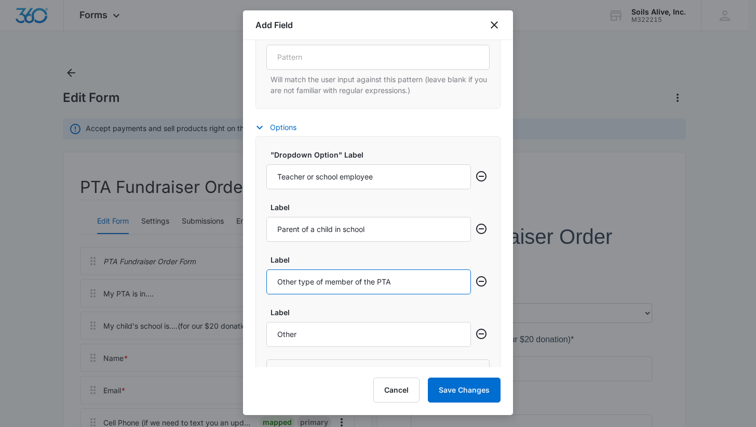
click at [402, 276] on input "Other type of member of the PTA" at bounding box center [369, 281] width 205 height 25
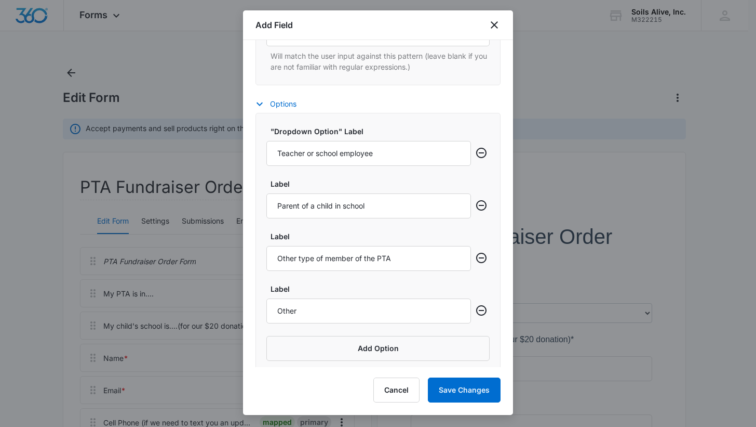
scroll to position [1063, 0]
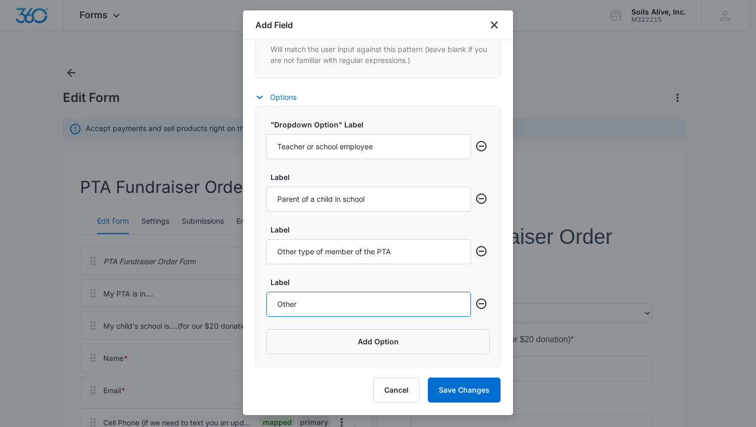
click at [411, 299] on input "Other" at bounding box center [369, 303] width 205 height 25
type input "None of the above"
click at [458, 389] on button "Save Changes" at bounding box center [464, 389] width 73 height 25
click at [458, 389] on div "Cancel Save Changes" at bounding box center [437, 389] width 127 height 25
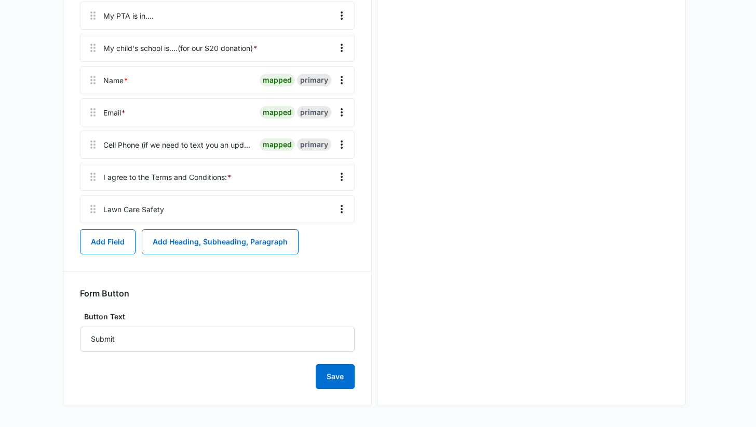
scroll to position [0, 0]
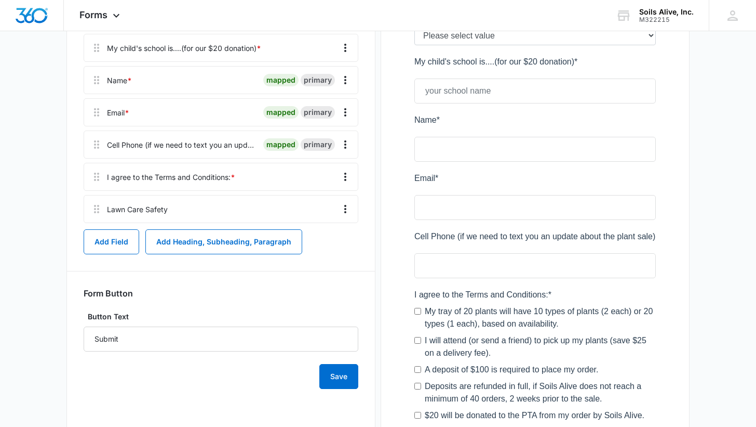
click at [545, 99] on div at bounding box center [535, 286] width 275 height 725
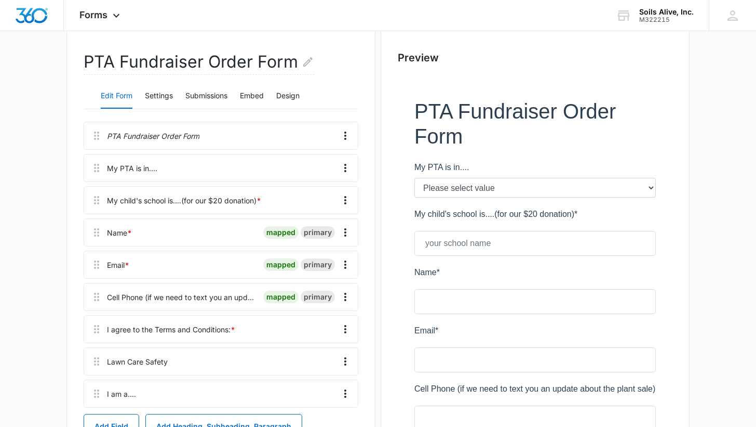
scroll to position [123, 0]
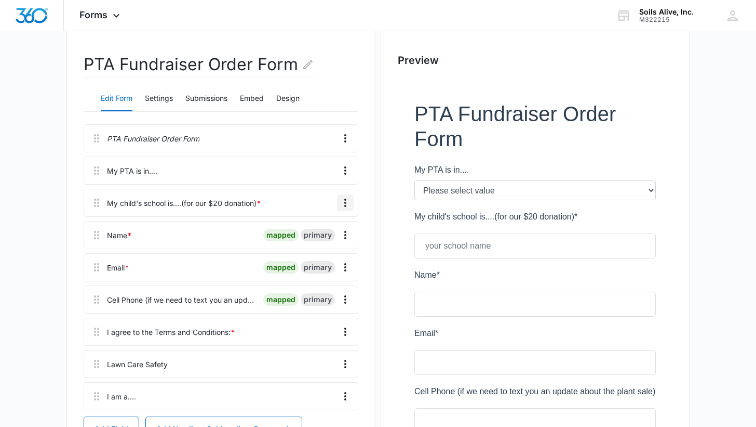
click at [342, 203] on icon "Overflow Menu" at bounding box center [345, 202] width 12 height 12
click at [317, 229] on div "Edit" at bounding box center [318, 231] width 22 height 7
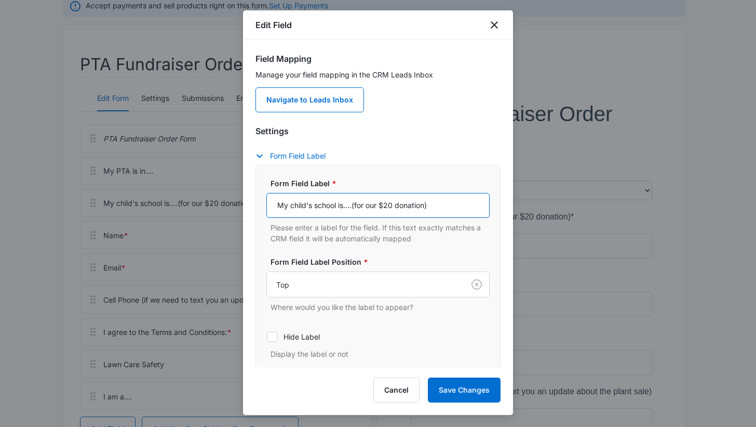
click at [455, 210] on input "My child's school is....(for our $20 donation)" at bounding box center [378, 205] width 223 height 25
type input "I want Soils Alive $20 donation made to:"
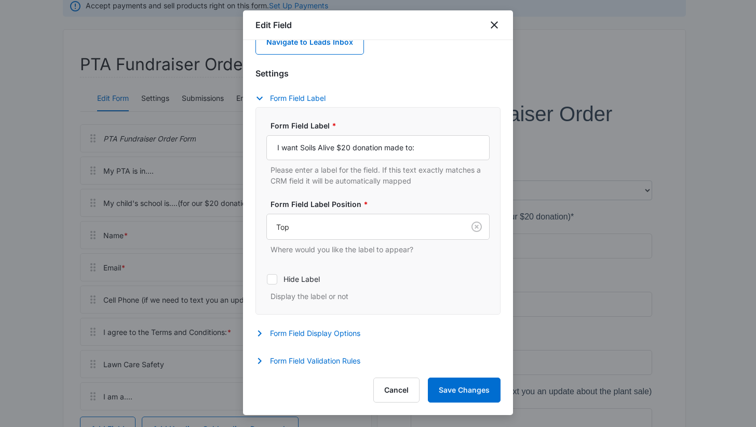
scroll to position [60, 0]
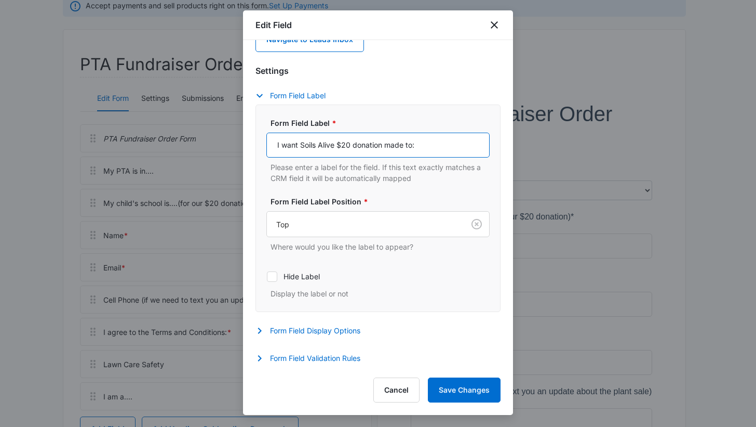
click at [440, 142] on input "I want Soils Alive $20 donation made to:" at bounding box center [378, 144] width 223 height 25
click at [397, 387] on button "Cancel" at bounding box center [397, 389] width 46 height 25
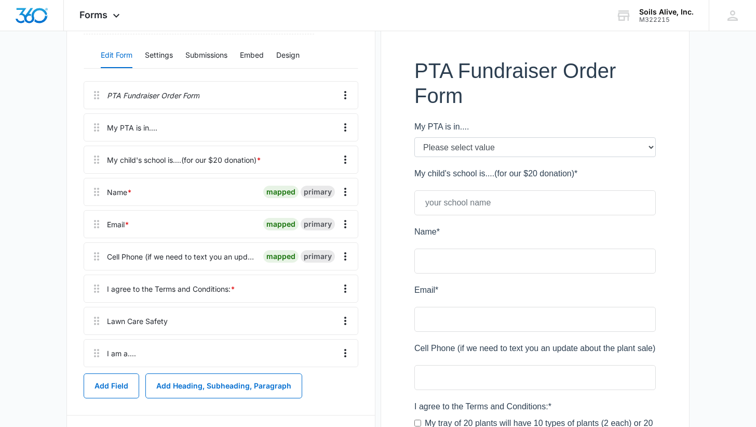
scroll to position [169, 0]
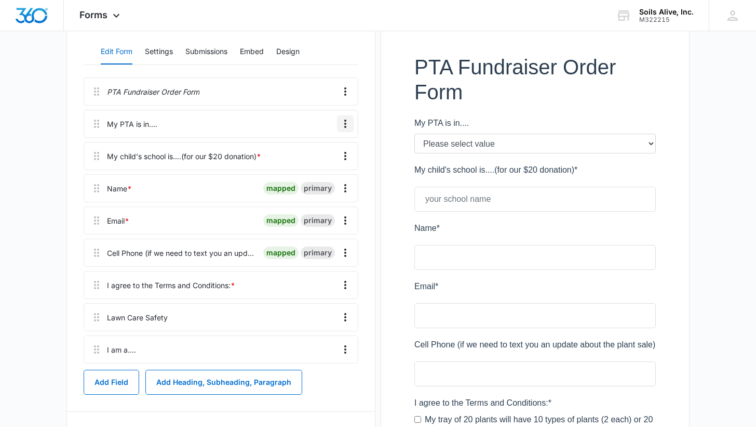
click at [344, 124] on icon "Overflow Menu" at bounding box center [345, 124] width 2 height 8
click at [320, 152] on div "Edit" at bounding box center [318, 152] width 22 height 7
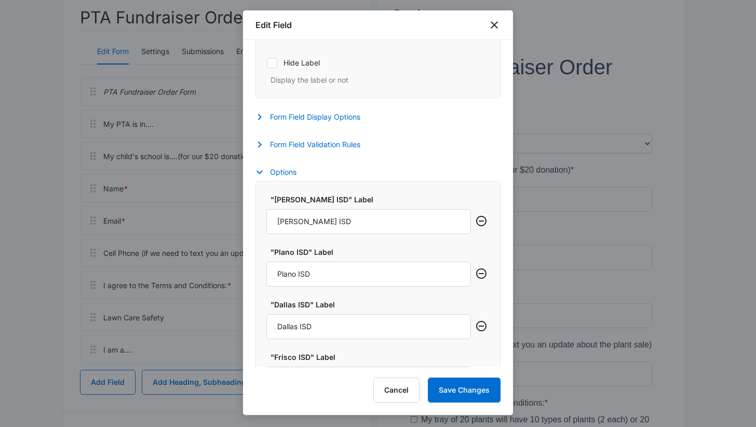
scroll to position [289, 0]
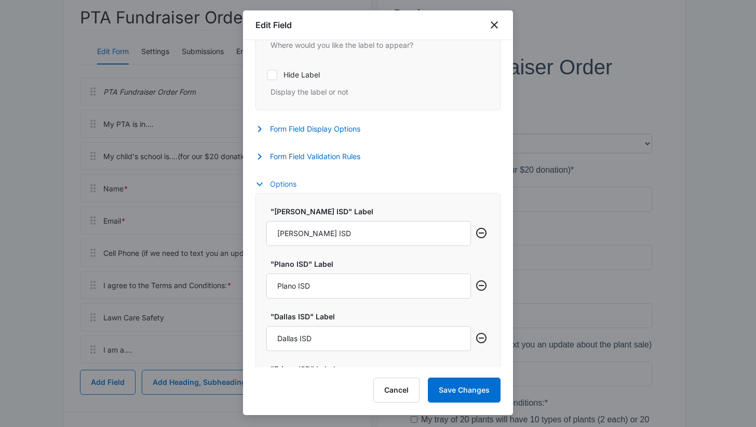
click at [283, 186] on button "Options" at bounding box center [281, 184] width 51 height 12
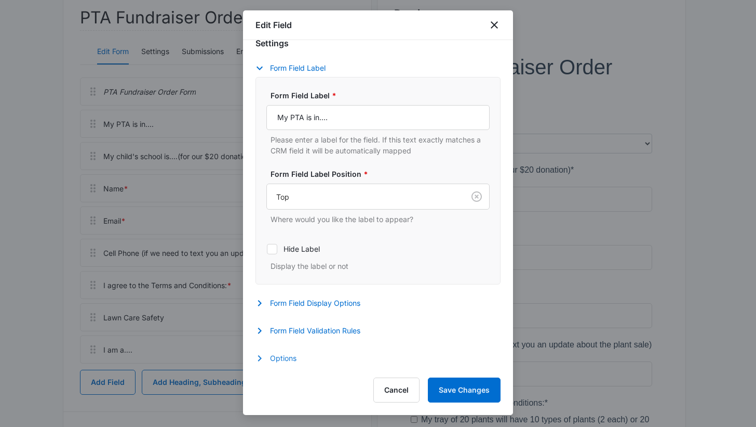
scroll to position [115, 0]
click at [284, 356] on button "Options" at bounding box center [281, 358] width 51 height 12
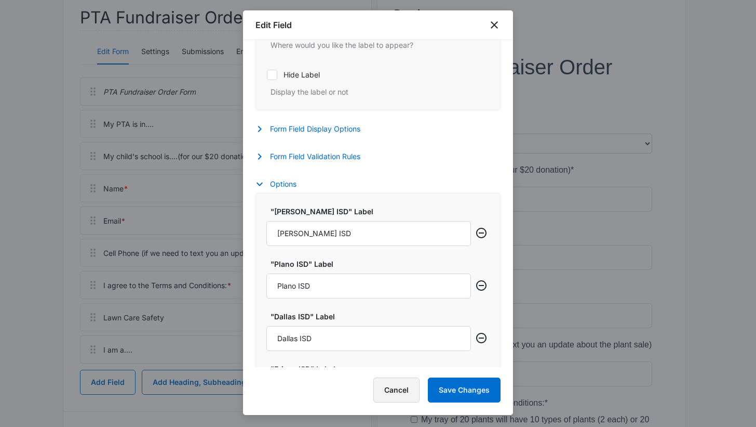
click at [404, 395] on button "Cancel" at bounding box center [397, 389] width 46 height 25
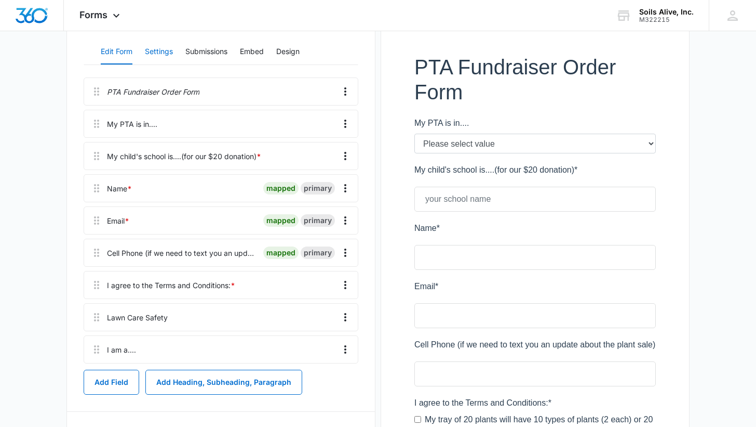
click at [162, 49] on button "Settings" at bounding box center [159, 51] width 28 height 25
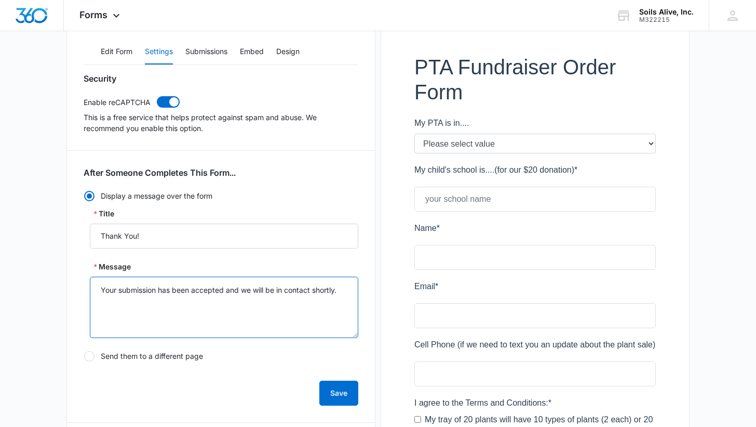
drag, startPoint x: 349, startPoint y: 293, endPoint x: 41, endPoint y: 281, distance: 308.3
click at [41, 281] on main "Edit Form Accept payments and sell products right on this form. Set Up Payments…" at bounding box center [378, 345] width 756 height 900
type textarea "We got your order. You'll receive an email from us to make payment for your dep…"
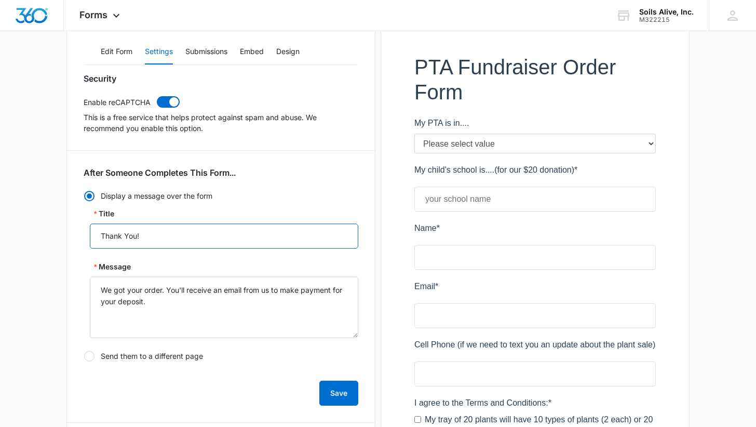
drag, startPoint x: 189, startPoint y: 233, endPoint x: 91, endPoint y: 232, distance: 97.7
click at [91, 232] on input "Thank You!" at bounding box center [224, 235] width 269 height 25
type input "We Got Your Order"
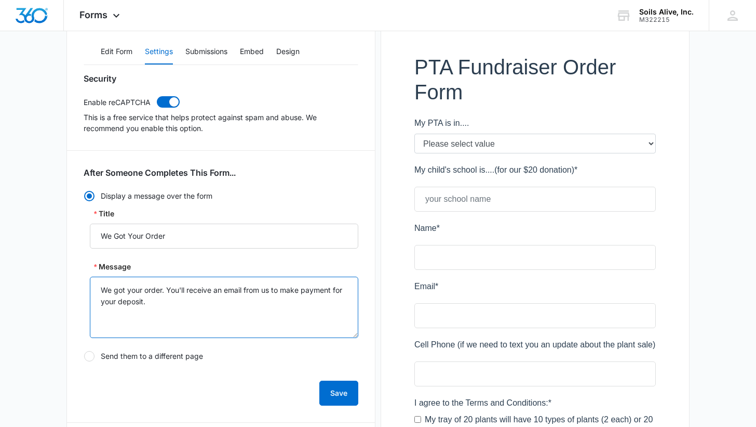
drag, startPoint x: 169, startPoint y: 291, endPoint x: 82, endPoint y: 279, distance: 87.6
click at [91, 281] on textarea "We got your order. You'll receive an email from us to make payment for your dep…" at bounding box center [224, 306] width 269 height 61
click at [214, 289] on textarea "You'll receive an email from us to make payment for your deposit." at bounding box center [224, 306] width 269 height 61
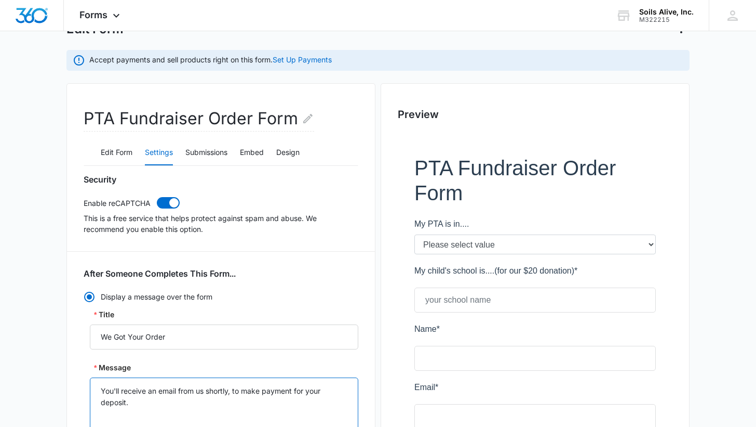
scroll to position [70, 0]
type textarea "You'll receive an email from us shortly, to make payment for your deposit."
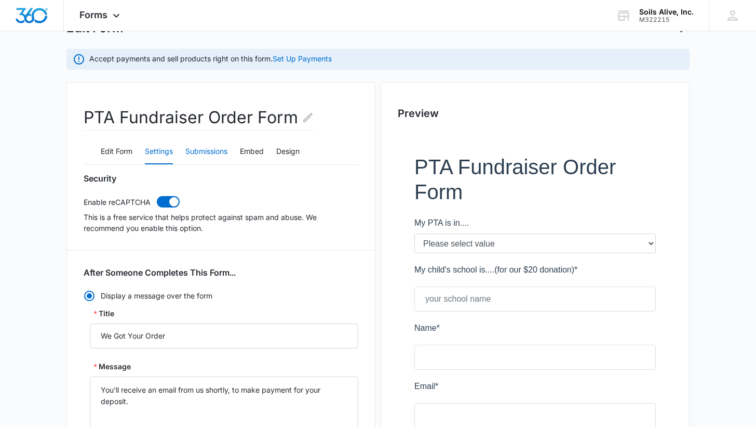
click at [207, 153] on button "Submissions" at bounding box center [206, 151] width 42 height 25
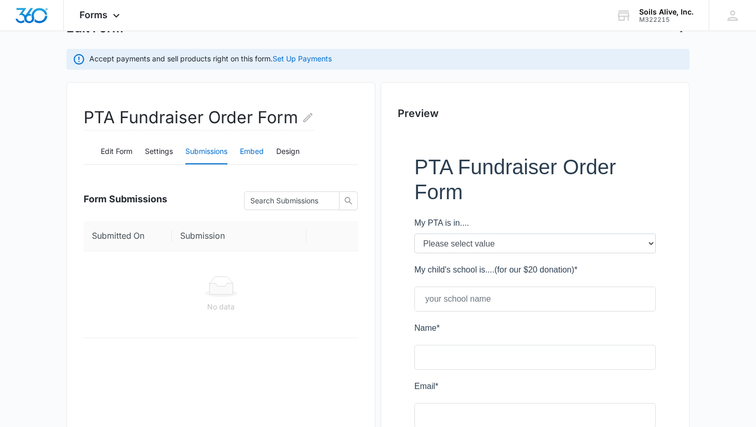
click at [264, 153] on button "Embed" at bounding box center [252, 151] width 24 height 25
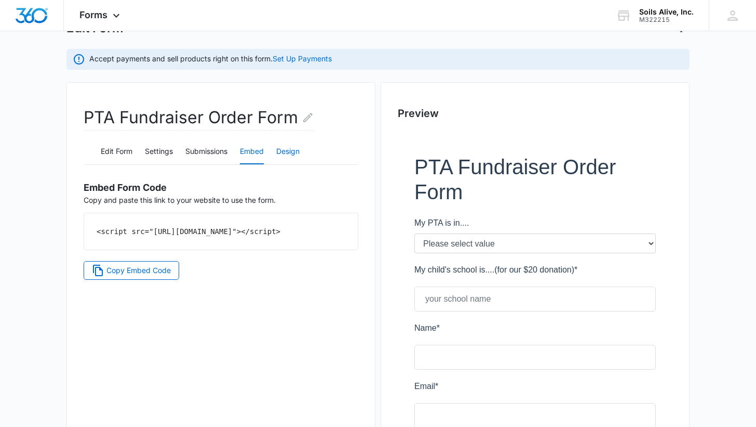
click at [296, 154] on button "Design" at bounding box center [287, 151] width 23 height 25
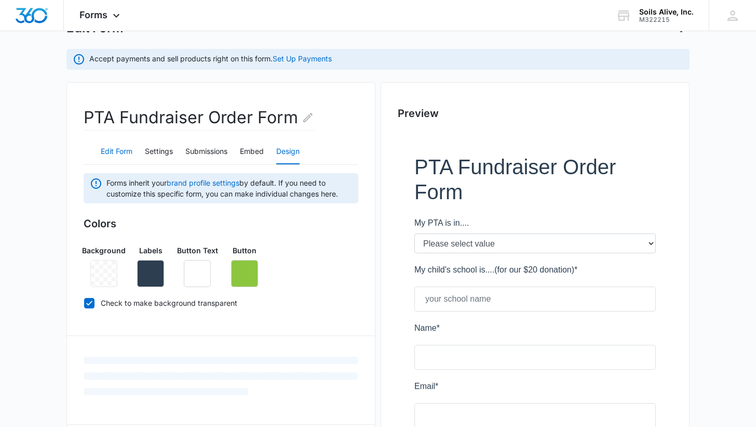
click at [126, 150] on button "Edit Form" at bounding box center [117, 151] width 32 height 25
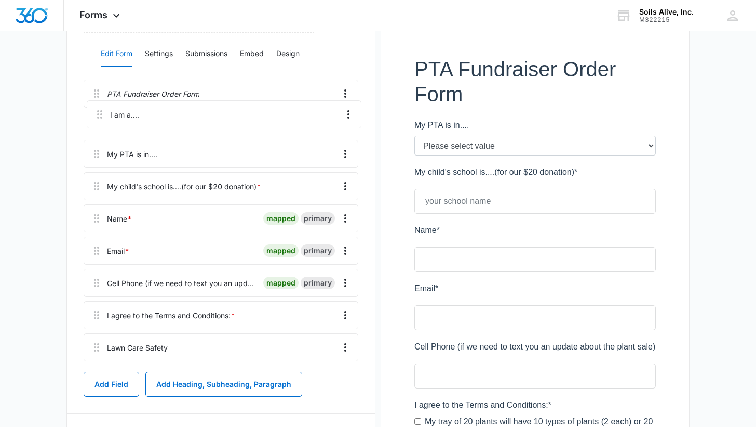
scroll to position [166, 0]
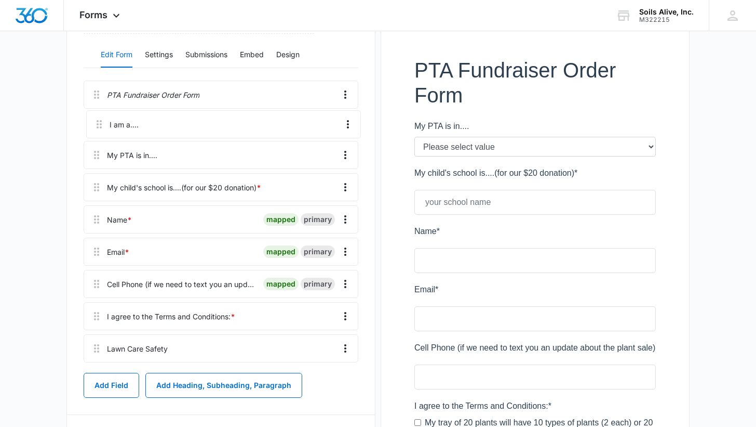
drag, startPoint x: 97, startPoint y: 329, endPoint x: 100, endPoint y: 123, distance: 206.8
click at [100, 123] on div "PTA Fundraiser Order Form My PTA is in.... My child's school is....(for our $20…" at bounding box center [221, 224] width 275 height 286
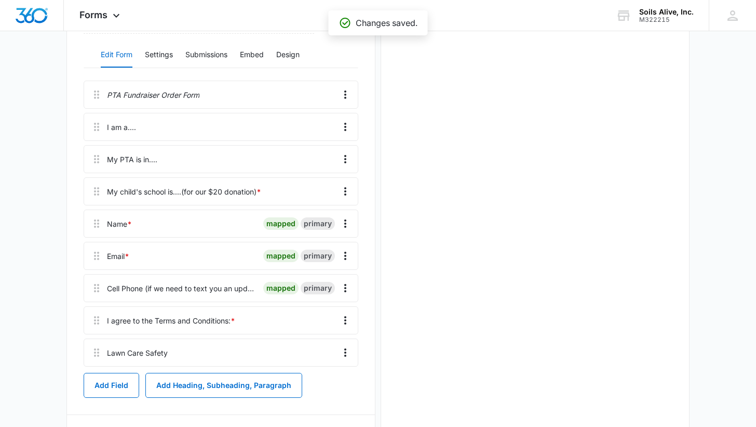
scroll to position [0, 0]
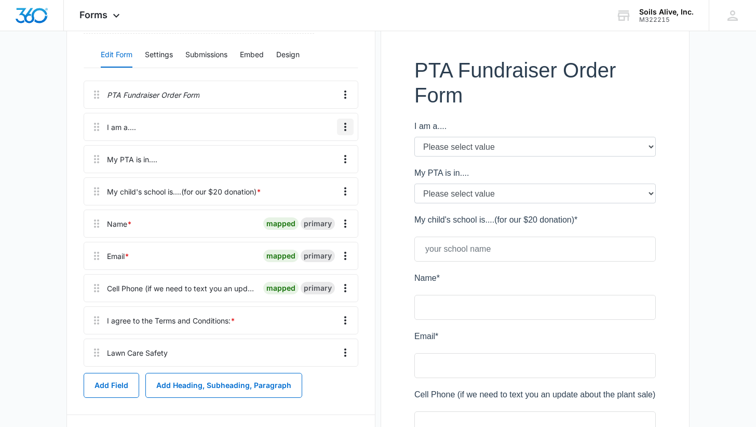
click at [345, 129] on icon "Overflow Menu" at bounding box center [345, 127] width 12 height 12
click at [316, 155] on div "Edit" at bounding box center [318, 155] width 22 height 7
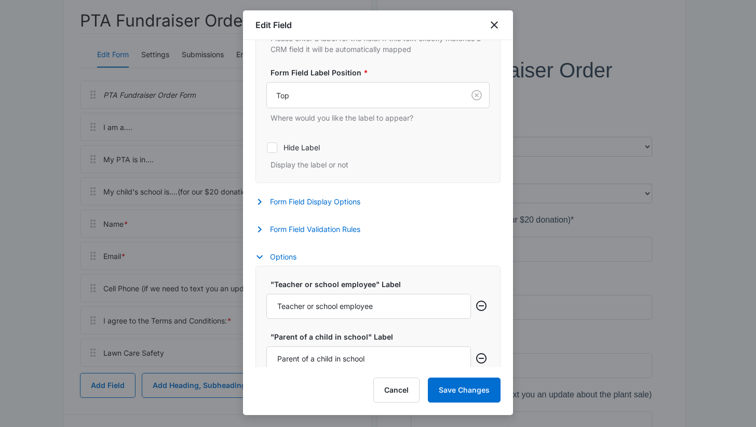
scroll to position [238, 0]
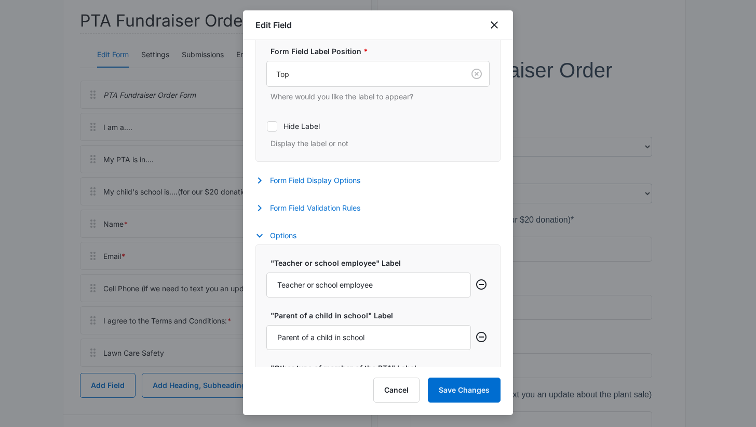
click at [324, 207] on button "Form Field Validation Rules" at bounding box center [313, 208] width 115 height 12
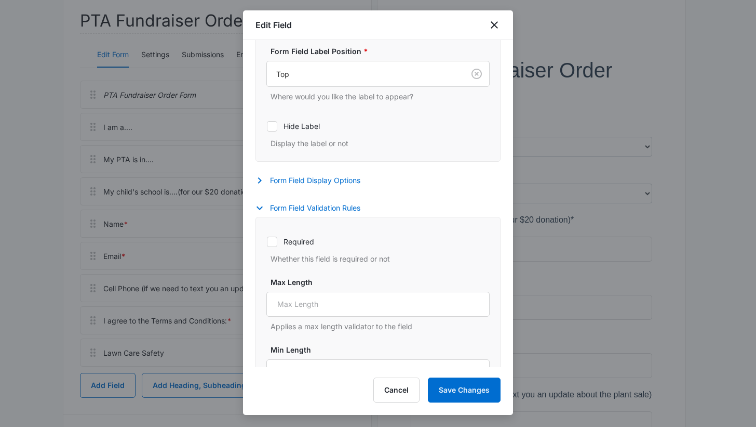
click at [292, 243] on label "Required" at bounding box center [378, 241] width 223 height 11
click at [267, 242] on input "Required" at bounding box center [267, 241] width 1 height 1
checkbox input "true"
click at [465, 394] on button "Save Changes" at bounding box center [464, 389] width 73 height 25
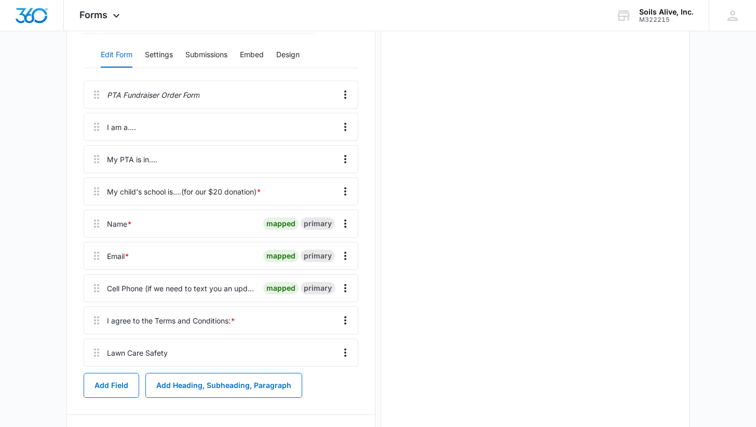
scroll to position [0, 0]
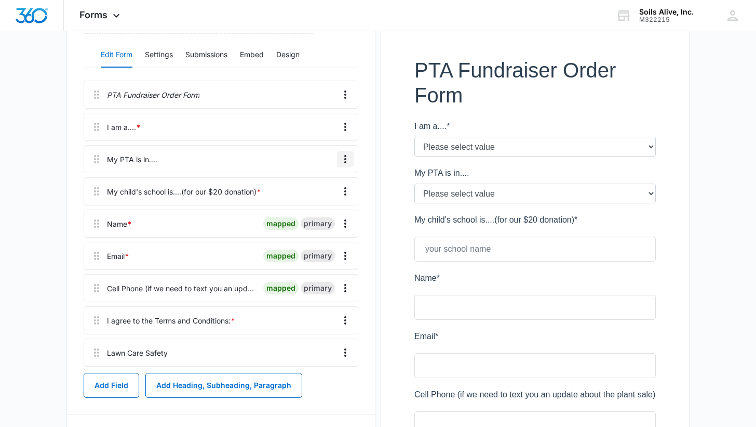
click at [349, 156] on icon "Overflow Menu" at bounding box center [345, 159] width 12 height 12
click at [325, 188] on div "Edit" at bounding box center [318, 187] width 22 height 7
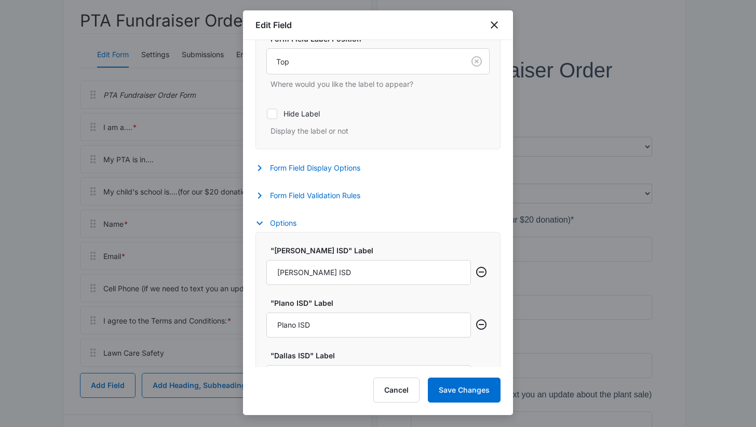
scroll to position [259, 0]
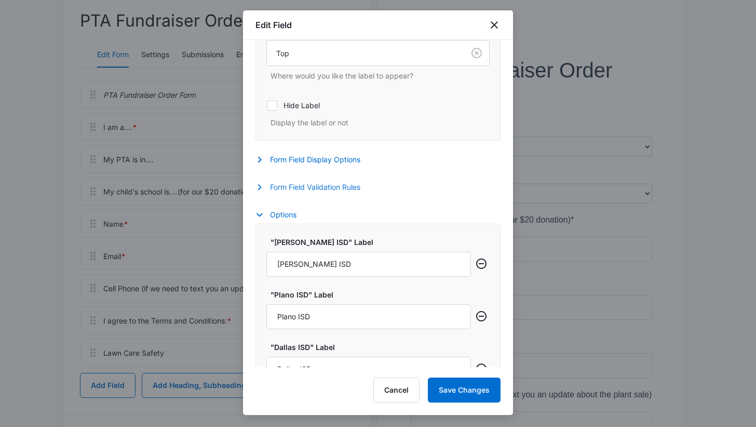
click at [348, 187] on button "Form Field Validation Rules" at bounding box center [313, 187] width 115 height 12
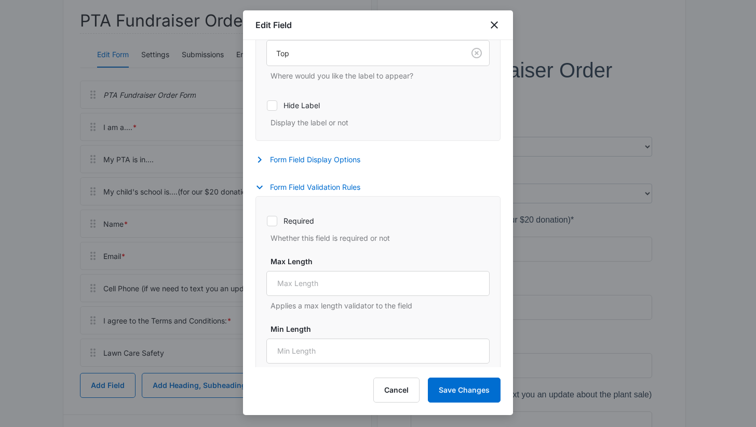
click at [293, 218] on label "Required" at bounding box center [378, 220] width 223 height 11
click at [267, 220] on input "Required" at bounding box center [267, 220] width 1 height 1
checkbox input "true"
click at [455, 390] on button "Save Changes" at bounding box center [464, 389] width 73 height 25
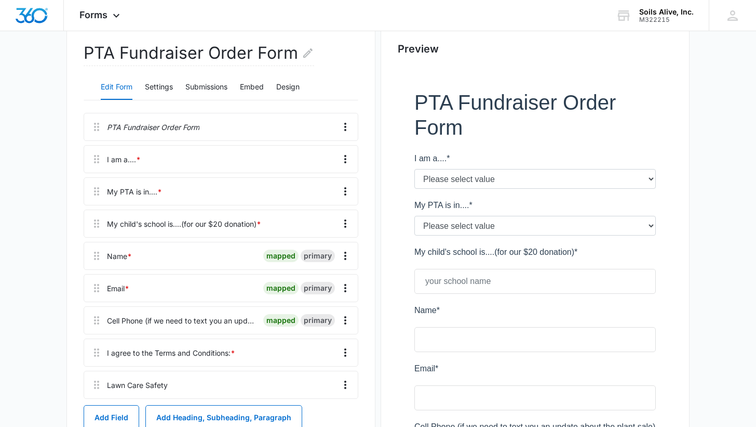
scroll to position [129, 0]
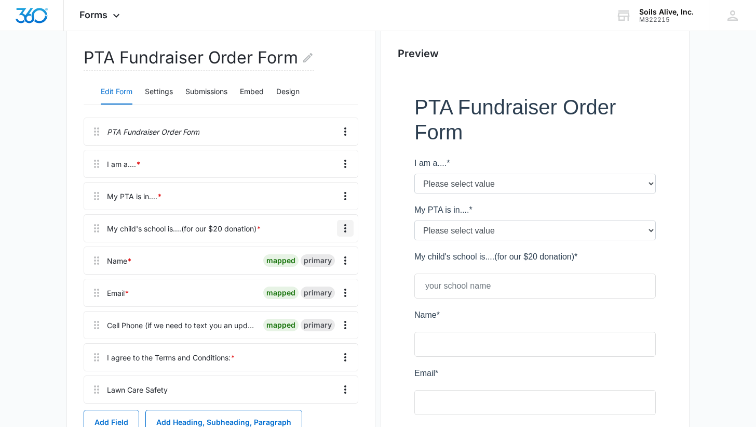
click at [342, 226] on icon "Overflow Menu" at bounding box center [345, 228] width 12 height 12
click at [315, 256] on div "Edit" at bounding box center [318, 257] width 22 height 7
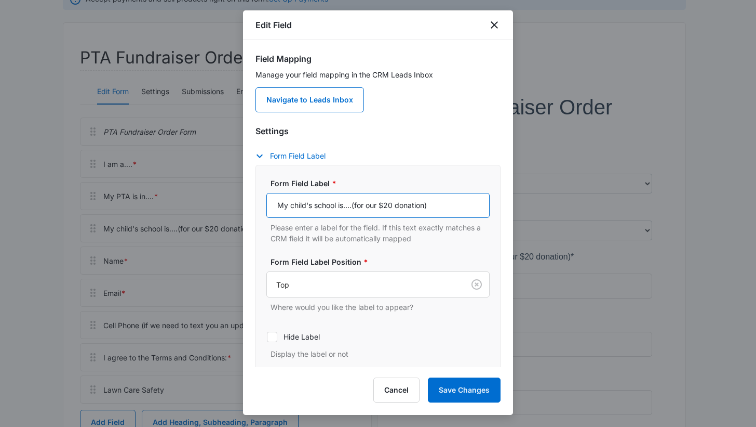
click at [421, 200] on input "My child's school is....(for our $20 donation)" at bounding box center [378, 205] width 223 height 25
paste input "I want Soils Alive $20 donation made to:"
type input "I want Soils Alive $20 donation to be sent to (name of school in [GEOGRAPHIC_DA…"
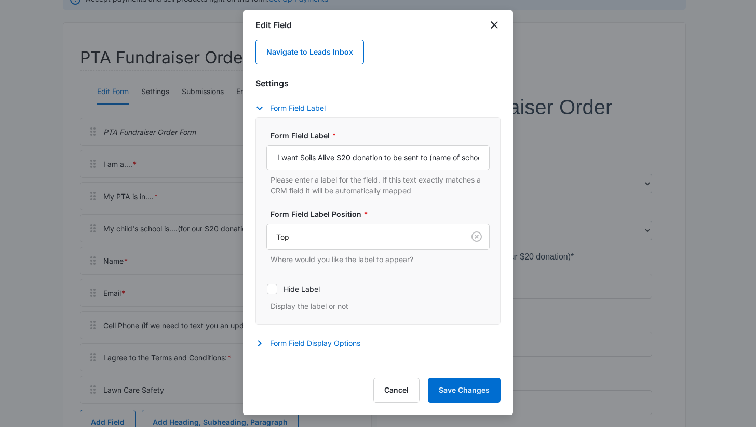
scroll to position [60, 0]
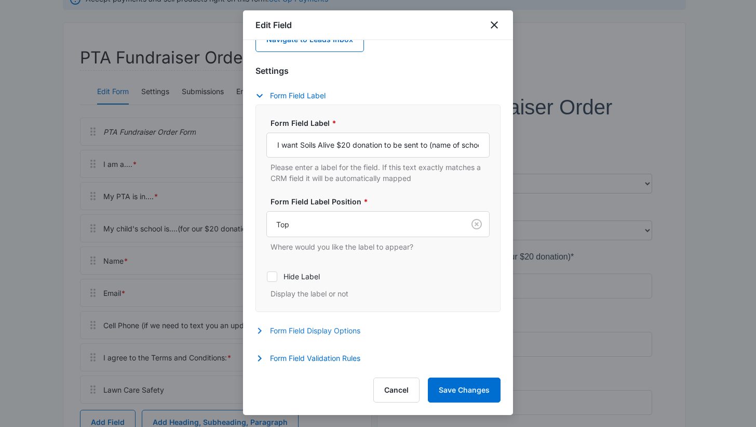
click at [342, 331] on button "Form Field Display Options" at bounding box center [313, 330] width 115 height 12
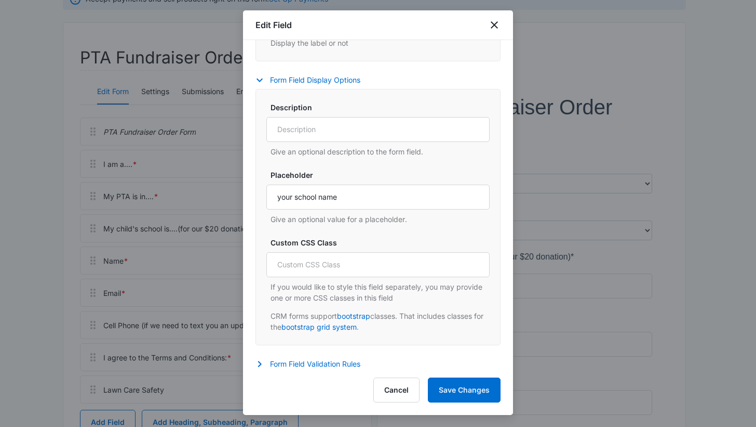
scroll to position [316, 0]
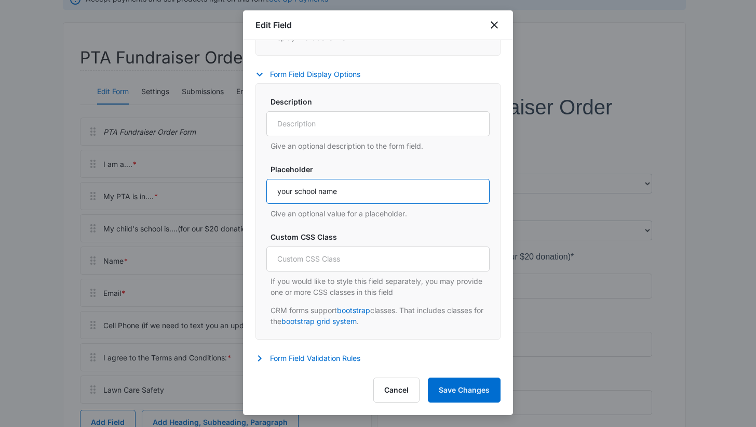
drag, startPoint x: 363, startPoint y: 187, endPoint x: 247, endPoint y: 182, distance: 116.0
click at [251, 182] on div "Field Mapping Manage your field mapping in the CRM Leads Inbox Navigate to Lead…" at bounding box center [378, 203] width 270 height 327
type input "school name"
click at [352, 357] on button "Form Field Validation Rules" at bounding box center [313, 358] width 115 height 12
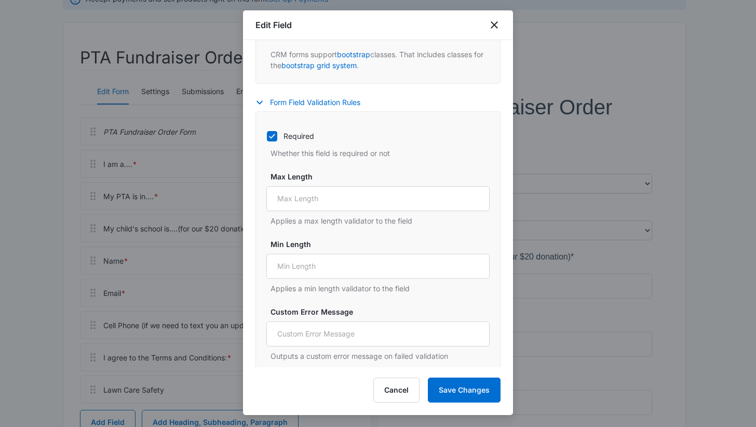
scroll to position [595, 0]
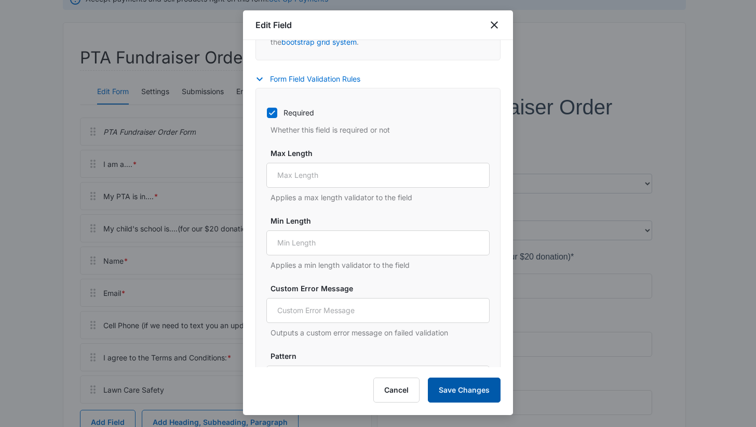
click at [456, 390] on button "Save Changes" at bounding box center [464, 389] width 73 height 25
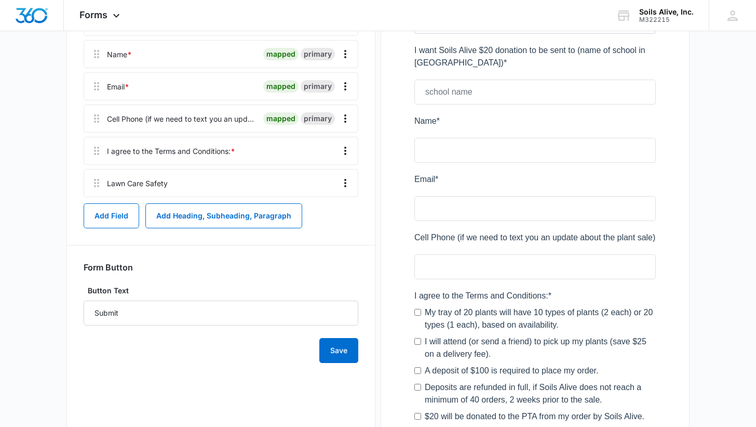
scroll to position [327, 0]
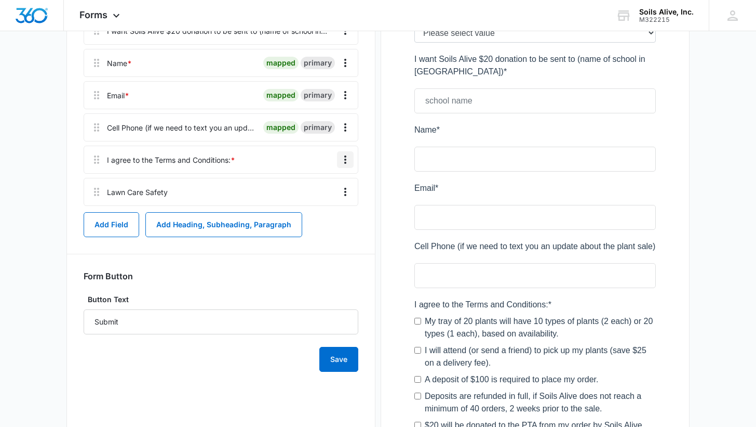
click at [347, 159] on icon "Overflow Menu" at bounding box center [345, 159] width 12 height 12
click at [320, 182] on button "Edit" at bounding box center [323, 189] width 59 height 16
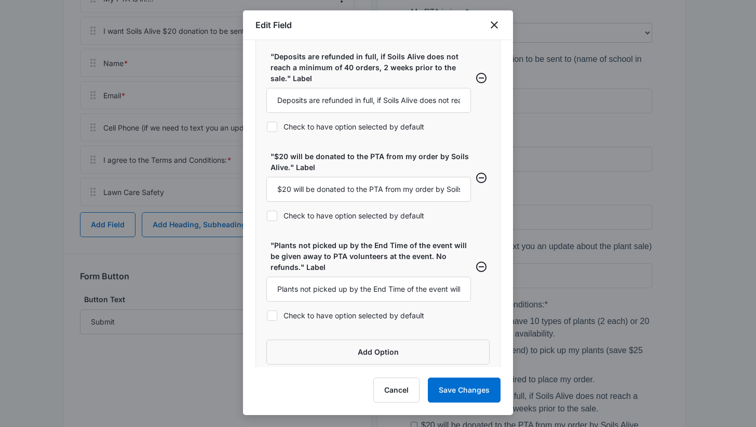
scroll to position [710, 0]
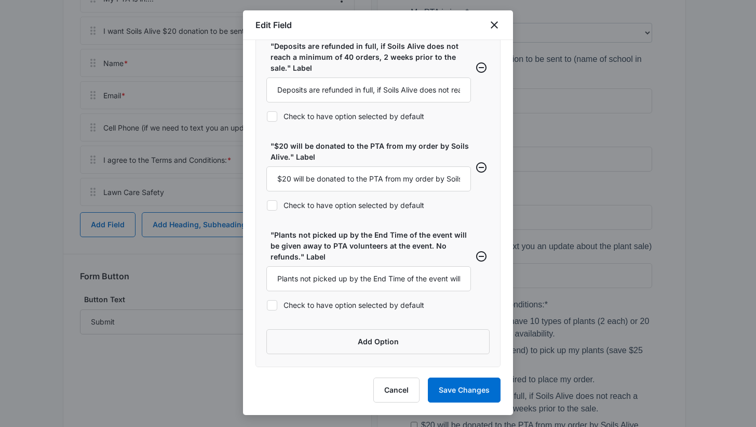
click at [320, 306] on label "Check to have option selected by default" at bounding box center [369, 304] width 205 height 11
click at [267, 305] on input "Check to have option selected by default" at bounding box center [267, 304] width 1 height 1
checkbox input "true"
click at [297, 205] on label "Check to have option selected by default" at bounding box center [369, 205] width 205 height 11
click at [267, 205] on input "Check to have option selected by default" at bounding box center [267, 205] width 1 height 1
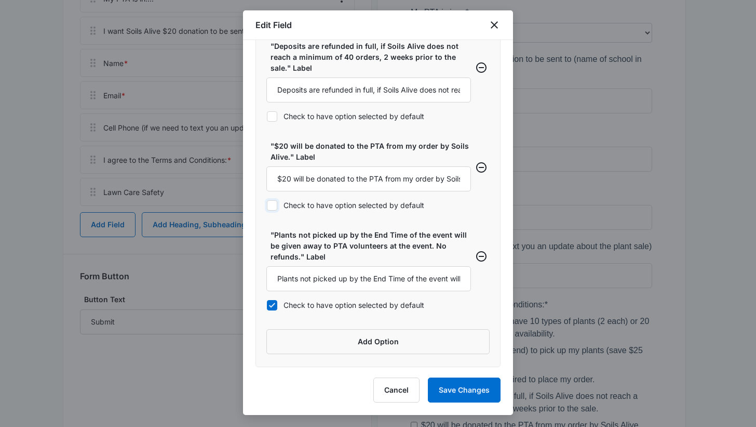
checkbox input "true"
click at [300, 113] on label "Check to have option selected by default" at bounding box center [369, 116] width 205 height 11
click at [267, 116] on input "Check to have option selected by default" at bounding box center [267, 116] width 1 height 1
checkbox input "true"
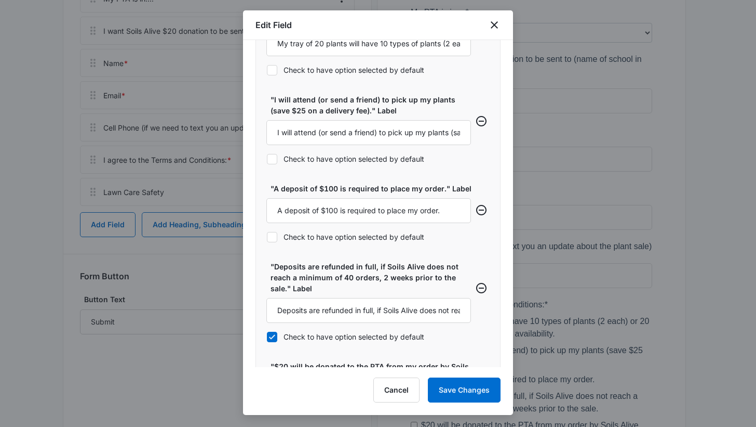
scroll to position [472, 0]
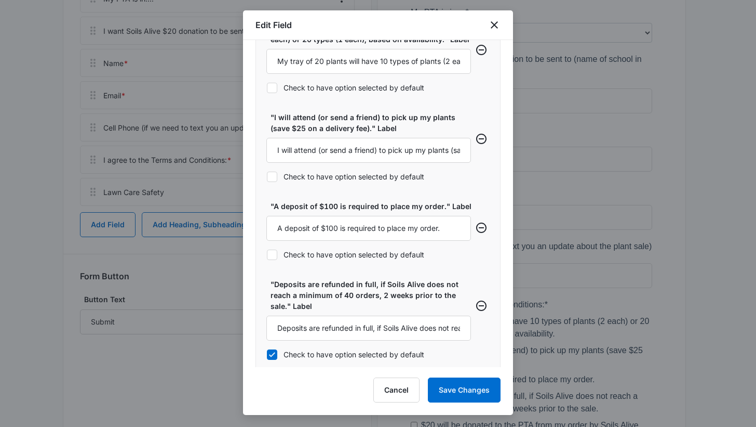
click at [381, 254] on label "Check to have option selected by default" at bounding box center [369, 254] width 205 height 11
click at [267, 254] on input "Check to have option selected by default" at bounding box center [267, 254] width 1 height 1
checkbox input "true"
click at [366, 176] on label "Check to have option selected by default" at bounding box center [369, 176] width 205 height 11
click at [267, 176] on input "Check to have option selected by default" at bounding box center [267, 176] width 1 height 1
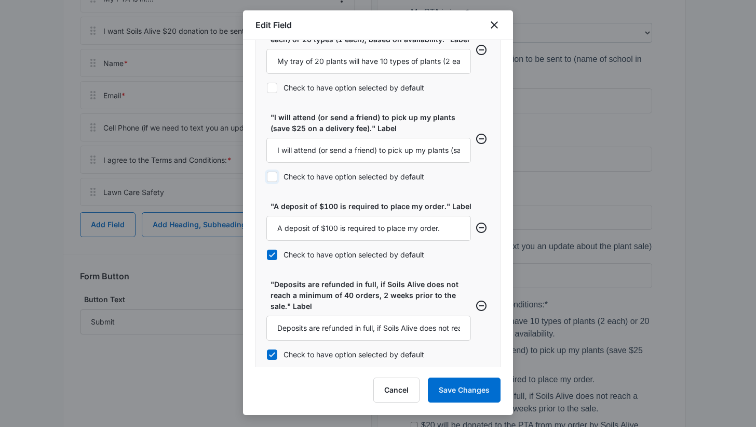
checkbox input "true"
click at [355, 84] on label "Check to have option selected by default" at bounding box center [369, 87] width 205 height 11
click at [267, 87] on input "Check to have option selected by default" at bounding box center [267, 87] width 1 height 1
checkbox input "true"
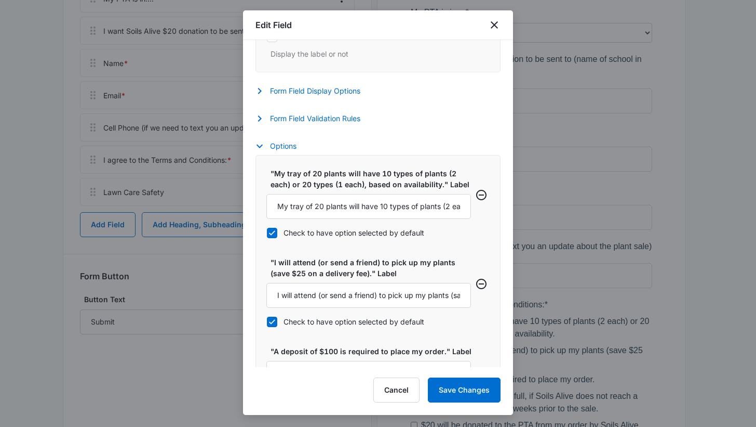
scroll to position [271, 0]
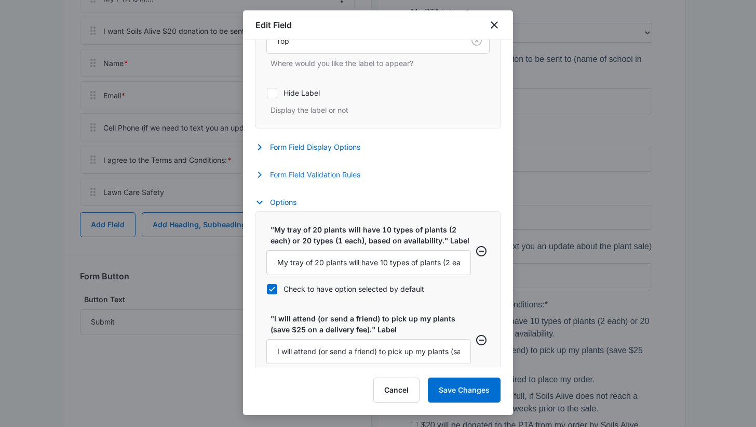
click at [341, 170] on button "Form Field Validation Rules" at bounding box center [313, 174] width 115 height 12
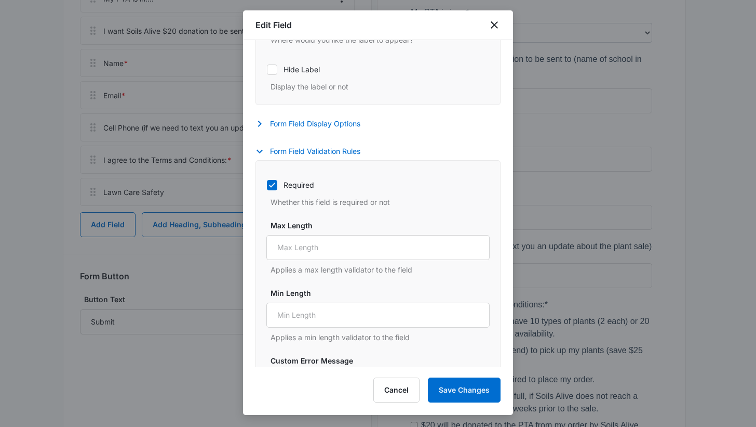
scroll to position [292, 0]
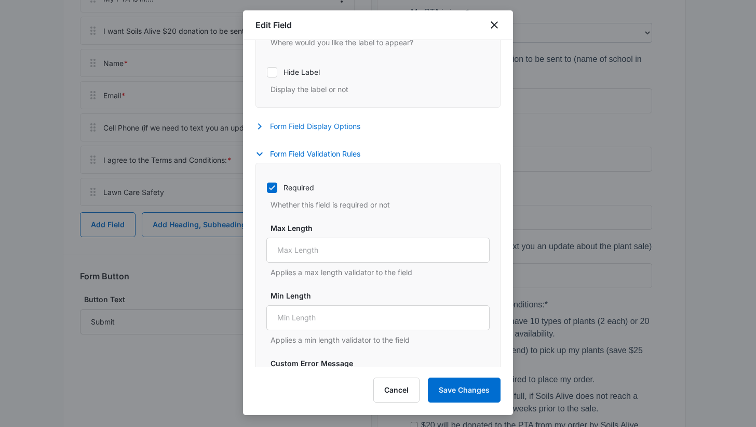
click at [343, 128] on button "Form Field Display Options" at bounding box center [313, 126] width 115 height 12
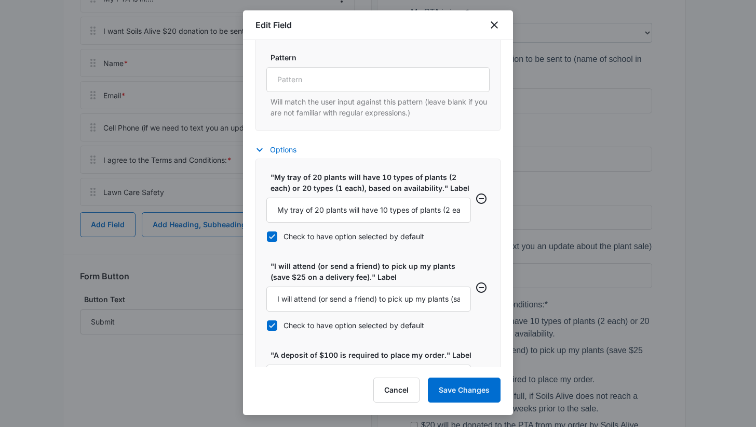
scroll to position [924, 0]
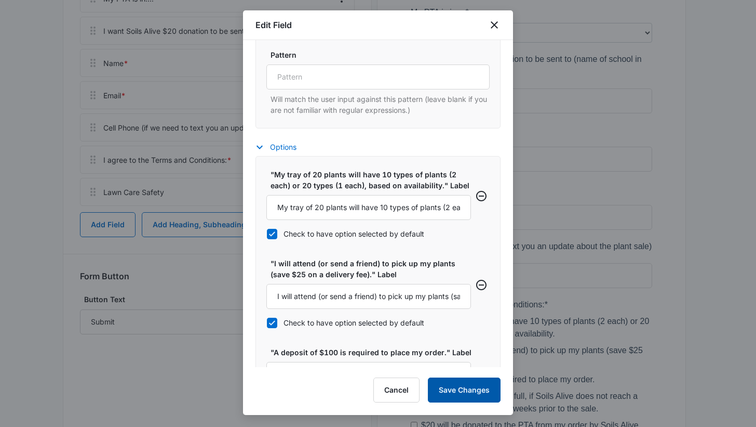
click at [458, 391] on button "Save Changes" at bounding box center [464, 389] width 73 height 25
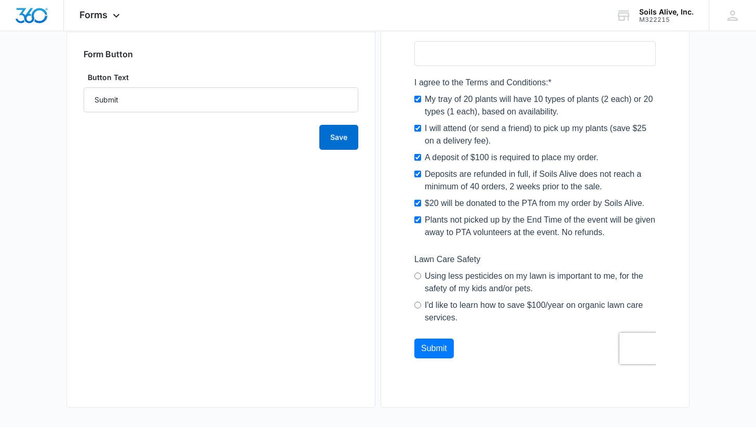
scroll to position [550, 0]
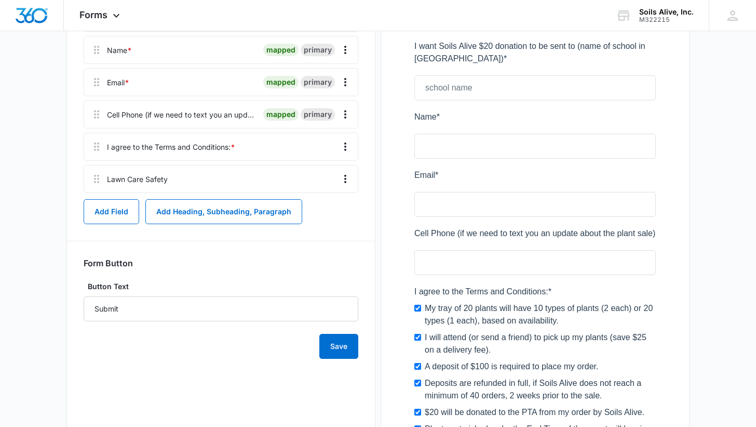
scroll to position [327, 0]
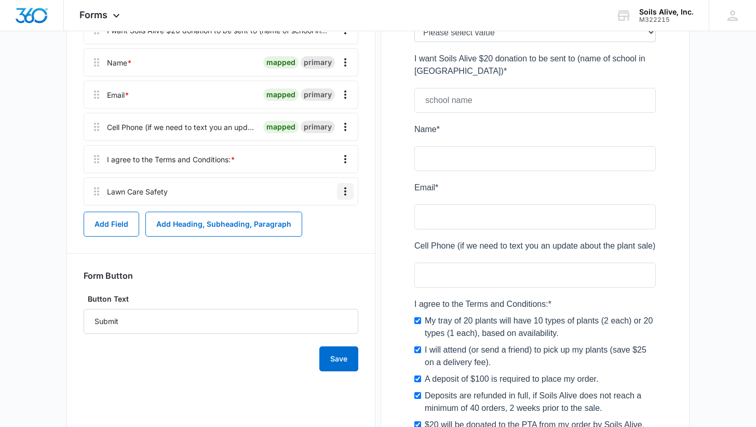
click at [347, 191] on icon "Overflow Menu" at bounding box center [345, 191] width 12 height 12
click at [314, 219] on div "Edit" at bounding box center [318, 220] width 22 height 7
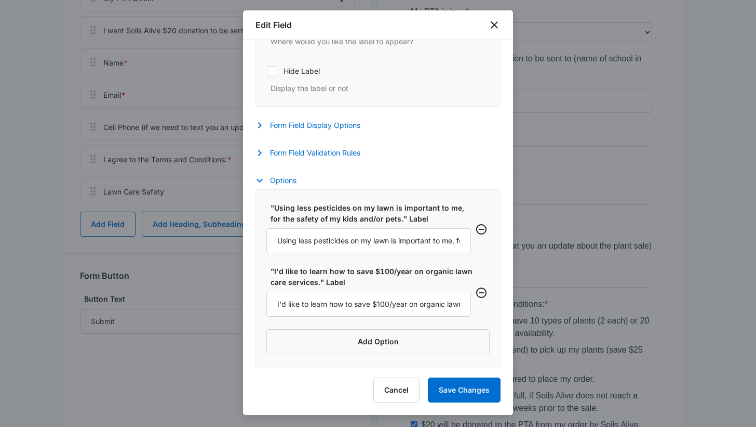
scroll to position [293, 0]
click at [384, 341] on button "Add Option" at bounding box center [378, 341] width 223 height 25
click at [348, 358] on input "Label" at bounding box center [369, 356] width 205 height 25
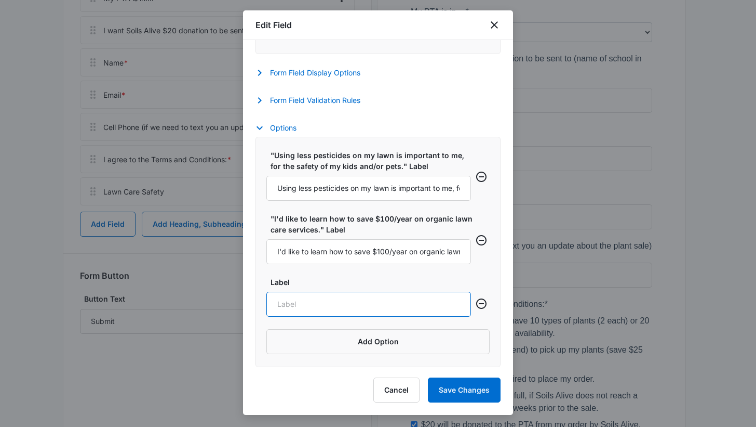
click at [386, 302] on input "Label" at bounding box center [369, 303] width 205 height 25
click at [330, 302] on input "I'd like to learn how to use 80% less herbicide on my lawn, or go 100% organic." at bounding box center [369, 303] width 205 height 25
click at [387, 305] on input "I'd like to learn more about using 80% less herbicide on my lawn, or go 100% or…" at bounding box center [369, 303] width 205 height 25
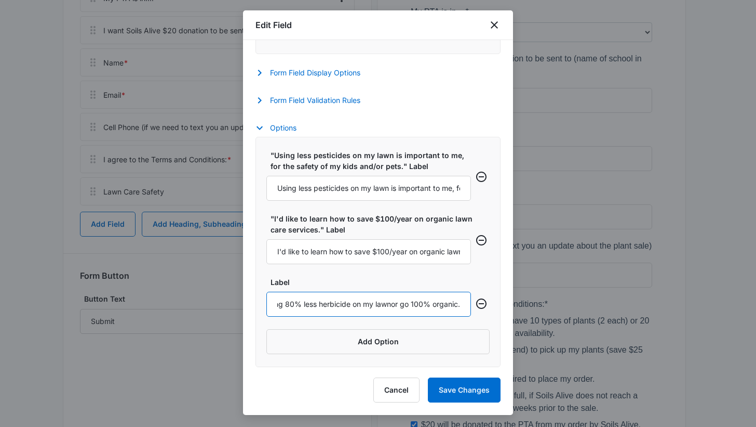
scroll to position [0, 116]
click at [393, 314] on input "I'd like to learn more about using 80% less herbicide on my lawn.....or go 100%…" at bounding box center [369, 303] width 205 height 25
type input "I'd like to learn more about using 80% less herbicide on my lawn.....or go 100%…"
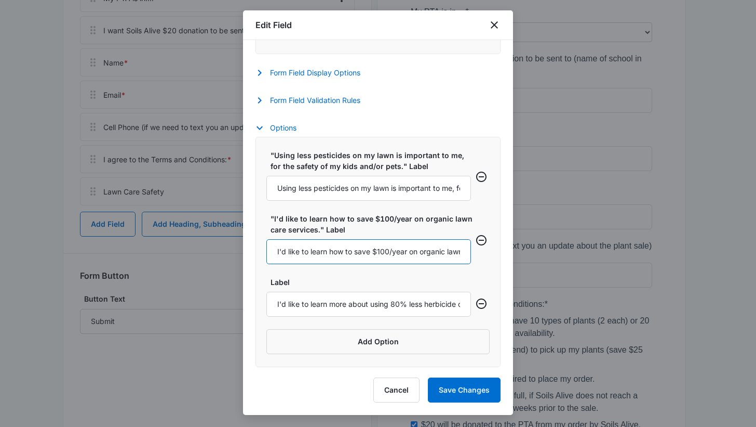
click at [356, 251] on input "I'd like to learn how to save $100/year on organic lawn care services." at bounding box center [369, 251] width 205 height 25
click at [404, 250] on input "I'd like to learn how to save $100/year on organic lawn care services." at bounding box center [369, 251] width 205 height 25
paste input "more about using 80% less herbicide on my lawn.....or go 100% organic"
type input "I'd like to learn more about using 80% less herbicide on my lawn.....or go 100%…"
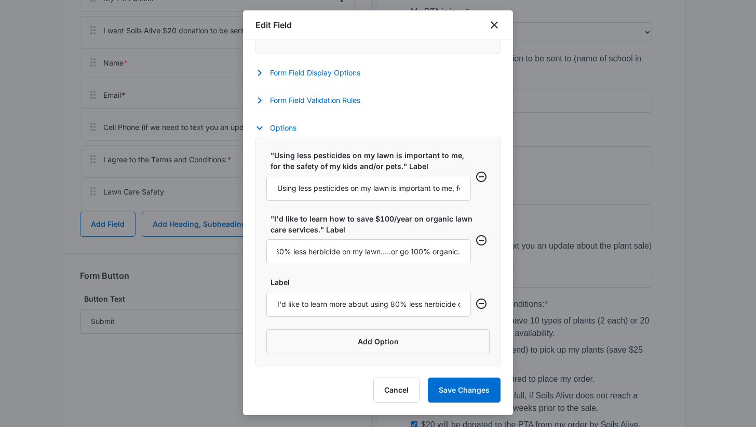
scroll to position [0, 0]
click at [406, 309] on input "I'd like to learn more about using 80% less herbicide on my lawn.....or go 100%…" at bounding box center [369, 303] width 205 height 25
paste input "how to save $100/year on organic lawn care services"
type input "I'd like to learn how to save $100/year on organic lawn care services."
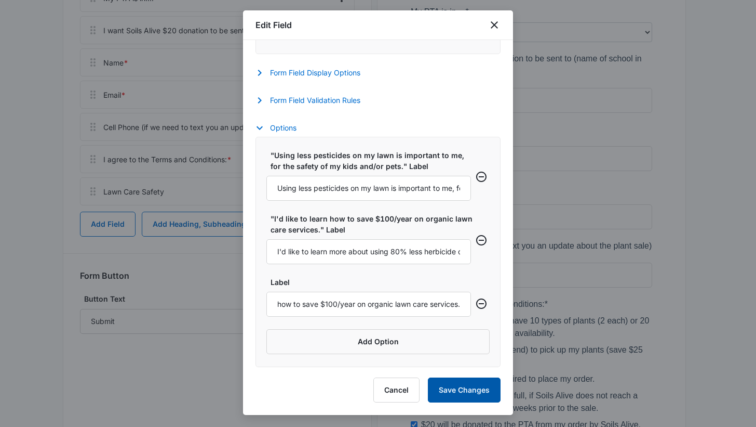
scroll to position [0, 0]
click at [463, 388] on button "Save Changes" at bounding box center [464, 389] width 73 height 25
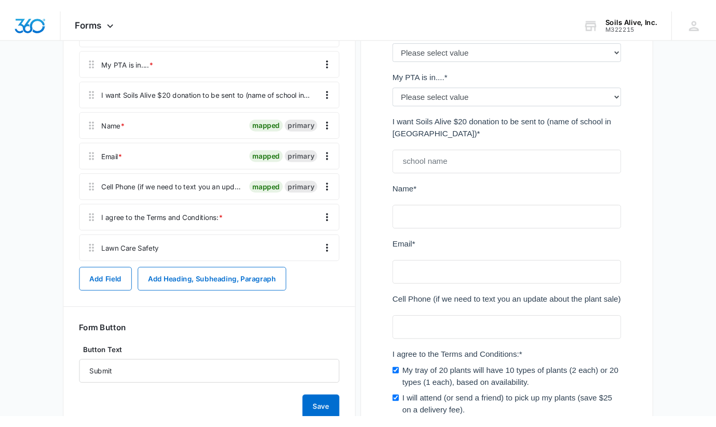
scroll to position [260, 0]
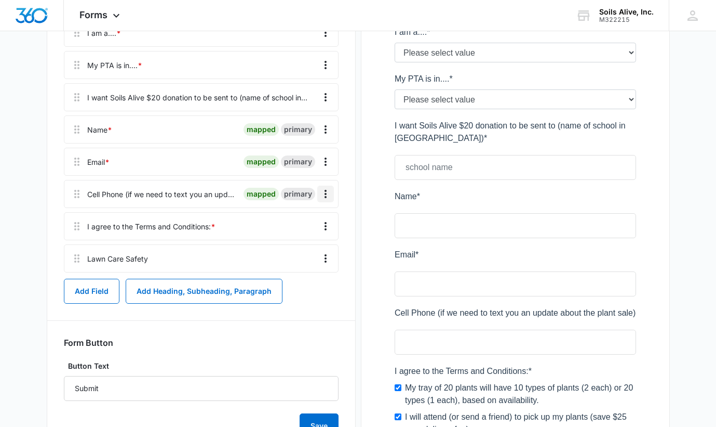
click at [325, 192] on icon "Overflow Menu" at bounding box center [326, 194] width 12 height 12
click at [300, 223] on div "Edit" at bounding box center [298, 222] width 22 height 7
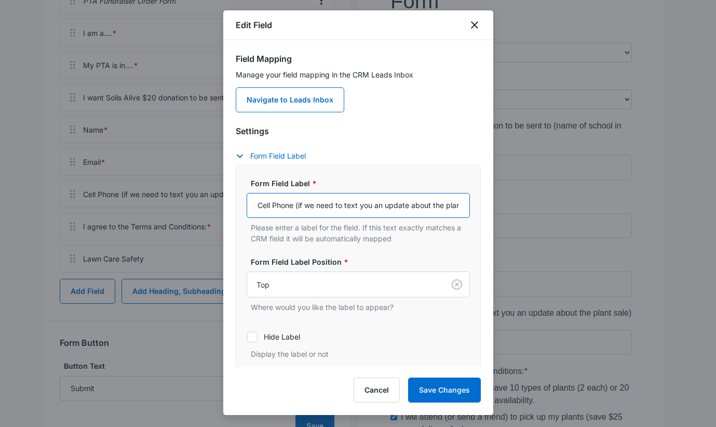
click at [342, 213] on input "Cell Phone (if we need to text you an update about the plant sale)" at bounding box center [358, 205] width 223 height 25
click at [297, 208] on input "Cell Phone (if you would like updates about the plant sale via text message)" at bounding box center [358, 205] width 223 height 25
type input "Cell Phone (if you would like to get updates about the plant sale via text mess…"
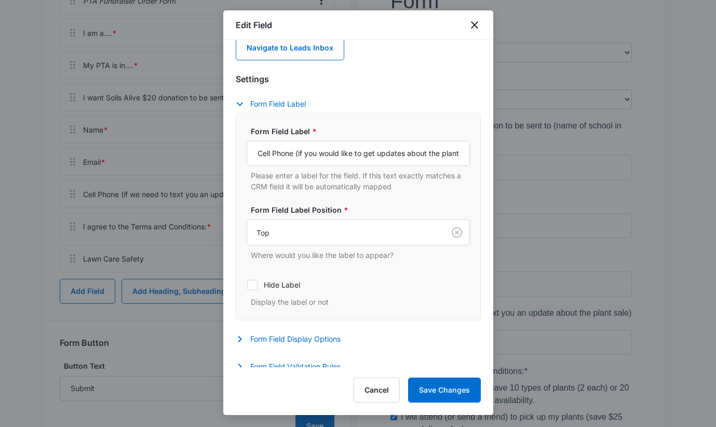
scroll to position [60, 0]
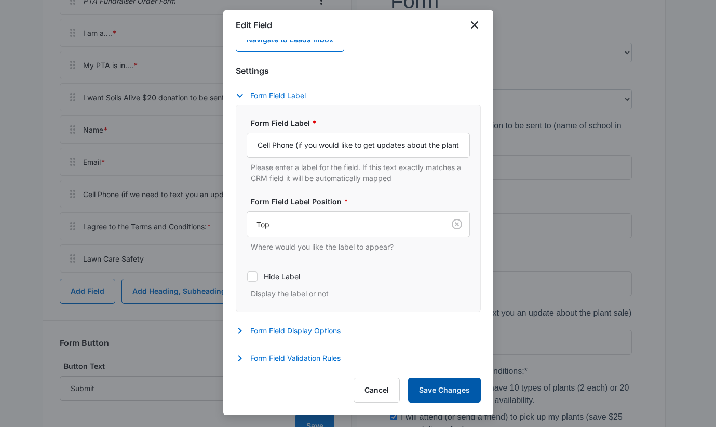
click at [437, 389] on button "Save Changes" at bounding box center [444, 389] width 73 height 25
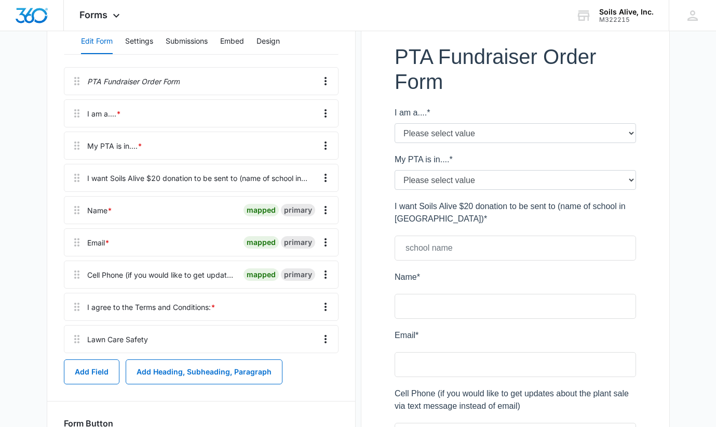
scroll to position [178, 0]
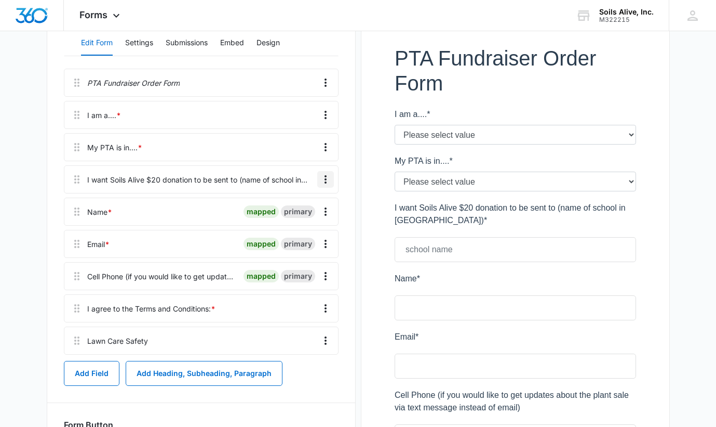
click at [329, 177] on icon "Overflow Menu" at bounding box center [326, 179] width 12 height 12
click at [302, 206] on div "Edit" at bounding box center [298, 208] width 22 height 7
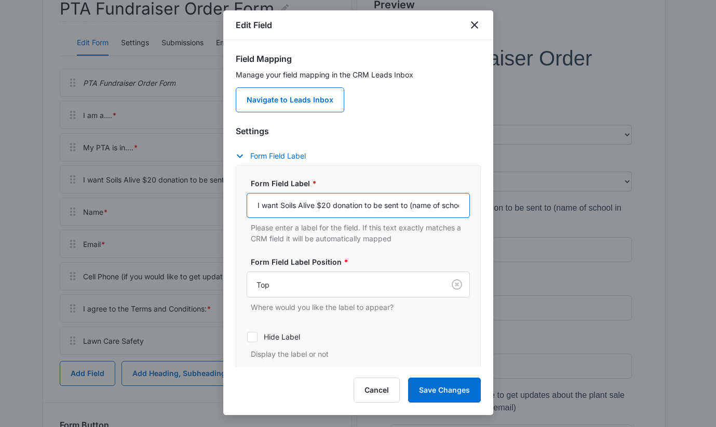
drag, startPoint x: 410, startPoint y: 202, endPoint x: 369, endPoint y: 202, distance: 41.0
click at [369, 202] on input "I want Soils Alive $20 donation to be sent to (name of school in [GEOGRAPHIC_DA…" at bounding box center [358, 205] width 223 height 25
click at [251, 204] on input "I want Soils Alive $20 donation (name of school in [GEOGRAPHIC_DATA])" at bounding box center [358, 205] width 223 height 25
click at [365, 208] on input "I want Soils Alive $20 donation (name of school in [GEOGRAPHIC_DATA])" at bounding box center [358, 205] width 223 height 25
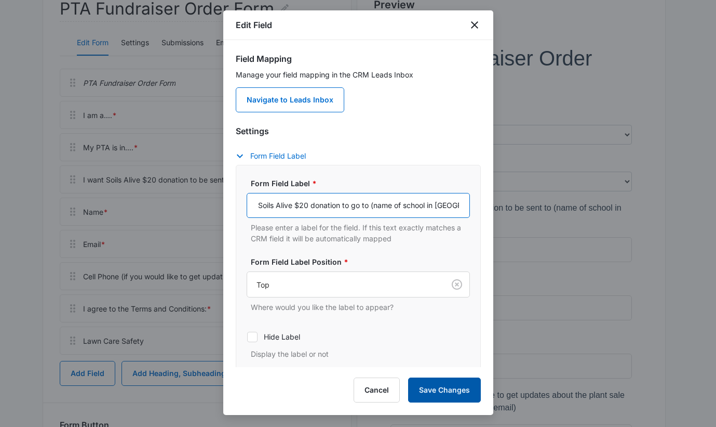
type input "I want Soils Alive $20 donation to go to (name of school in [GEOGRAPHIC_DATA])"
click at [430, 388] on button "Save Changes" at bounding box center [444, 389] width 73 height 25
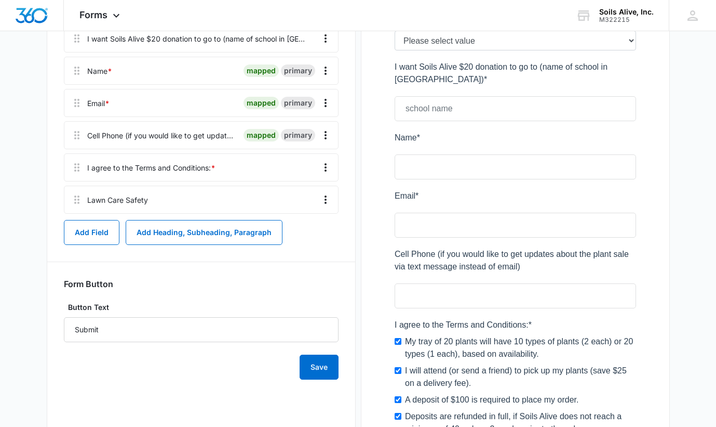
scroll to position [309, 0]
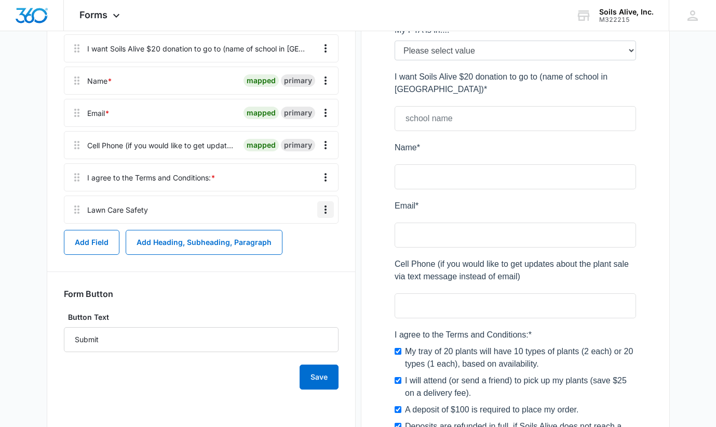
click at [326, 208] on icon "Overflow Menu" at bounding box center [326, 209] width 12 height 12
click at [304, 232] on button "Edit" at bounding box center [303, 239] width 59 height 16
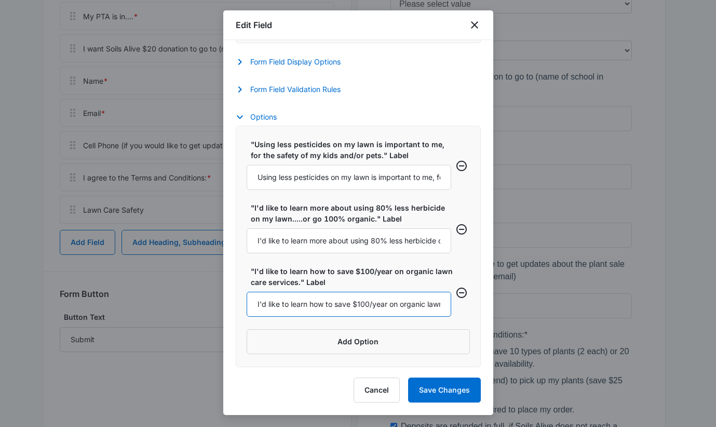
scroll to position [0, 62]
drag, startPoint x: 378, startPoint y: 303, endPoint x: 494, endPoint y: 302, distance: 116.4
click at [494, 302] on body "Forms Apps Reputation Websites Forms CRM Email Social POS Content Ads Intellige…" at bounding box center [358, 194] width 716 height 1006
click at [436, 303] on input "I'd like to learn how to save $100/year on organic lawn care services." at bounding box center [349, 303] width 205 height 25
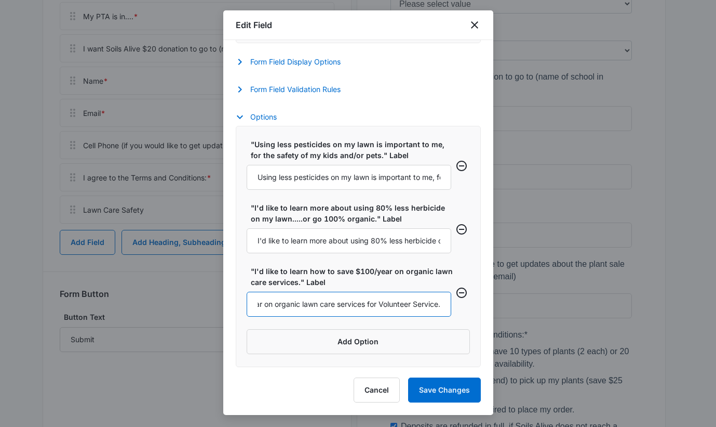
click at [373, 301] on input "I'd like to learn how to save $100/year on organic lawn care services for Volun…" at bounding box center [349, 303] width 205 height 25
type input "I'd like to learn how to save $100/year on organic lawn care services for my Sc…"
click at [437, 388] on button "Save Changes" at bounding box center [444, 389] width 73 height 25
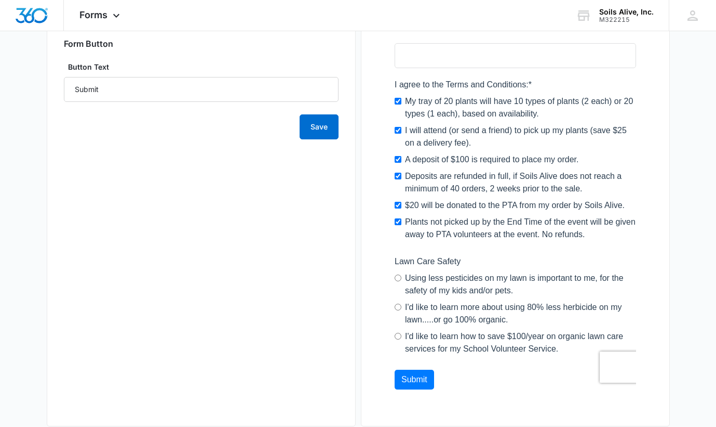
scroll to position [579, 0]
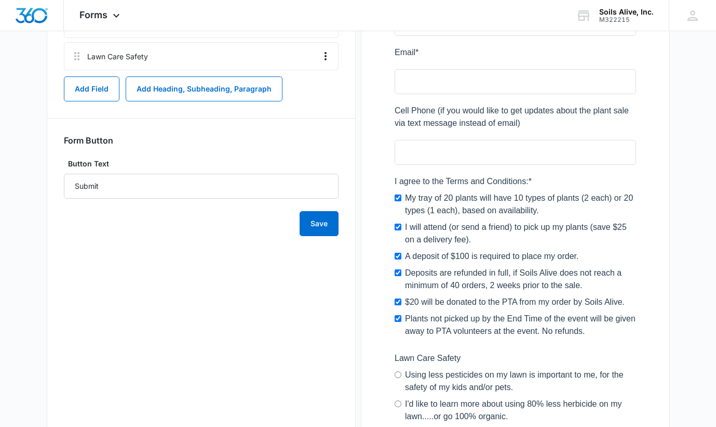
scroll to position [456, 0]
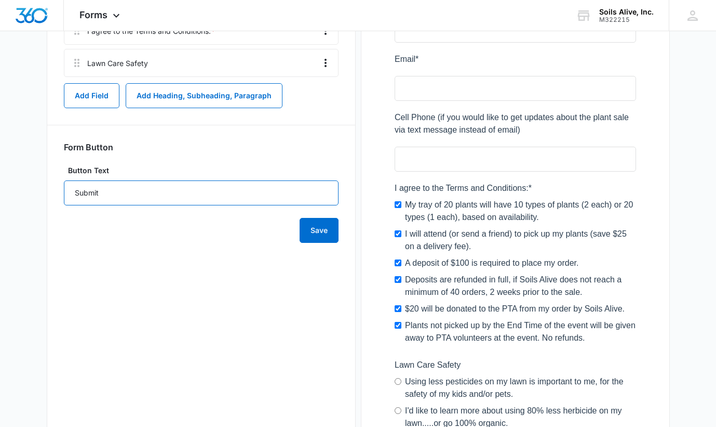
click at [301, 188] on input "Submit" at bounding box center [201, 192] width 275 height 25
click at [710, 210] on main "Edit Form Accept payments and sell products right on this form. Set Up Payments…" at bounding box center [358, 79] width 716 height 941
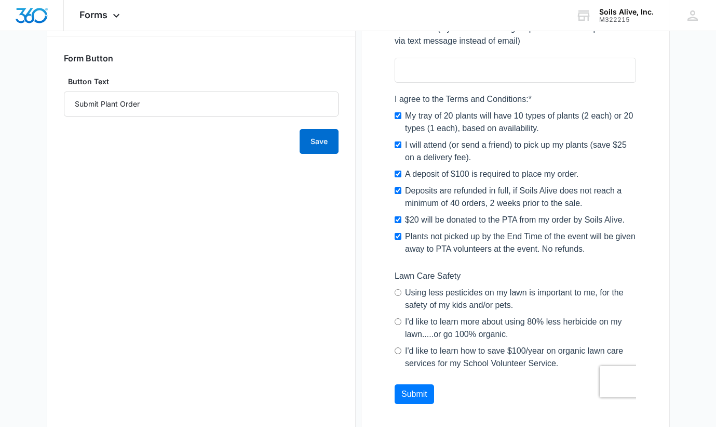
scroll to position [541, 0]
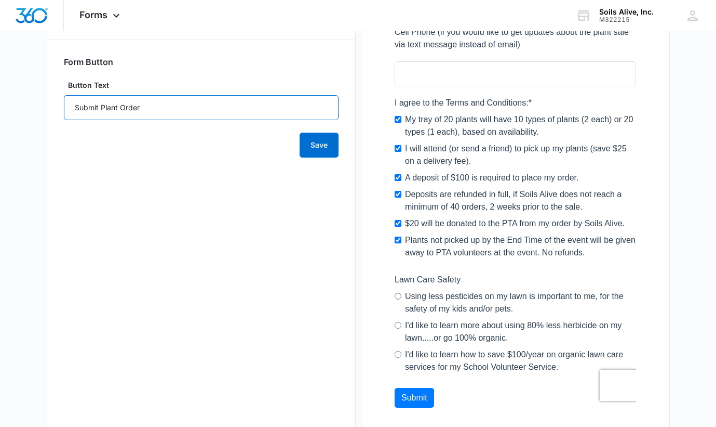
click at [102, 102] on input "Submit Plant Order" at bounding box center [201, 107] width 275 height 25
type input "Submit Your Plant Order"
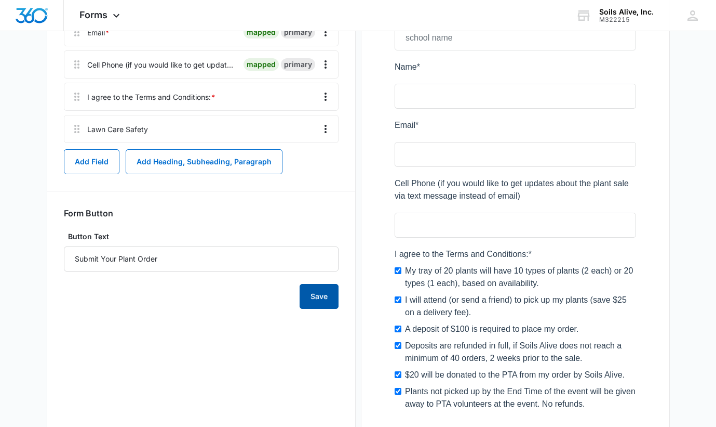
scroll to position [405, 0]
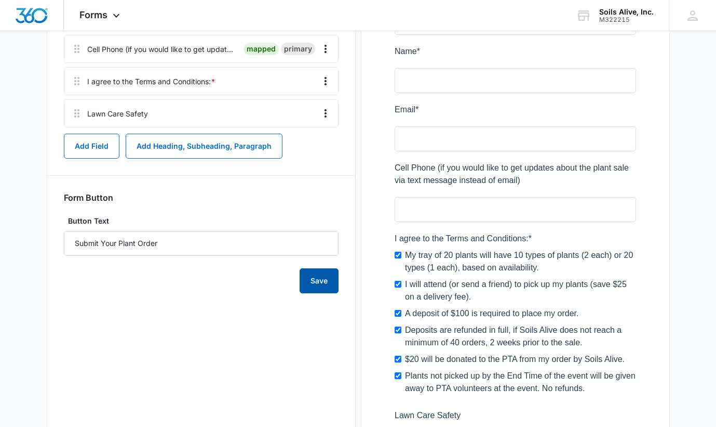
click at [321, 280] on button "Save" at bounding box center [319, 280] width 39 height 25
click at [692, 70] on main "Edit Form Accept payments and sell products right on this form. Set Up Payments…" at bounding box center [358, 129] width 716 height 941
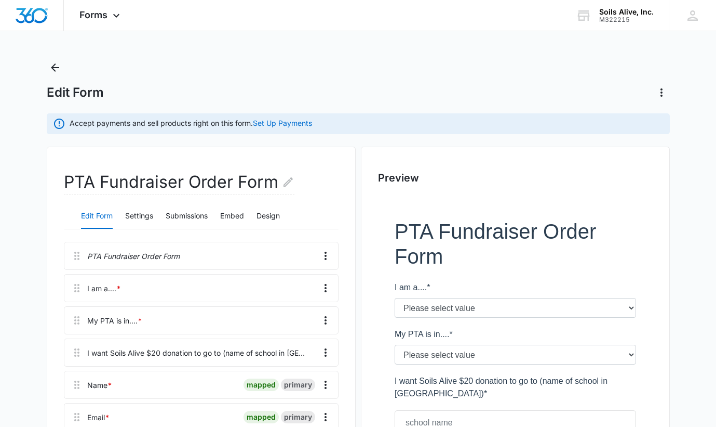
scroll to position [0, 0]
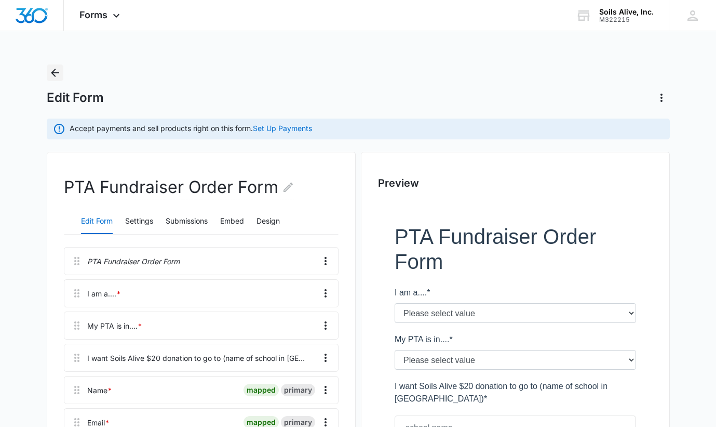
click at [54, 74] on icon "Back" at bounding box center [55, 73] width 8 height 8
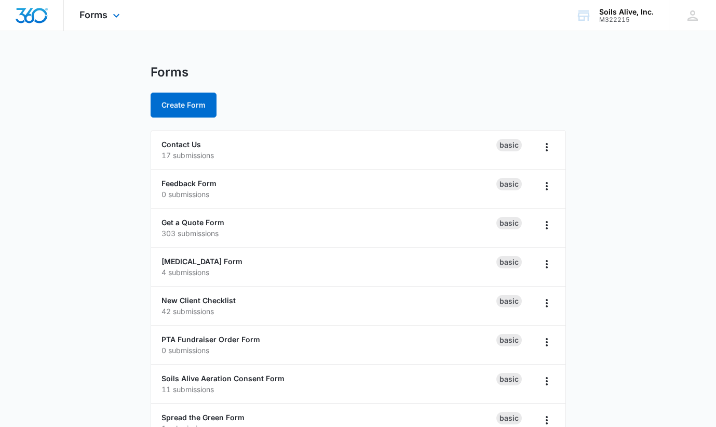
click at [109, 14] on div "Forms Apps Reputation Websites Forms CRM Email Social POS Content Ads Intellige…" at bounding box center [101, 15] width 74 height 31
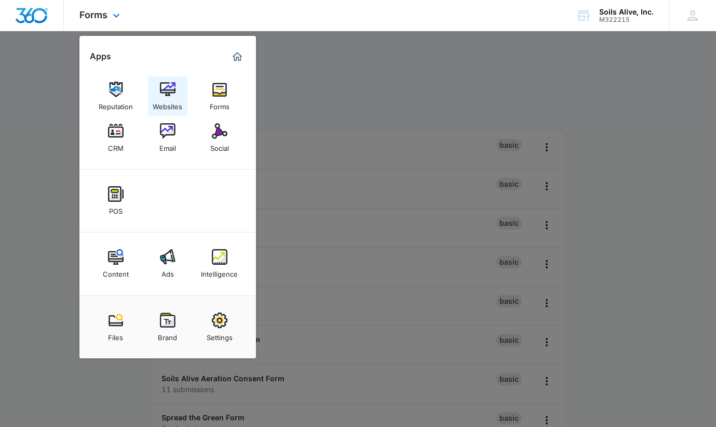
click at [178, 95] on link "Websites" at bounding box center [167, 95] width 39 height 39
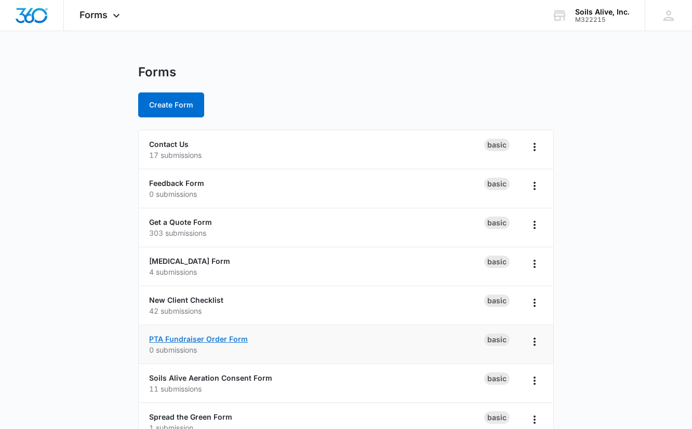
click at [221, 339] on link "PTA Fundraiser Order Form" at bounding box center [198, 339] width 99 height 9
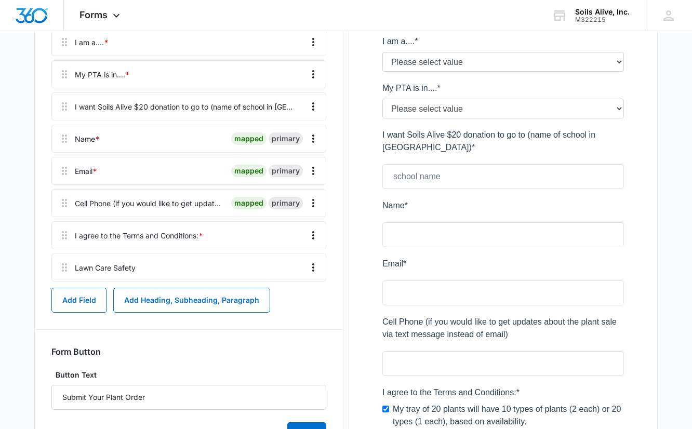
scroll to position [317, 0]
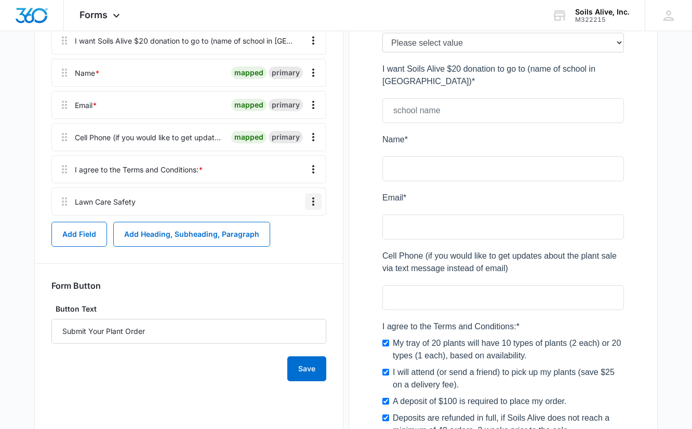
click at [311, 203] on icon "Overflow Menu" at bounding box center [313, 201] width 12 height 12
click at [290, 229] on div "Edit" at bounding box center [285, 230] width 22 height 7
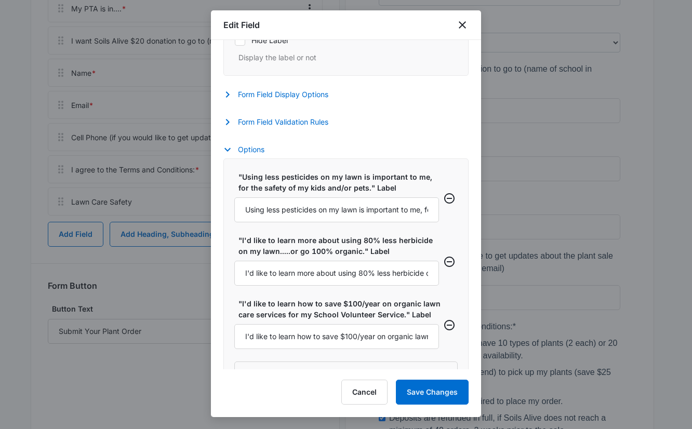
scroll to position [331, 0]
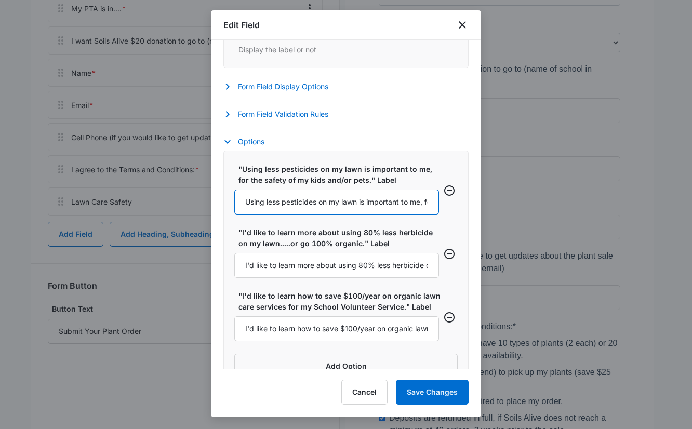
click at [387, 205] on input "Using less pesticides on my lawn is important to me, for the safety of my kids …" at bounding box center [336, 202] width 205 height 25
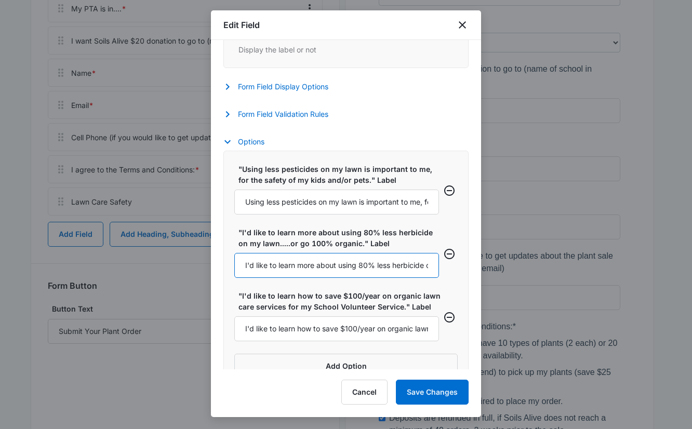
click at [390, 261] on input "I'd like to learn more about using 80% less herbicide on my lawn.....or go 100%…" at bounding box center [336, 265] width 205 height 25
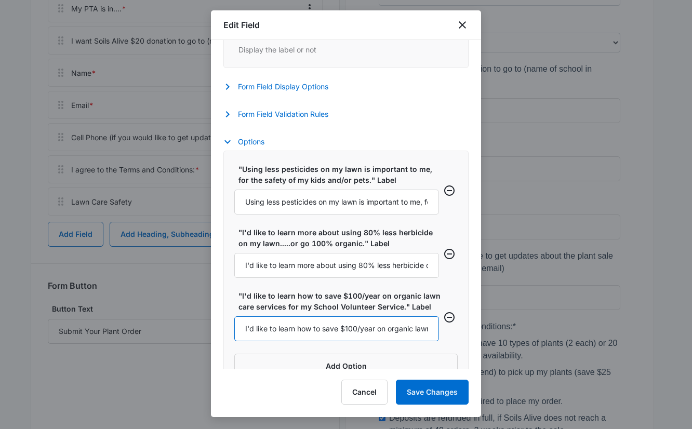
click at [388, 328] on input "I'd like to learn how to save $100/year on organic lawn care services for my Sc…" at bounding box center [336, 328] width 205 height 25
click at [464, 26] on icon "close" at bounding box center [462, 25] width 12 height 12
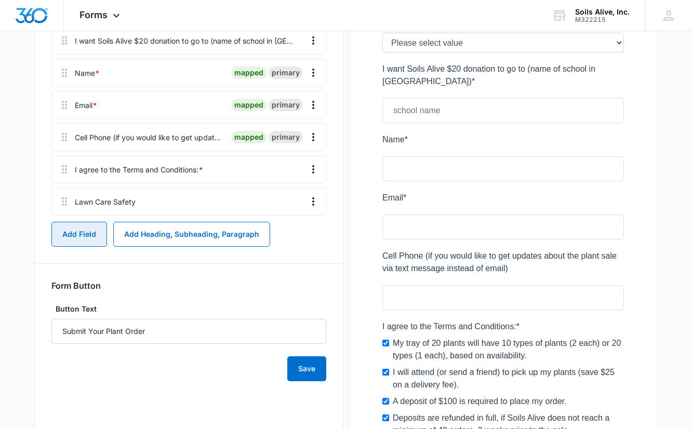
click at [82, 229] on button "Add Field" at bounding box center [79, 234] width 56 height 25
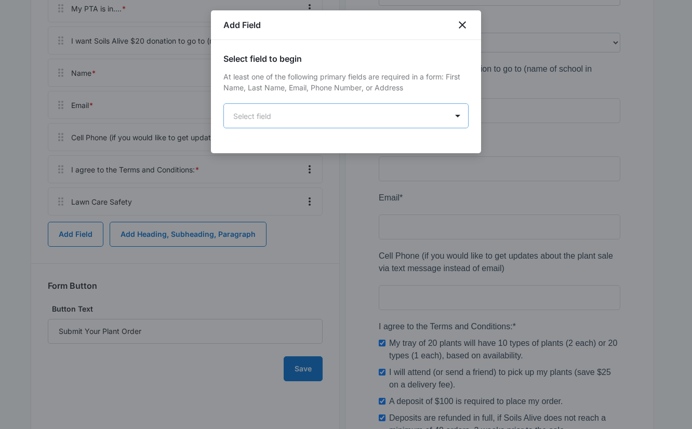
click at [419, 121] on body "Forms Apps Reputation Websites Forms CRM Email Social POS Content Ads Intellige…" at bounding box center [346, 186] width 692 height 1006
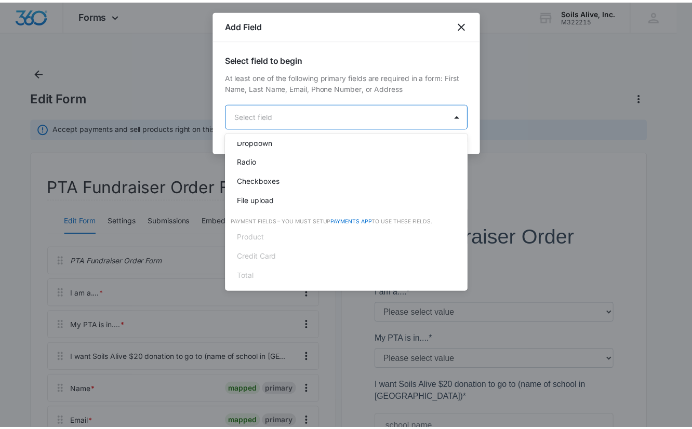
scroll to position [258, 0]
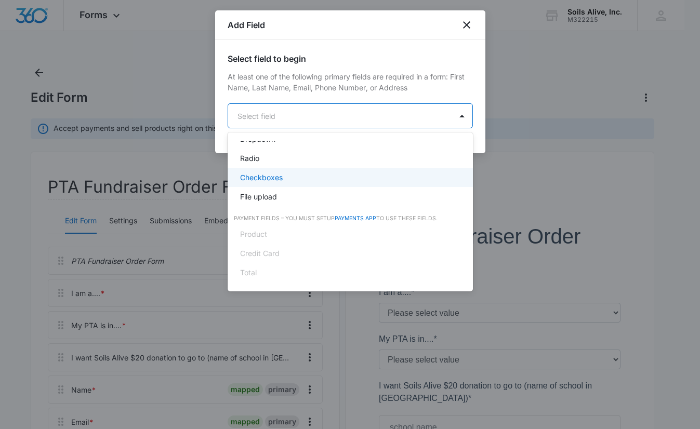
click at [282, 177] on p "Checkboxes" at bounding box center [261, 177] width 43 height 11
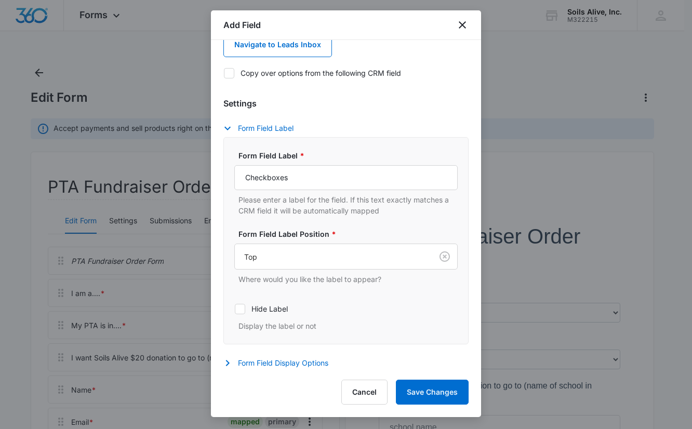
scroll to position [148, 0]
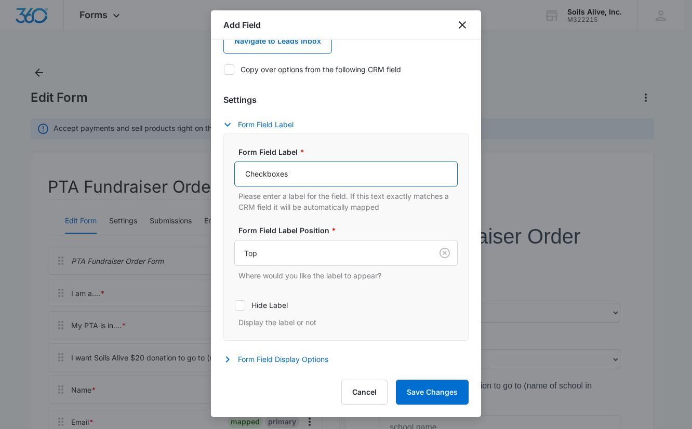
click at [405, 172] on input "Checkboxes" at bounding box center [345, 174] width 223 height 25
type input "Lawn Care Safety"
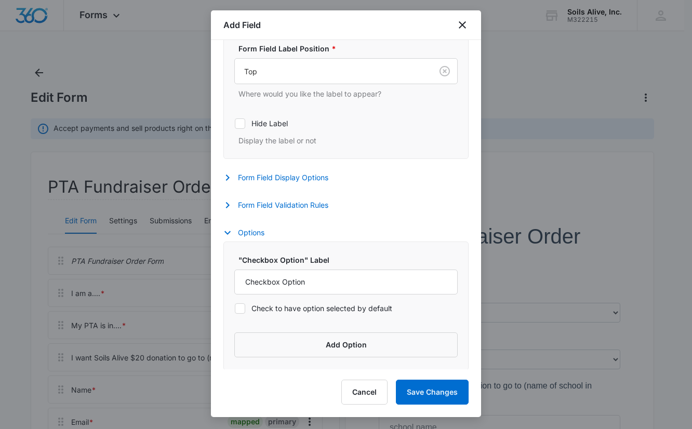
scroll to position [331, 0]
click at [423, 280] on input "Checkbox Option" at bounding box center [345, 281] width 223 height 25
paste input "Using less pesticides on my lawn is important to me, for the safety of my kids …"
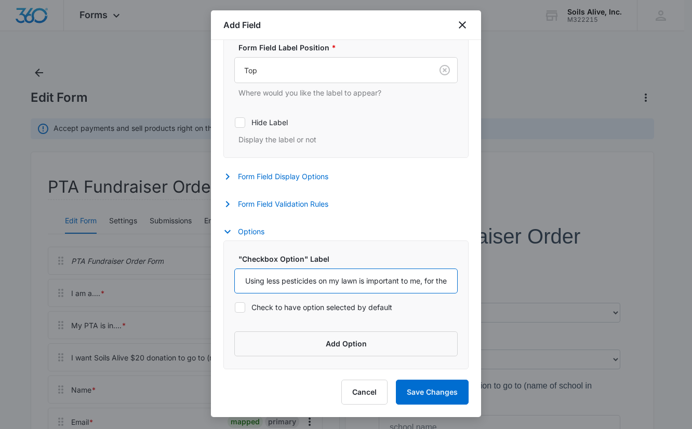
scroll to position [0, 115]
type input "Using less pesticides on my lawn is important to me, for the safety of my kids …"
click at [337, 333] on button "Add Option" at bounding box center [345, 343] width 223 height 25
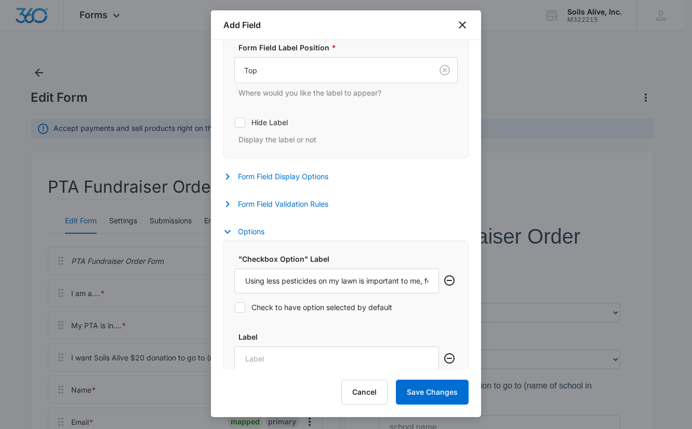
scroll to position [409, 0]
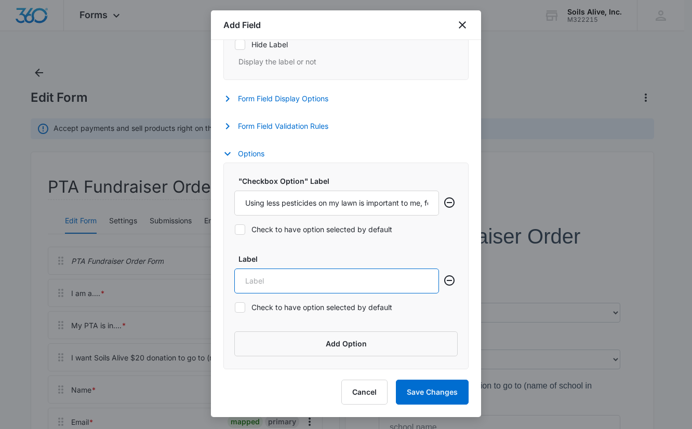
click at [369, 283] on input "Label" at bounding box center [336, 281] width 205 height 25
paste input "I'd like to learn more about using 80% less herbicide on my lawn.....or go 100%…"
drag, startPoint x: 292, startPoint y: 284, endPoint x: 175, endPoint y: 272, distance: 118.0
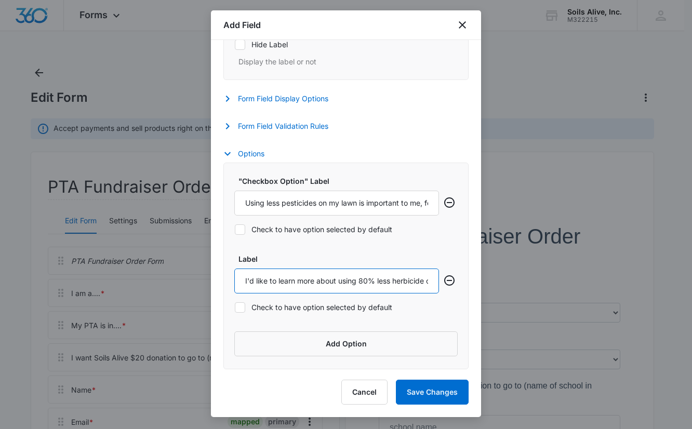
click at [375, 281] on input "I'd like to learn more about using 80% less herbicide on my lawn.....or go 100%…" at bounding box center [336, 281] width 205 height 25
click at [374, 281] on input "I'd like to use 80% less herbicide on my lawn.....or go 100% organic." at bounding box center [336, 281] width 205 height 25
type input "I'd like to use 80% less herbicide on my lawn.....or find a way to go 100% orga…"
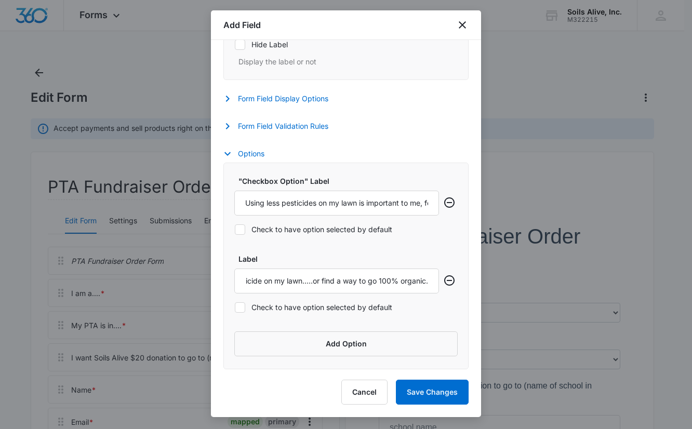
scroll to position [0, 0]
click at [383, 339] on button "Add Option" at bounding box center [345, 343] width 223 height 25
click at [332, 350] on input "Label" at bounding box center [336, 359] width 205 height 25
paste input "I'd like to learn how to save $100/year on organic lawn care services for my Sc…"
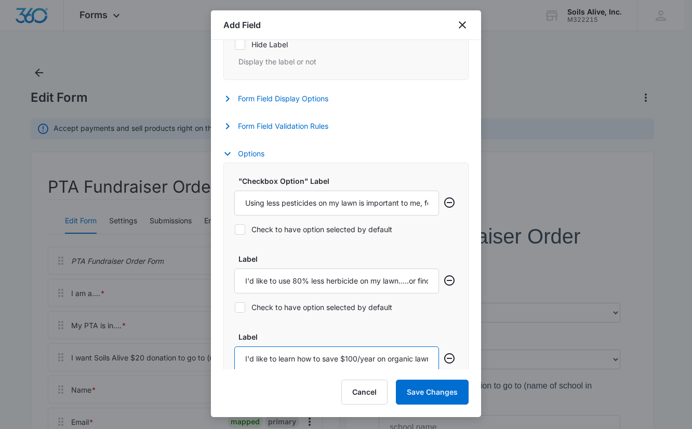
drag, startPoint x: 310, startPoint y: 353, endPoint x: 130, endPoint y: 340, distance: 180.2
type input "I'd like to learn how to save $100/year on organic lawn care services for my Sc…"
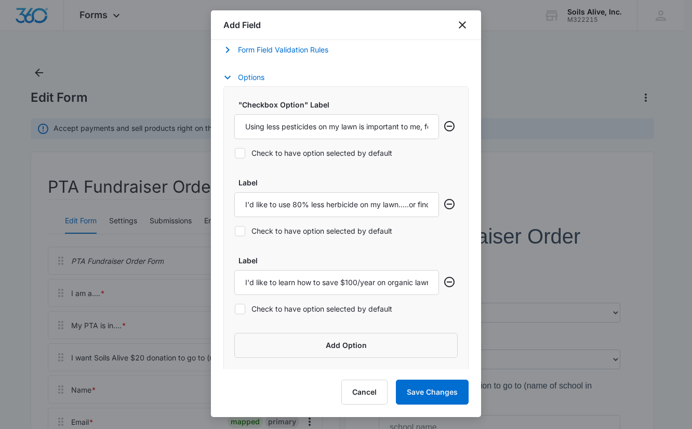
scroll to position [487, 0]
click at [250, 307] on label "Check to have option selected by default" at bounding box center [336, 307] width 205 height 11
click at [235, 307] on input "Check to have option selected by default" at bounding box center [234, 307] width 1 height 1
checkbox input "true"
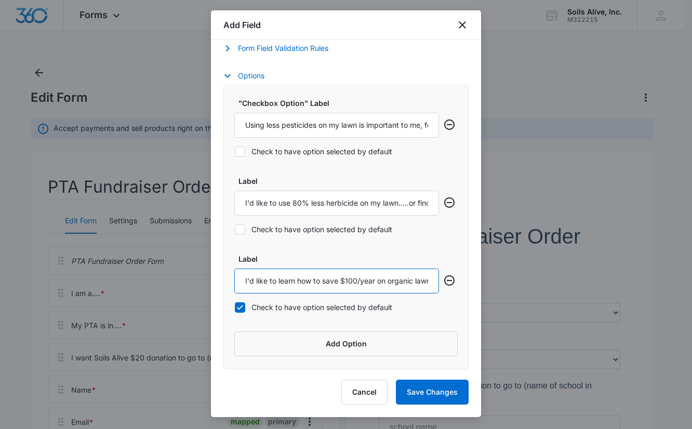
click at [298, 279] on input "I'd like to learn how to save $100/year on organic lawn care services for my Sc…" at bounding box center [336, 281] width 205 height 25
click at [321, 283] on input "I'd like to learn how to save $100/year on organic lawn care services for my Sc…" at bounding box center [336, 281] width 205 height 25
type input "I'd like to learn how to save $100/year on organic lawn care services, in excha…"
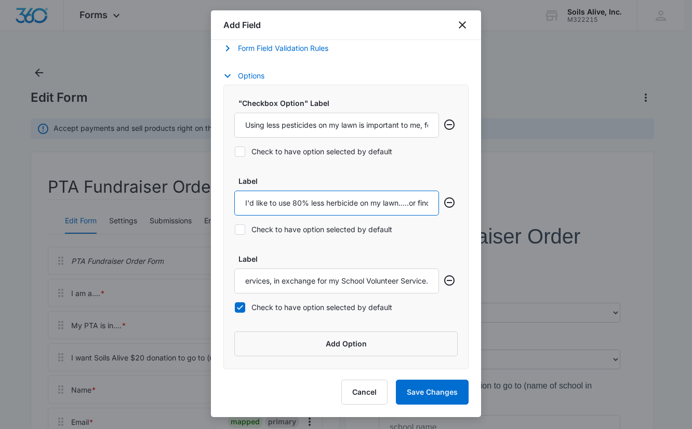
click at [302, 201] on input "I'd like to use 80% less herbicide on my lawn.....or find a way to go 100% orga…" at bounding box center [336, 203] width 205 height 25
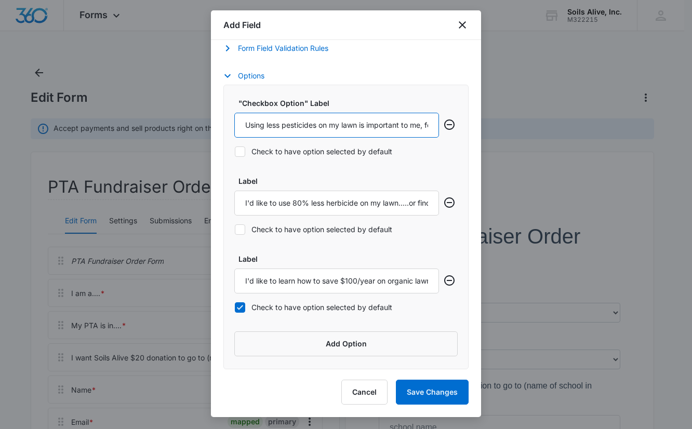
click at [333, 125] on input "Using less pesticides on my lawn is important to me, for the safety of my kids …" at bounding box center [336, 125] width 205 height 25
drag, startPoint x: 299, startPoint y: 126, endPoint x: 396, endPoint y: 131, distance: 96.8
click at [396, 131] on input "Using less pesticides on my lawn is important to me, for the safety of my kids …" at bounding box center [336, 125] width 205 height 25
click at [284, 123] on input "Using less pesticides on my lawn is important to me, for the safety of my kids …" at bounding box center [336, 125] width 205 height 25
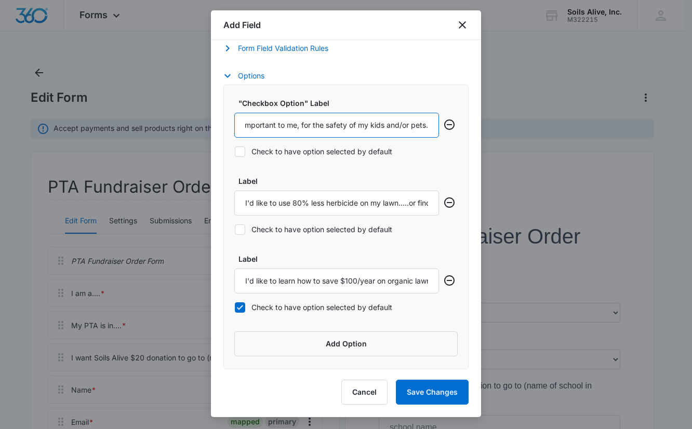
scroll to position [0, 188]
click at [291, 124] on input "Using as little pesticide as necessary on my lawn is important to me, for the s…" at bounding box center [336, 125] width 205 height 25
type input "Using as little pesticide as necessary on my lawn is important to me.....for th…"
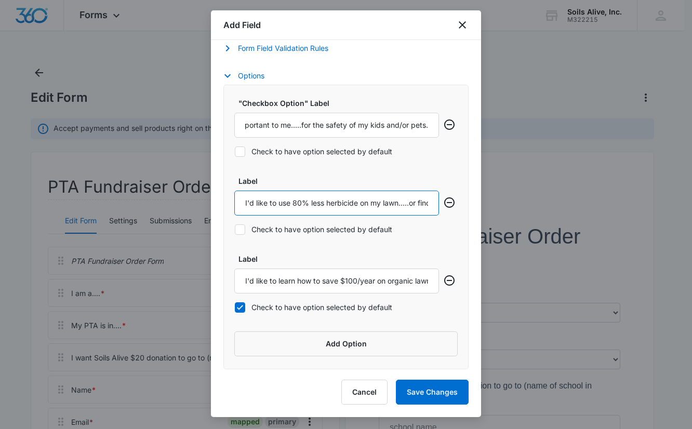
click at [323, 200] on input "I'd like to use 80% less herbicide on my lawn.....or find a way to go 100% orga…" at bounding box center [336, 203] width 205 height 25
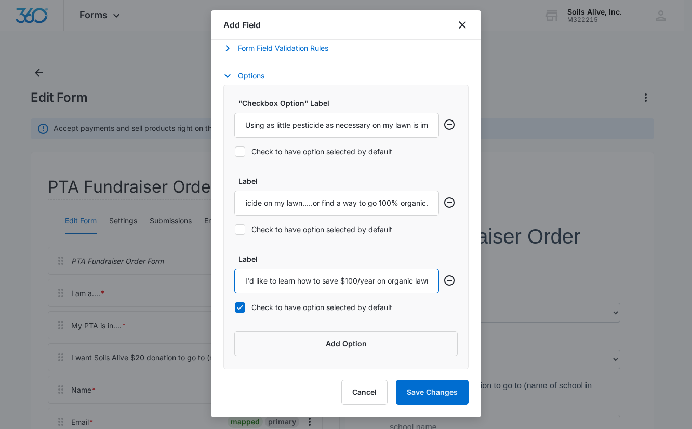
click at [296, 280] on input "I'd like to learn how to save $100/year on organic lawn care services, in excha…" at bounding box center [336, 281] width 205 height 25
click at [337, 279] on input "I'd like to learn how to save $100/year on organic lawn care services, in excha…" at bounding box center [336, 281] width 205 height 25
type input "I'd like to learn how to save $100/year on organic lawn care services, in excha…"
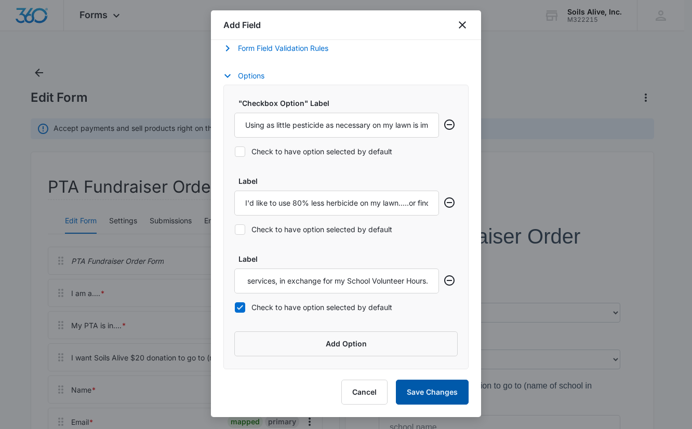
click at [422, 391] on button "Save Changes" at bounding box center [432, 392] width 73 height 25
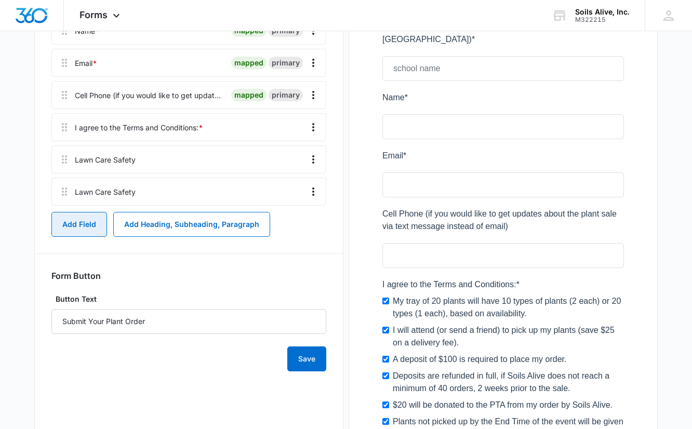
scroll to position [358, 0]
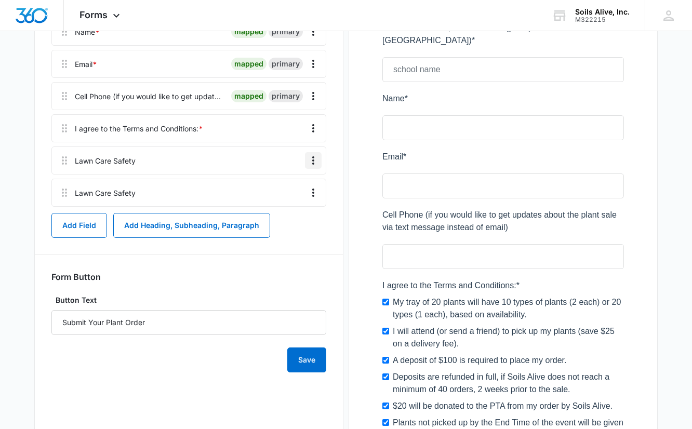
click at [310, 159] on icon "Overflow Menu" at bounding box center [313, 160] width 12 height 12
click at [292, 208] on div "Delete" at bounding box center [285, 205] width 22 height 7
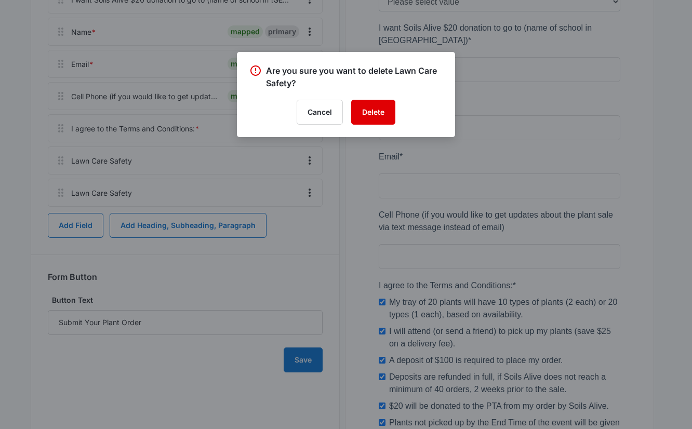
click at [370, 116] on button "Delete" at bounding box center [373, 112] width 44 height 25
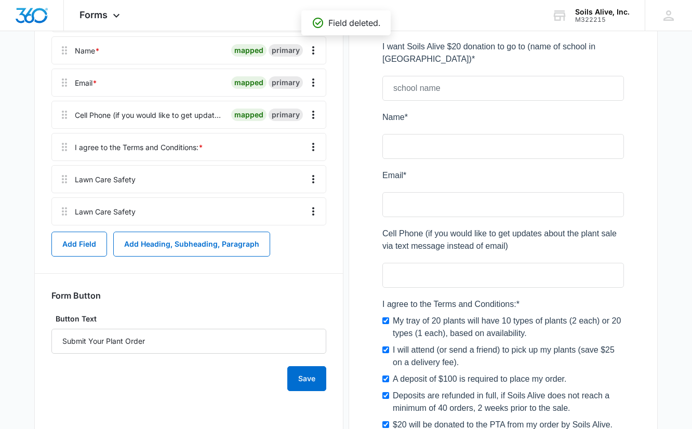
scroll to position [307, 0]
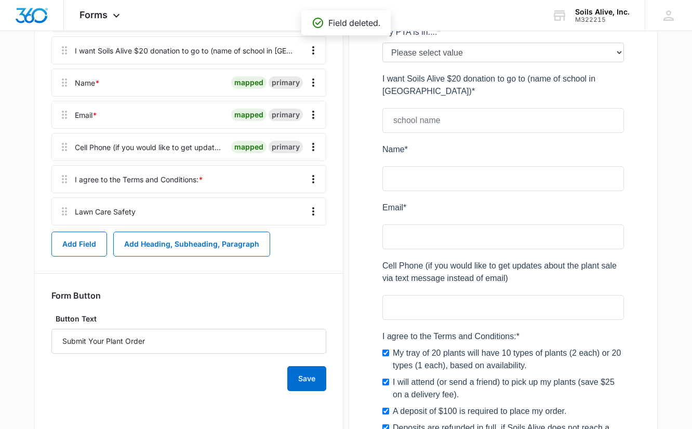
click at [674, 160] on main "Edit Form Accept payments and sell products right on this form. Set Up Payments…" at bounding box center [346, 227] width 692 height 941
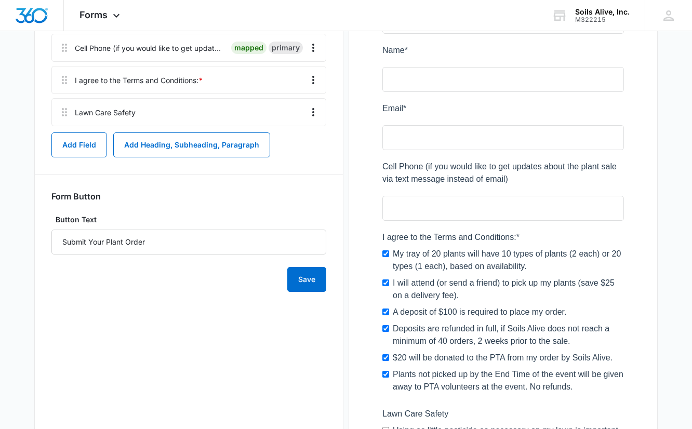
scroll to position [376, 0]
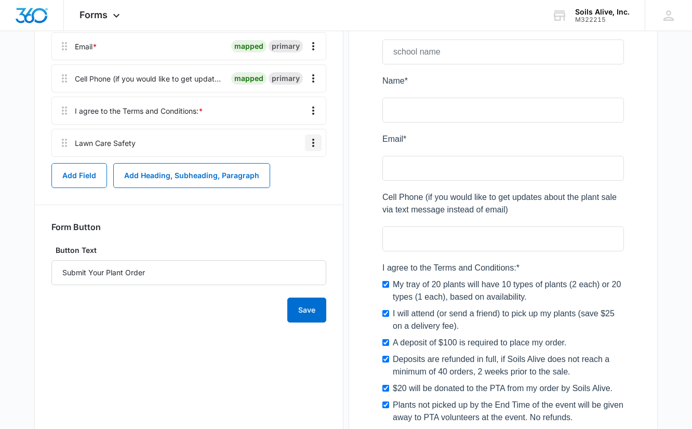
click at [315, 142] on icon "Overflow Menu" at bounding box center [313, 143] width 12 height 12
click at [291, 171] on div "Edit" at bounding box center [285, 171] width 22 height 7
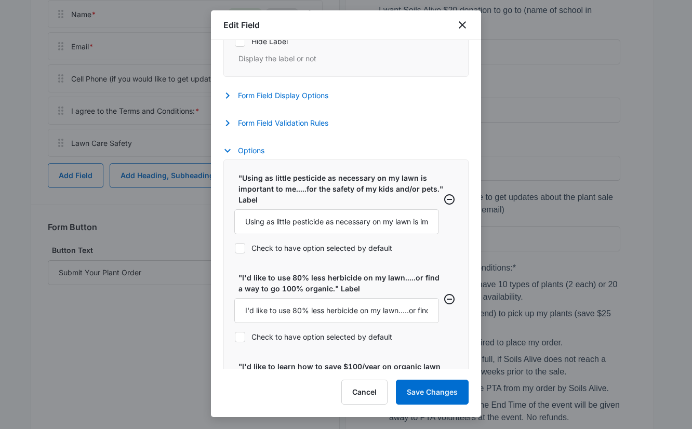
scroll to position [452, 0]
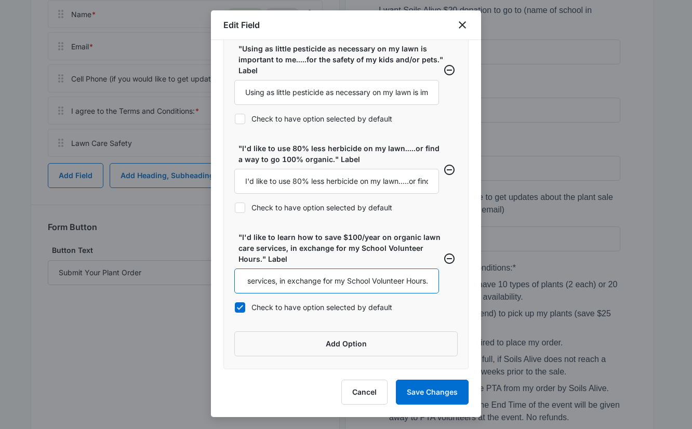
drag, startPoint x: 362, startPoint y: 284, endPoint x: 539, endPoint y: 303, distance: 178.7
click at [539, 303] on body "Forms Apps Reputation Websites Forms CRM Email Social POS Content Ads Intellige…" at bounding box center [346, 127] width 692 height 1006
click at [300, 284] on input "I'd like to learn how to save $100/year on organic lawn care services." at bounding box center [336, 281] width 205 height 25
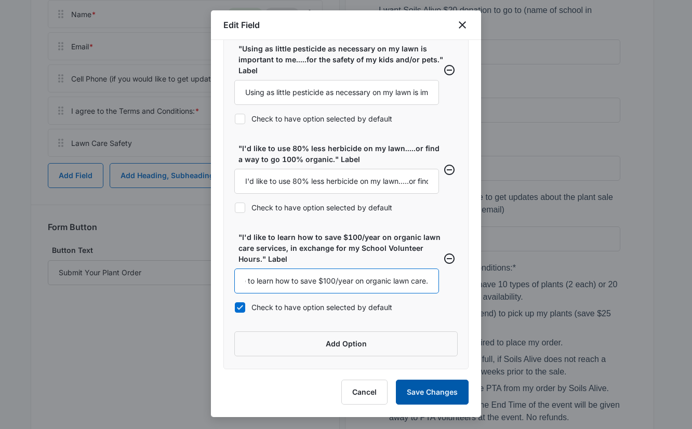
type input "I'd like to learn how to save $100/year on organic lawn care."
click at [427, 390] on button "Save Changes" at bounding box center [432, 392] width 73 height 25
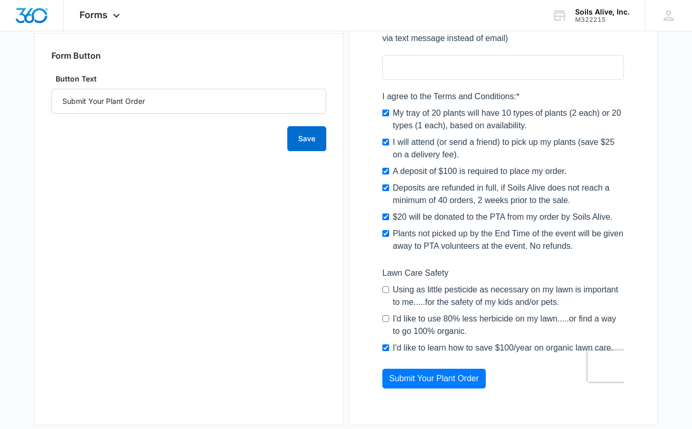
scroll to position [564, 0]
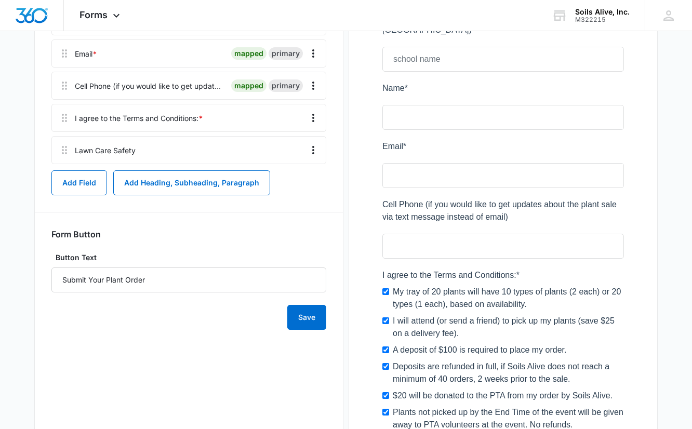
scroll to position [356, 0]
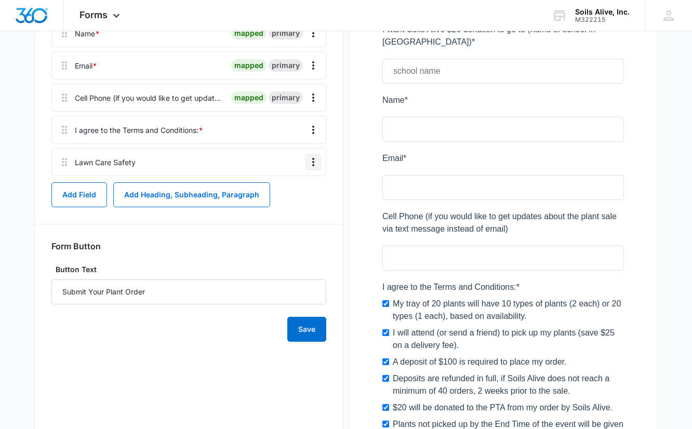
click at [315, 163] on icon "Overflow Menu" at bounding box center [313, 162] width 12 height 12
click at [282, 191] on div "Edit" at bounding box center [285, 191] width 22 height 7
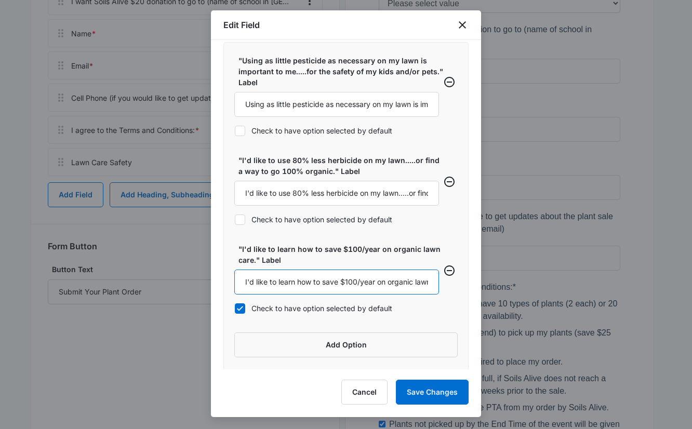
scroll to position [0, 31]
drag, startPoint x: 356, startPoint y: 279, endPoint x: 537, endPoint y: 324, distance: 186.2
click at [537, 324] on body "Forms Apps Reputation Websites Forms CRM Email Social POS Content Ads Intellige…" at bounding box center [346, 140] width 692 height 993
click at [422, 282] on input "I'd like to learn how to save $100/year on organic lawn care." at bounding box center [336, 282] width 205 height 25
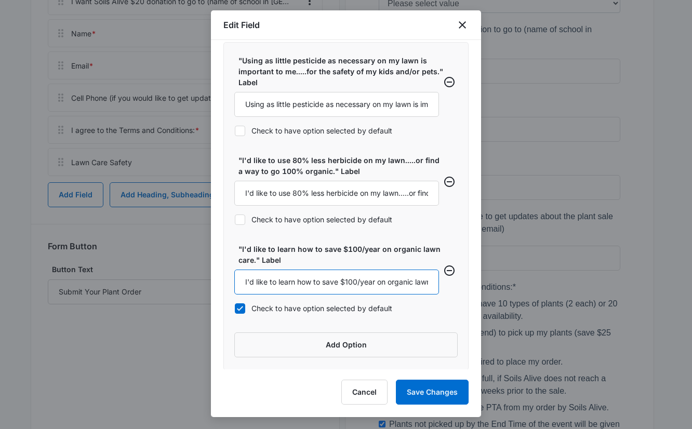
drag, startPoint x: 372, startPoint y: 282, endPoint x: 200, endPoint y: 277, distance: 172.0
click at [200, 277] on body "Forms Apps Reputation Websites Forms CRM Email Social POS Content Ads Intellige…" at bounding box center [346, 140] width 692 height 993
click at [351, 280] on input "I'd like to learn how to save $100/year on organic lawn care and pay less than …" at bounding box center [336, 282] width 205 height 25
type input "I'd like to learn how to save $100/year on organic lawn care and pay less than …"
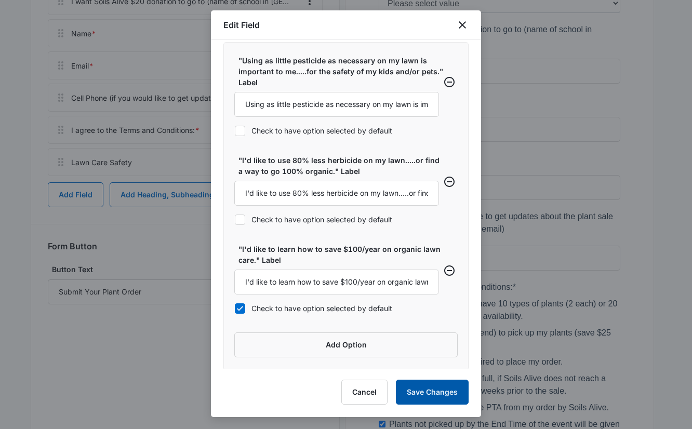
click at [434, 391] on button "Save Changes" at bounding box center [432, 392] width 73 height 25
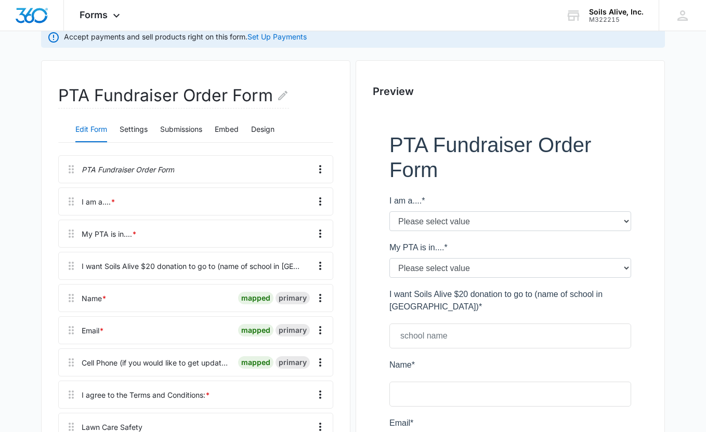
scroll to position [94, 0]
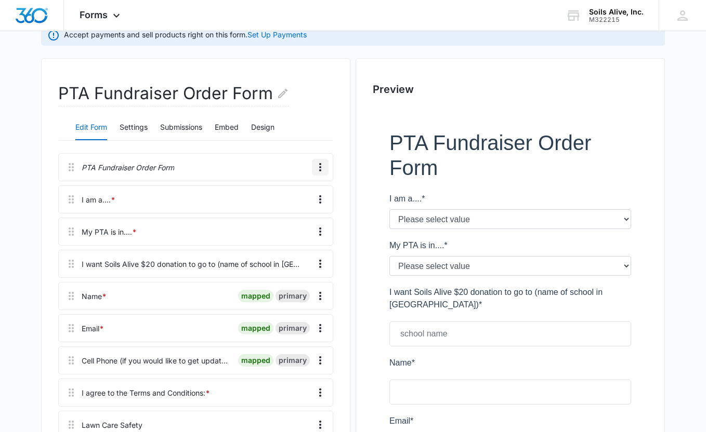
click at [318, 168] on icon "Overflow Menu" at bounding box center [320, 167] width 12 height 12
click at [291, 199] on div "Edit" at bounding box center [292, 196] width 22 height 7
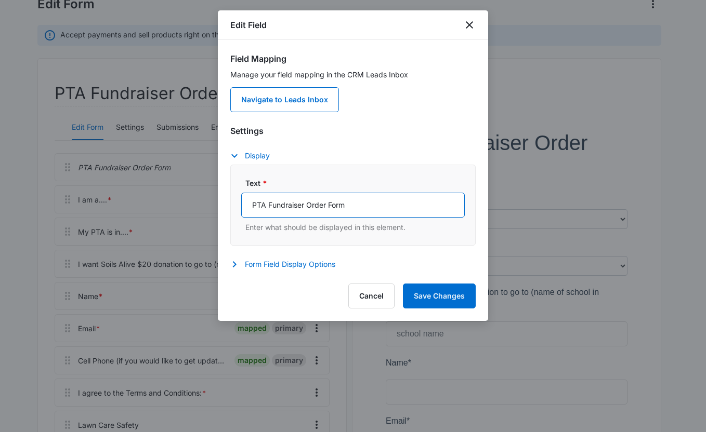
drag, startPoint x: 307, startPoint y: 206, endPoint x: 247, endPoint y: 206, distance: 59.8
click at [247, 206] on input "PTA Fundraiser Order Form" at bounding box center [352, 205] width 223 height 25
type input "Plant Sale Order Form"
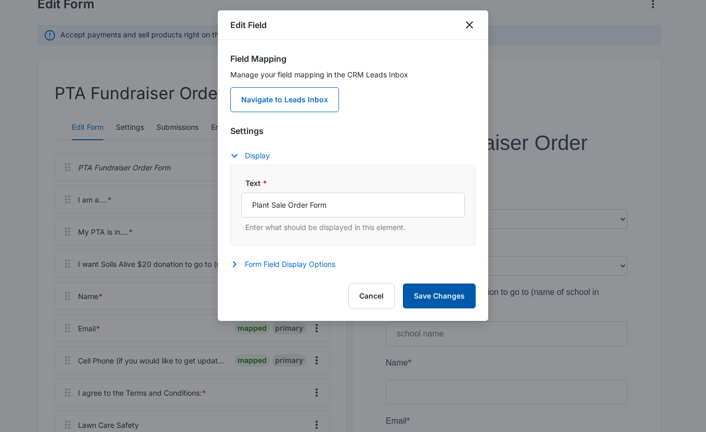
click at [456, 303] on button "Save Changes" at bounding box center [439, 296] width 73 height 25
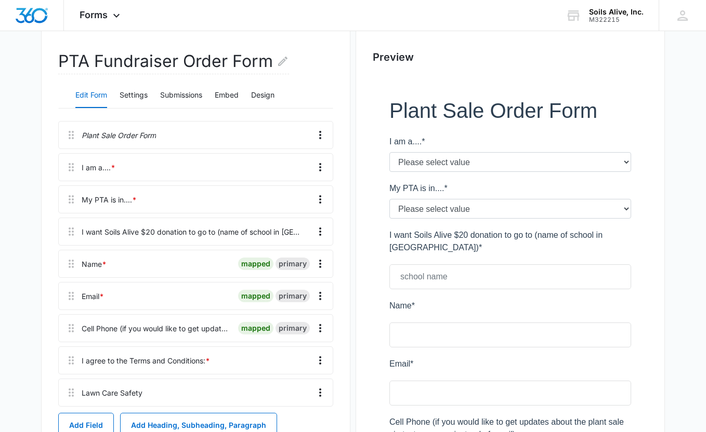
scroll to position [129, 0]
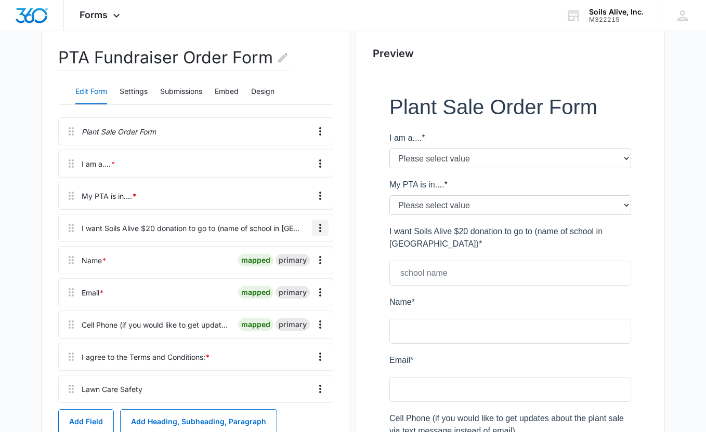
click at [320, 224] on icon "Overflow Menu" at bounding box center [320, 228] width 12 height 12
click at [289, 255] on div "Edit" at bounding box center [292, 257] width 22 height 7
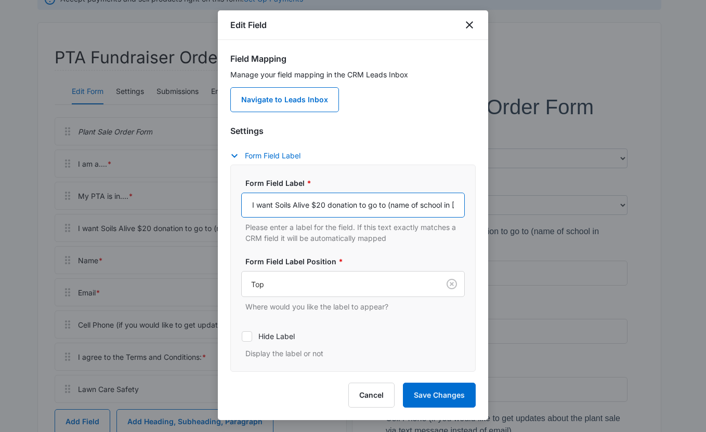
click at [278, 204] on input "I want Soils Alive $20 donation to go to (name of school in [GEOGRAPHIC_DATA])" at bounding box center [352, 205] width 223 height 25
click at [382, 206] on input "I want my Council of PTAs to send the Soils Alive $20 donation to go to (name o…" at bounding box center [352, 205] width 223 height 25
click at [401, 204] on input "I want my Council of PTAs to send the Soils Alive $20 donation to (name of scho…" at bounding box center [352, 205] width 223 height 25
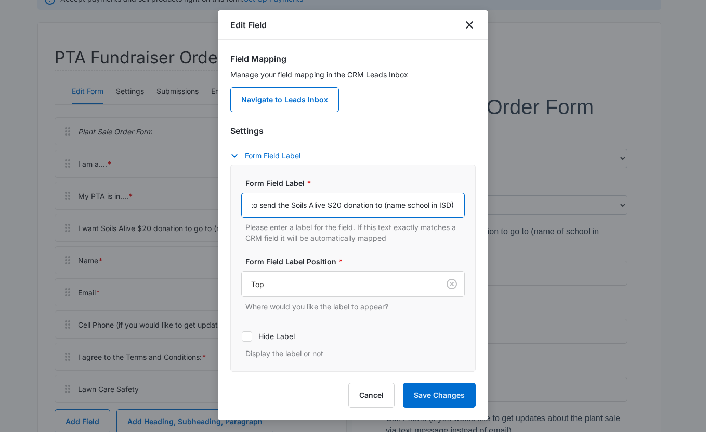
scroll to position [0, 103]
type input "I want my Council of PTAs to send the Soils Alive $20 donation to (name of scho…"
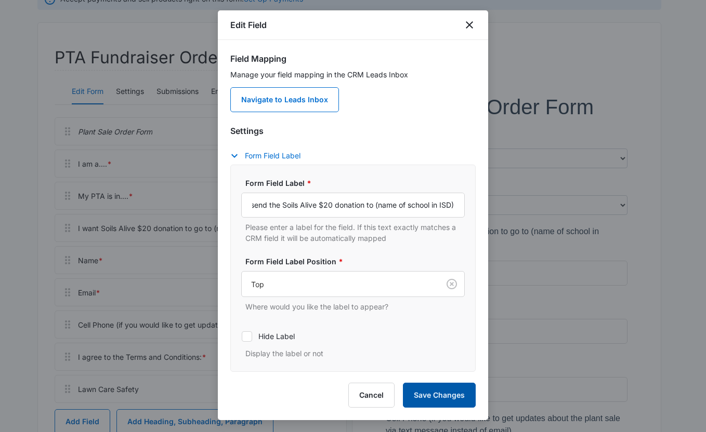
click at [428, 390] on button "Save Changes" at bounding box center [439, 395] width 73 height 25
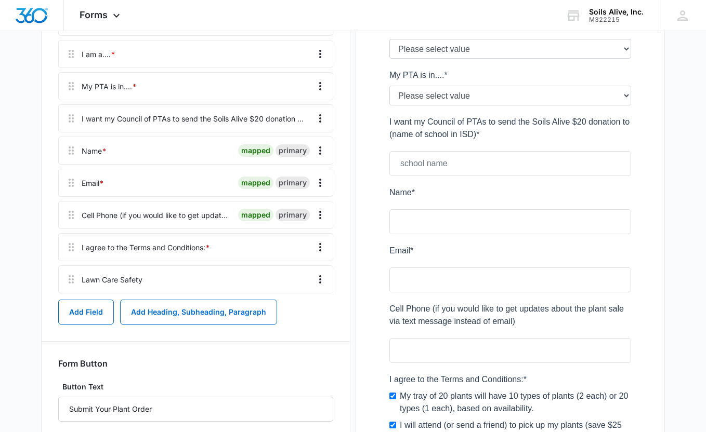
scroll to position [233, 0]
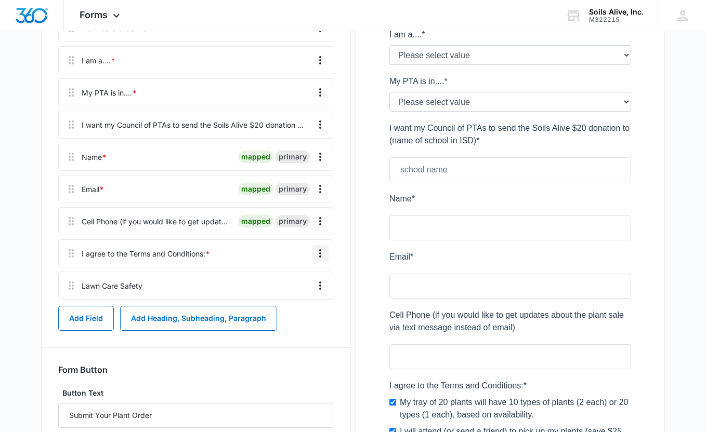
click at [320, 255] on icon "Overflow Menu" at bounding box center [320, 253] width 12 height 12
click at [293, 281] on div "Edit" at bounding box center [292, 282] width 22 height 7
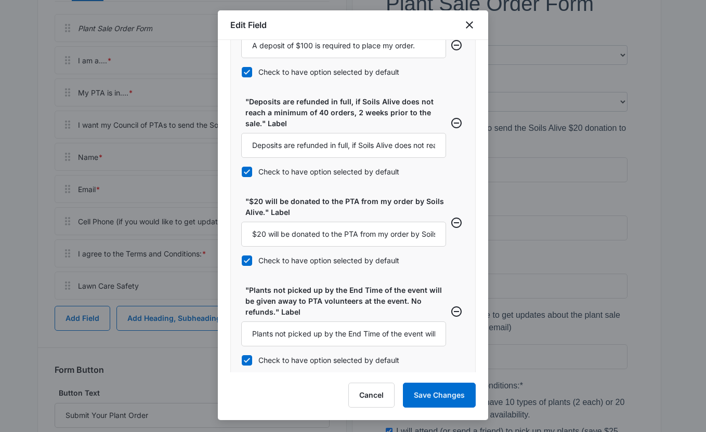
scroll to position [663, 0]
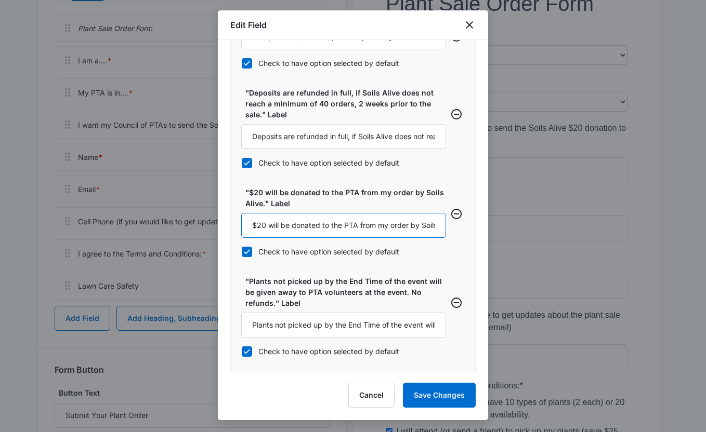
click at [347, 225] on input "$20 will be donated to the PTA from my order by Soils Alive." at bounding box center [343, 225] width 205 height 25
click at [332, 224] on input "$20 will be donated to the Council of PTAs (for your ISD) from my order by Soil…" at bounding box center [343, 225] width 205 height 25
click at [320, 225] on input "$20 will be donated to the Council of PTAs (for the ISD) from my order by Soils…" at bounding box center [343, 225] width 205 height 25
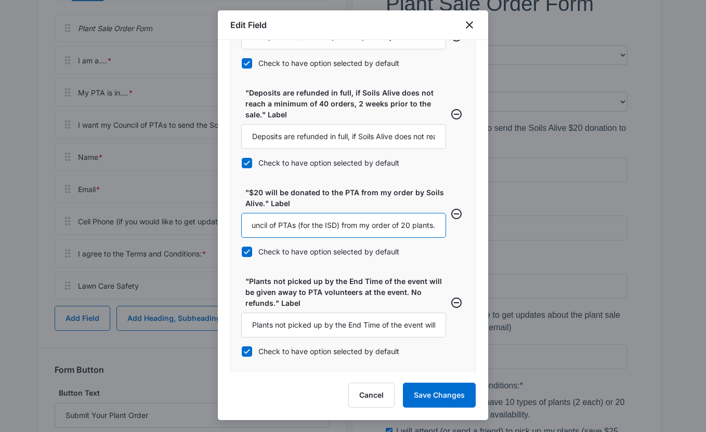
scroll to position [0, 158]
type input "$20 will be donated by Soils Alive to the Council of PTAs (for the ISD) from my…"
click at [426, 391] on button "Save Changes" at bounding box center [439, 395] width 73 height 25
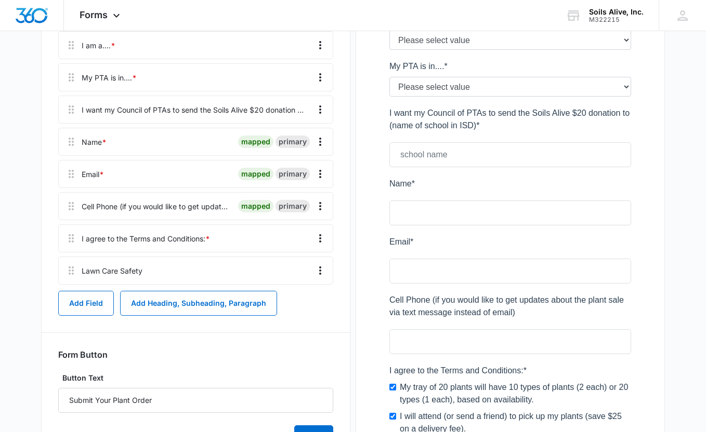
scroll to position [232, 0]
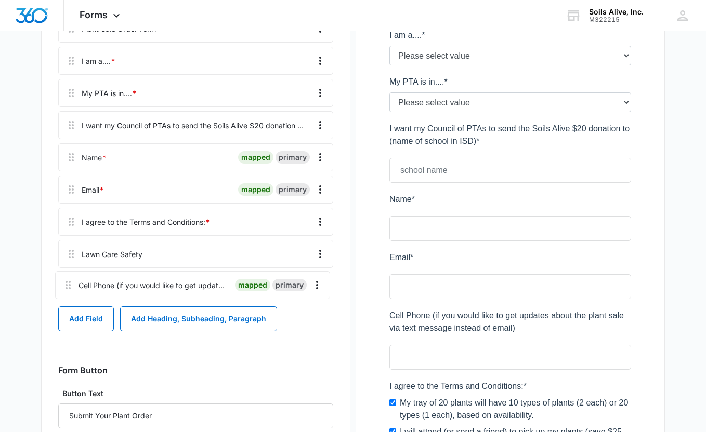
drag, startPoint x: 67, startPoint y: 220, endPoint x: 63, endPoint y: 283, distance: 62.9
click at [63, 283] on div "Plant Sale Order Form I am a.... * My PTA is in.... * I want my Council of PTAs…" at bounding box center [195, 158] width 275 height 286
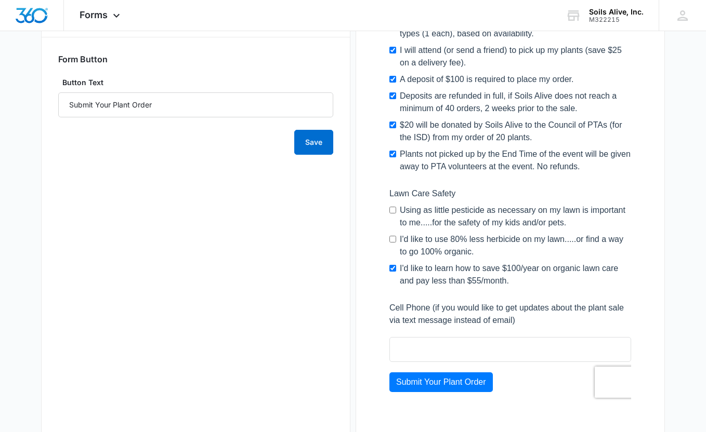
scroll to position [574, 0]
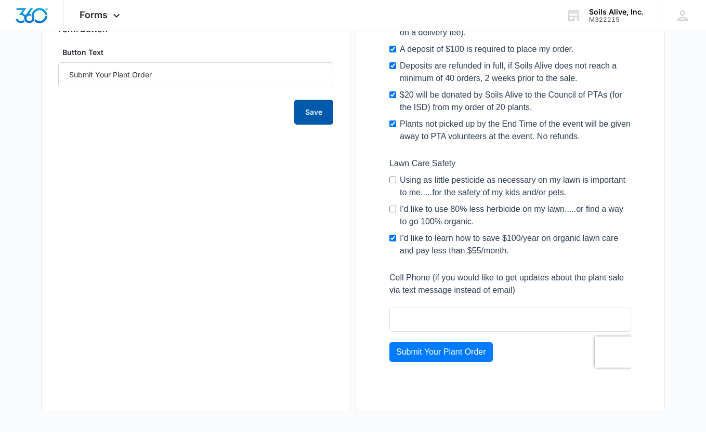
click at [312, 112] on button "Save" at bounding box center [313, 112] width 39 height 25
